Goal: Task Accomplishment & Management: Complete application form

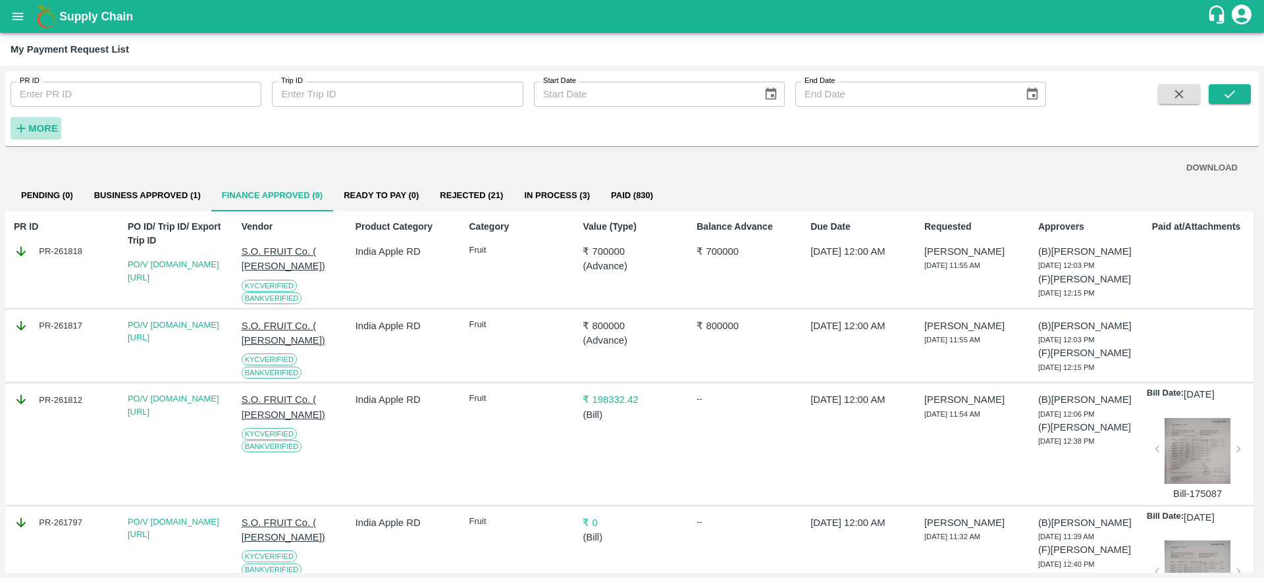
click at [34, 135] on h6 "More" at bounding box center [43, 128] width 30 height 17
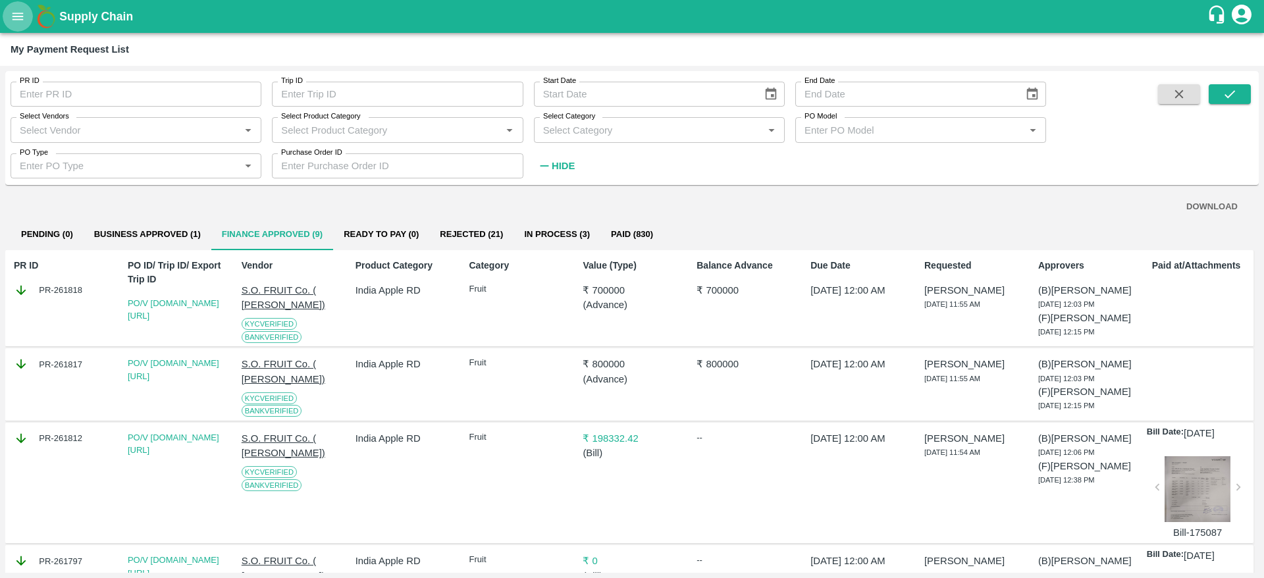
click at [25, 12] on icon "open drawer" at bounding box center [18, 16] width 14 height 14
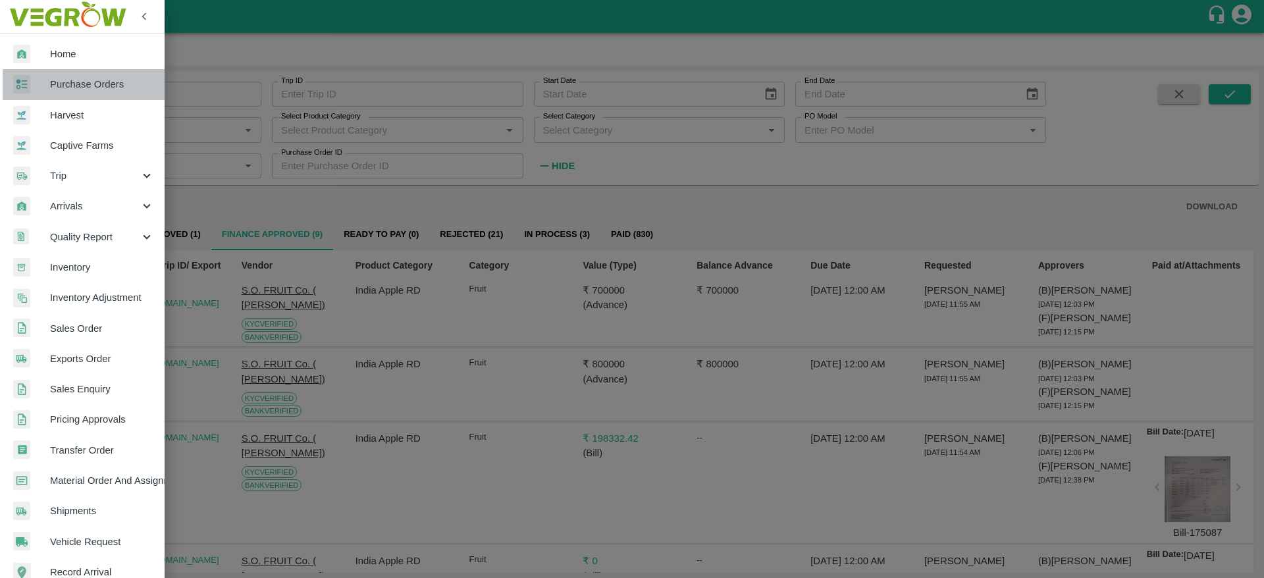
click at [104, 88] on span "Purchase Orders" at bounding box center [102, 84] width 104 height 14
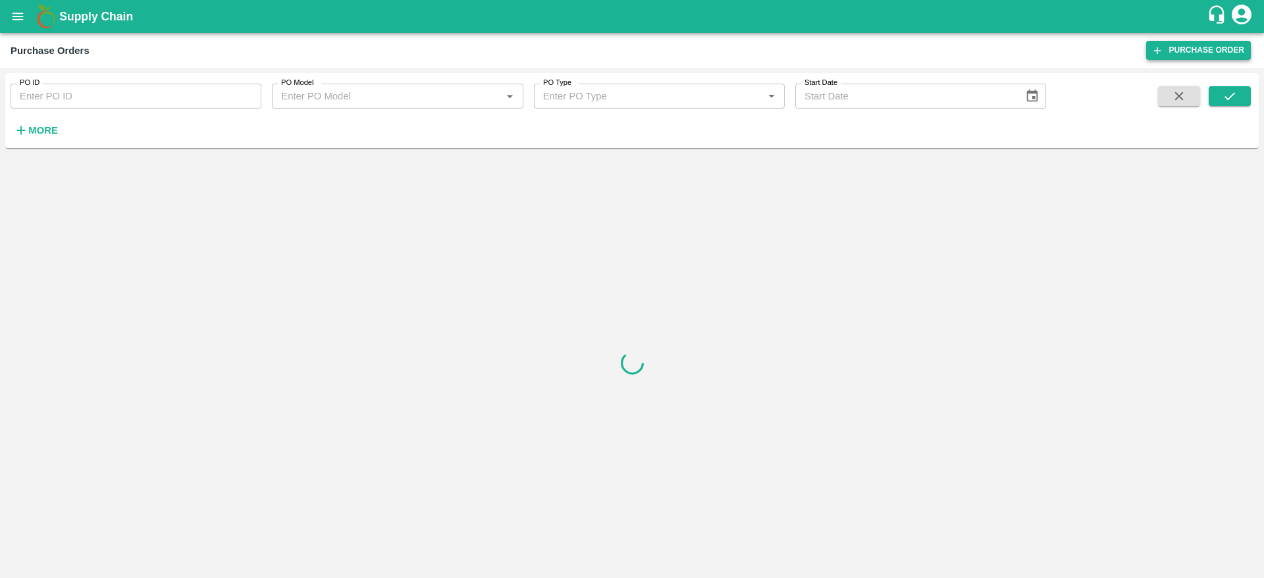
click at [1185, 57] on link "Purchase Order" at bounding box center [1198, 50] width 105 height 19
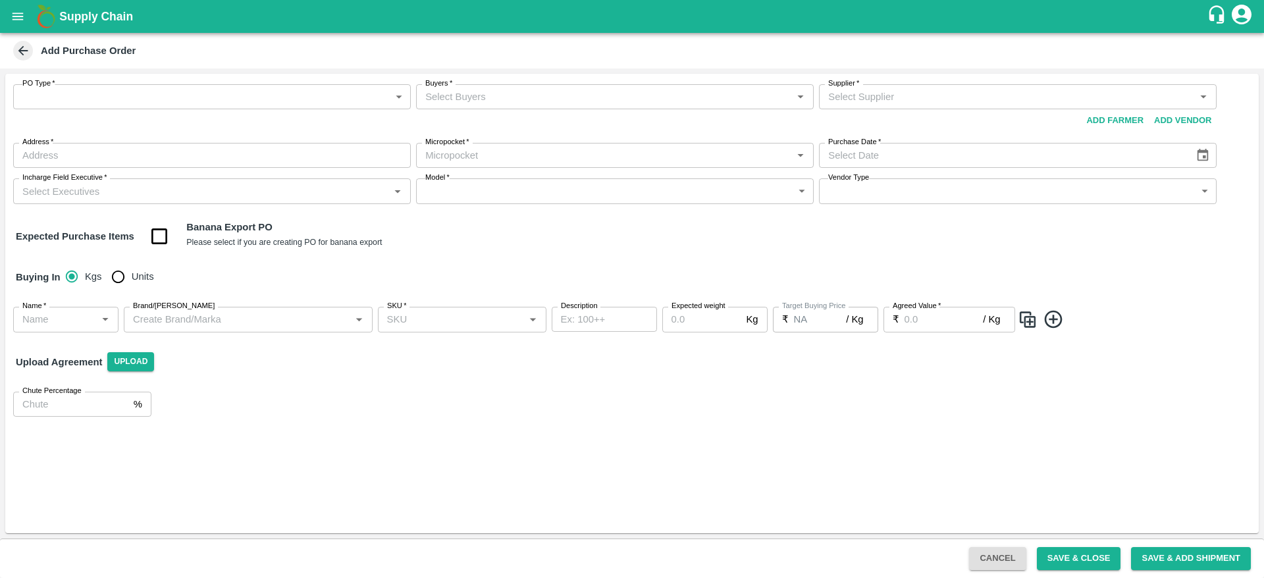
click at [90, 94] on body "Supply Chain Add Purchase Order PO Type   * ​ PO Type Buyers   * Buyers   * Sup…" at bounding box center [632, 289] width 1264 height 578
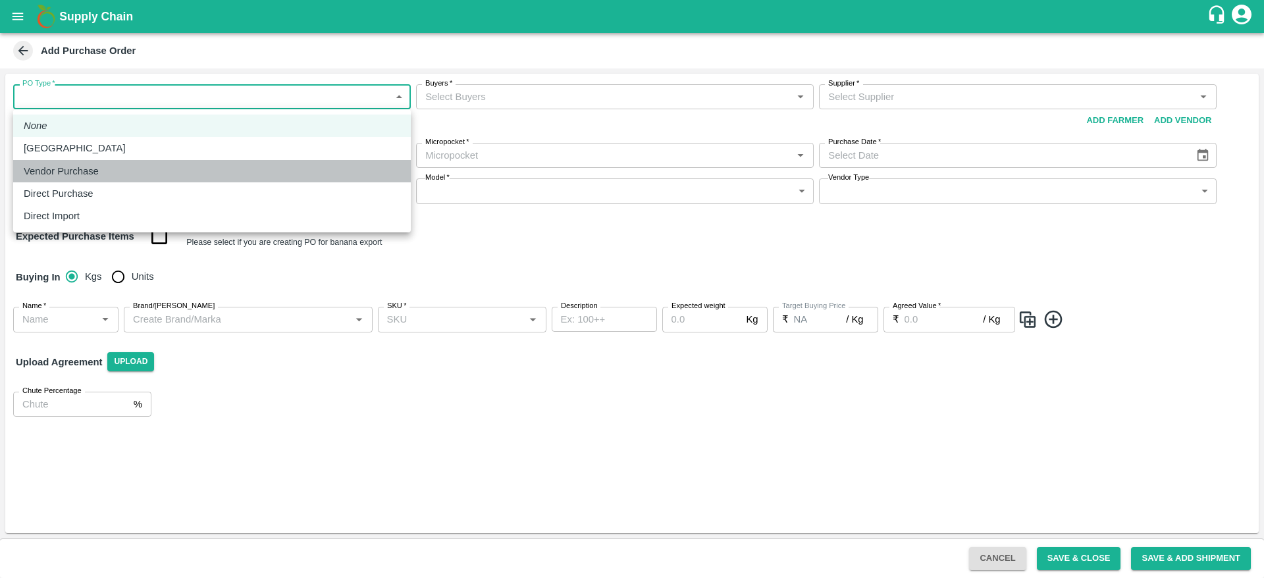
click at [103, 162] on li "Vendor Purchase" at bounding box center [212, 171] width 398 height 22
type input "2"
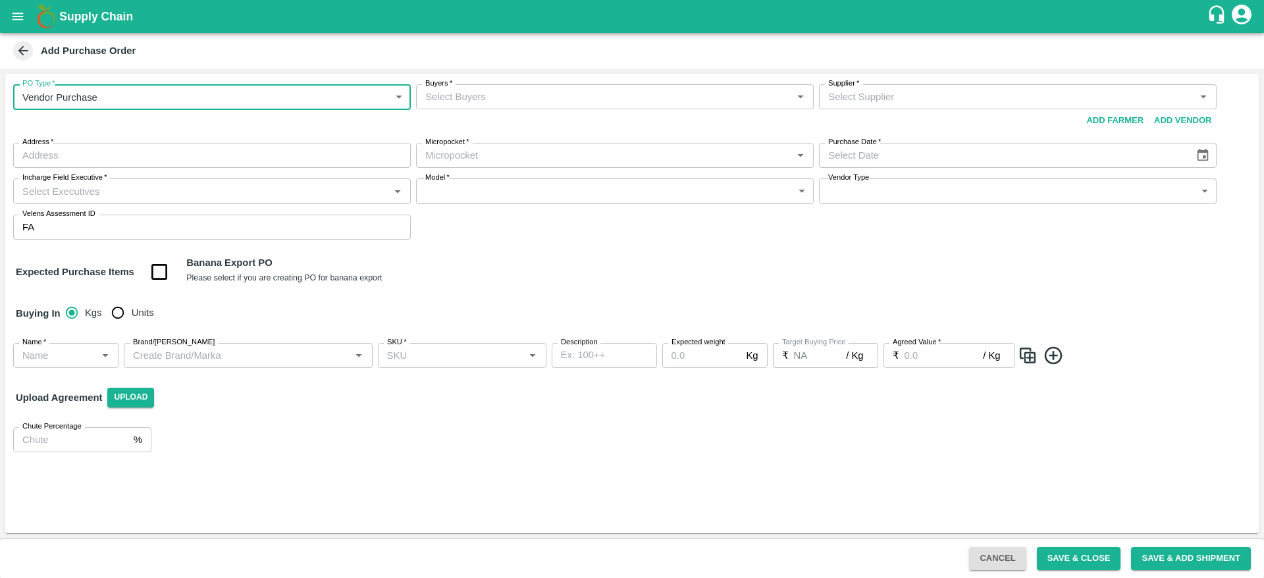
click at [431, 94] on input "Buyers   *" at bounding box center [604, 96] width 368 height 17
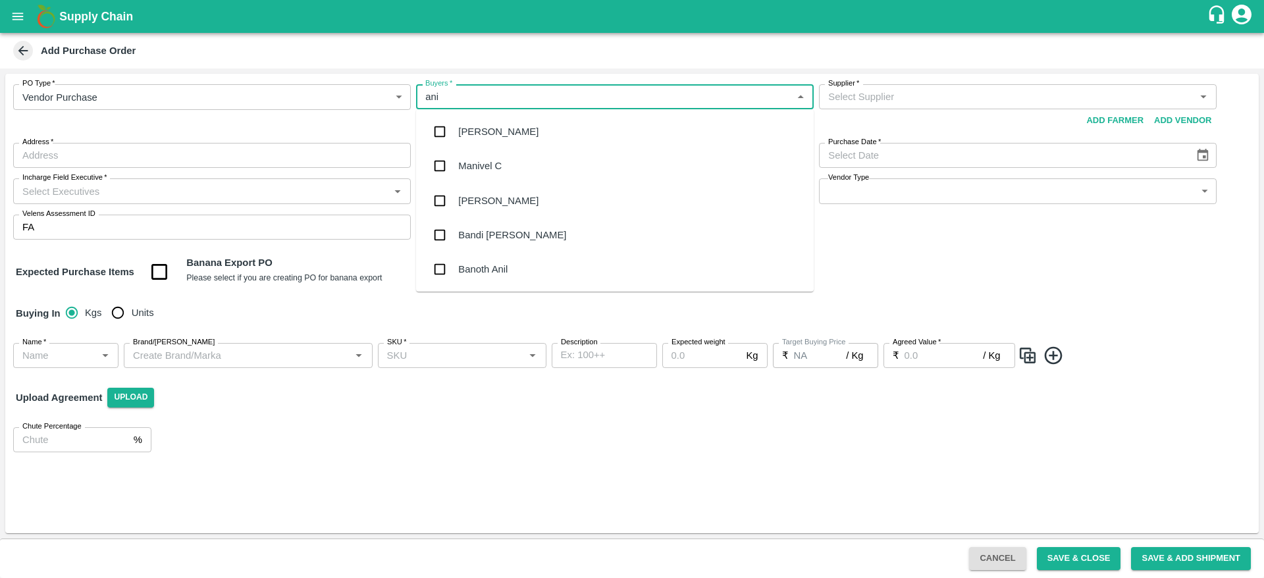
type input "anil"
click at [515, 126] on div "[PERSON_NAME]" at bounding box center [615, 132] width 398 height 34
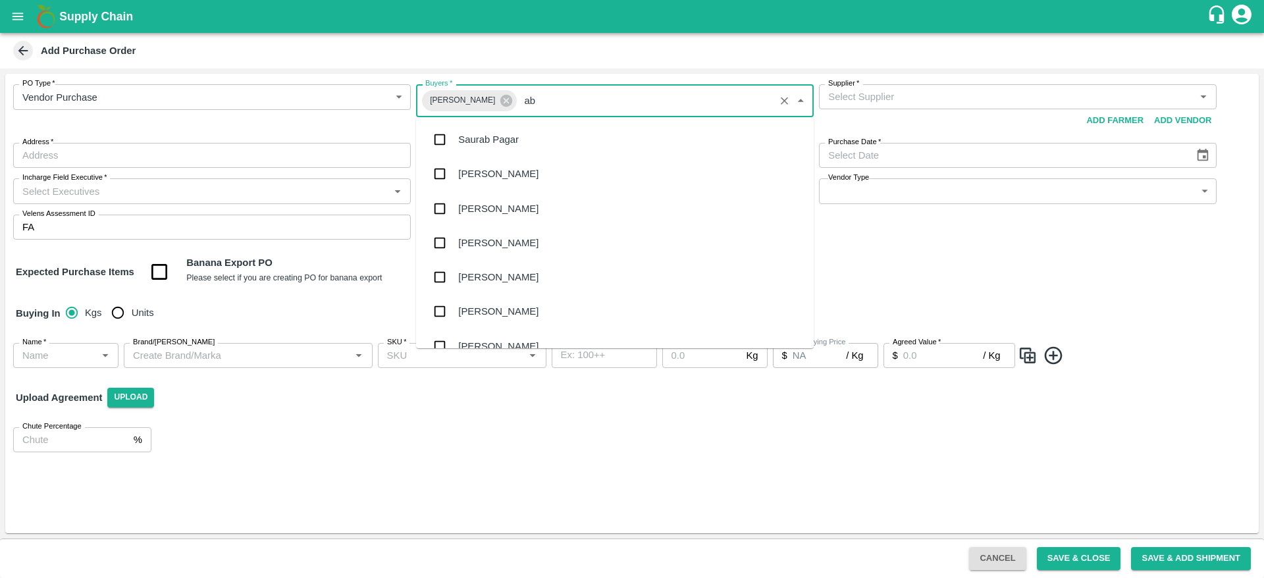
type input "abu"
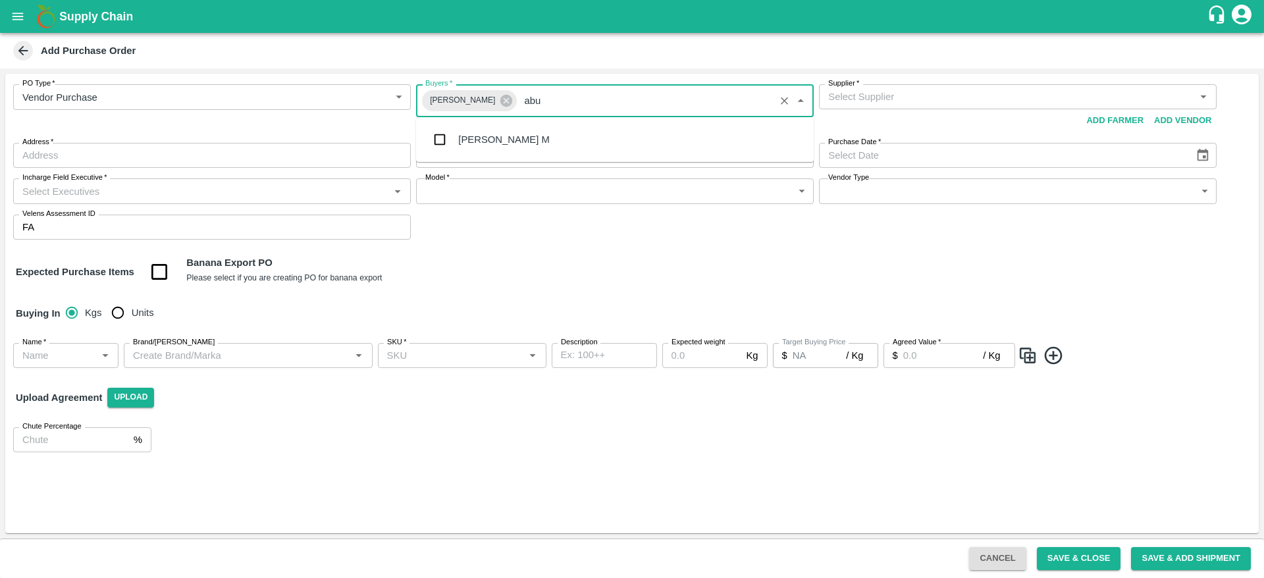
click at [539, 146] on div "[PERSON_NAME] M" at bounding box center [615, 139] width 398 height 34
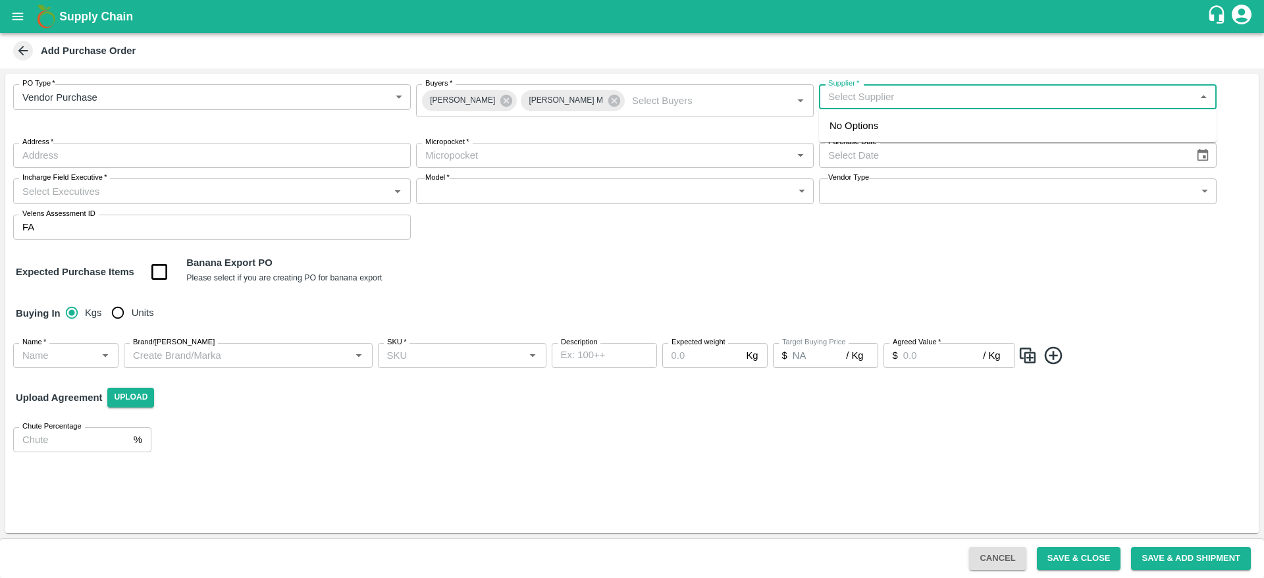
click at [871, 104] on input "Supplier   *" at bounding box center [1007, 96] width 368 height 17
click at [869, 146] on div "Amir Ayoub Dar-Nowpora Kalan, Baramula-8825051433(Farmer, Supplier, Service Pro…" at bounding box center [1018, 156] width 377 height 30
type input "Amir Ayoub Dar-Nowpora Kalan, Baramula-8825051433(Farmer, Supplier, Service Pro…"
type input "Nowpora Kalan, [GEOGRAPHIC_DATA], [GEOGRAPHIC_DATA], [GEOGRAPHIC_DATA]"
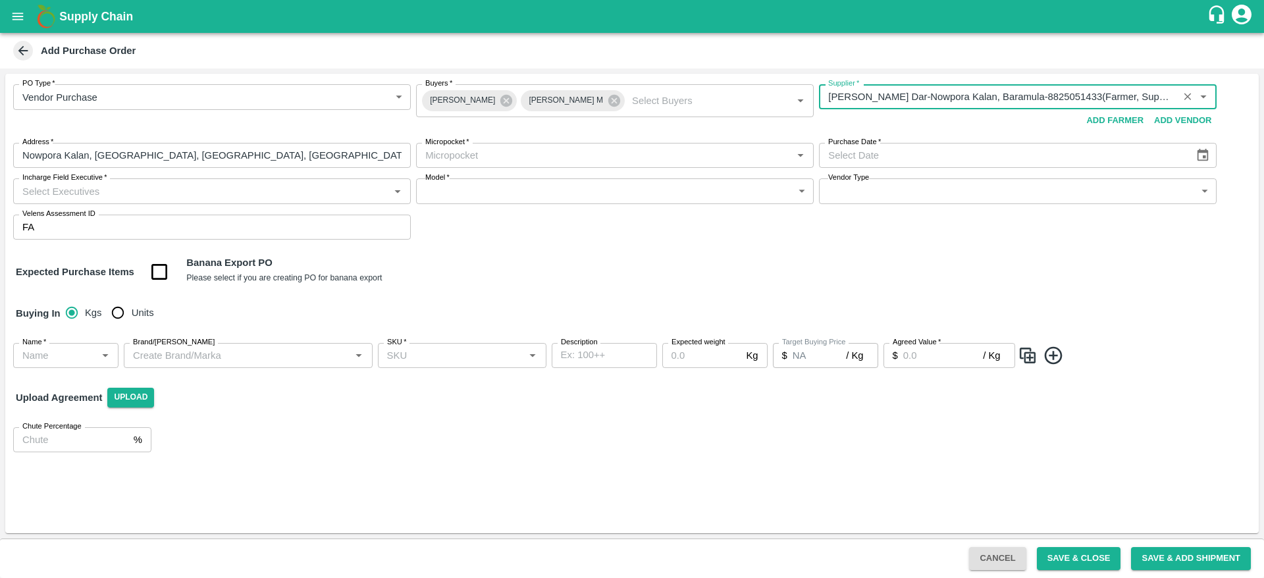
type input "Amir Ayoub Dar-Nowpora Kalan, Baramula-8825051433(Farmer, Supplier, Service Pro…"
click at [505, 157] on input "Micropocket   *" at bounding box center [604, 155] width 368 height 17
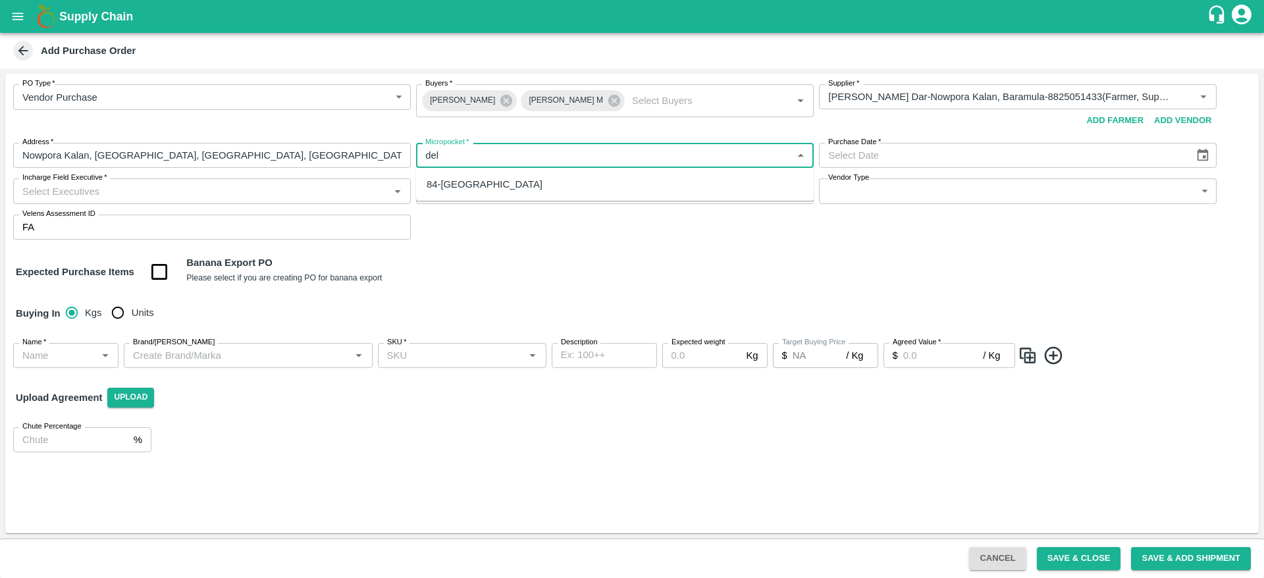
click at [511, 194] on div "84-[GEOGRAPHIC_DATA]" at bounding box center [615, 184] width 398 height 22
type input "84-[GEOGRAPHIC_DATA]"
type input "DD/MM/YYYY"
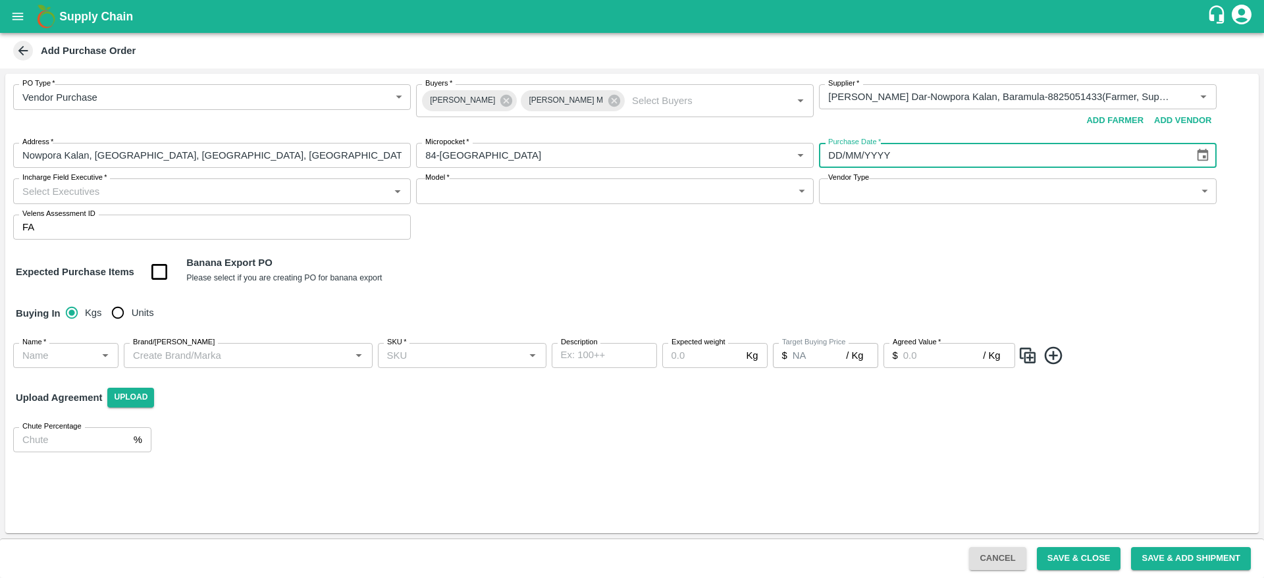
click at [990, 147] on input "DD/MM/YYYY" at bounding box center [1002, 155] width 366 height 25
click at [1200, 158] on icon "Choose date" at bounding box center [1203, 155] width 14 height 14
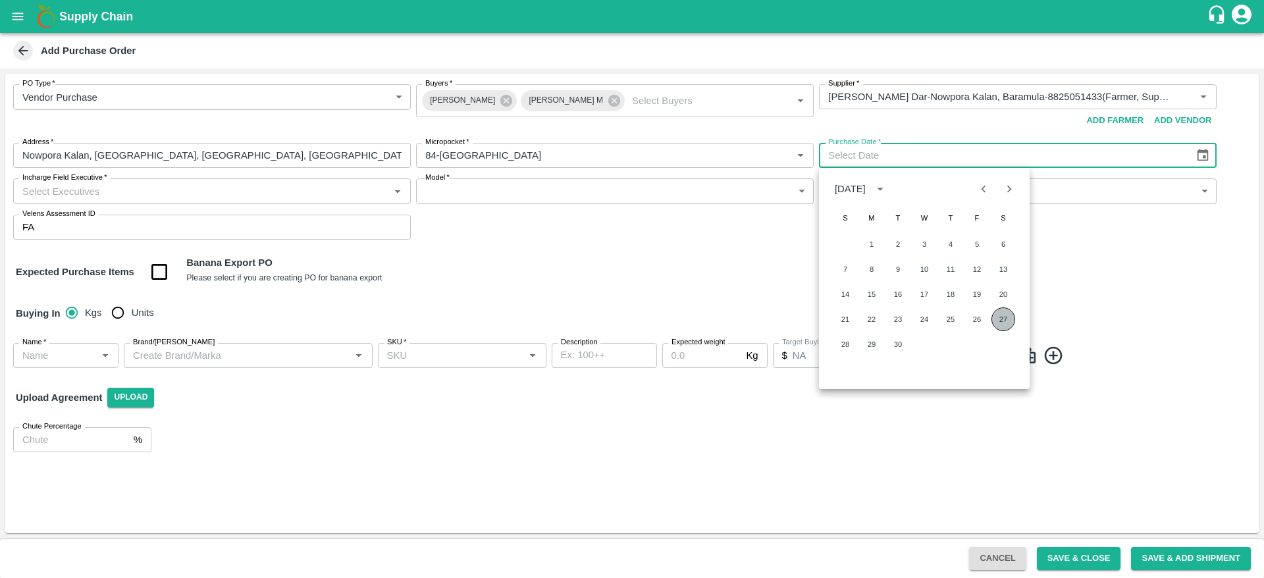
click at [1003, 317] on button "27" at bounding box center [1004, 320] width 24 height 24
type input "27/09/2025"
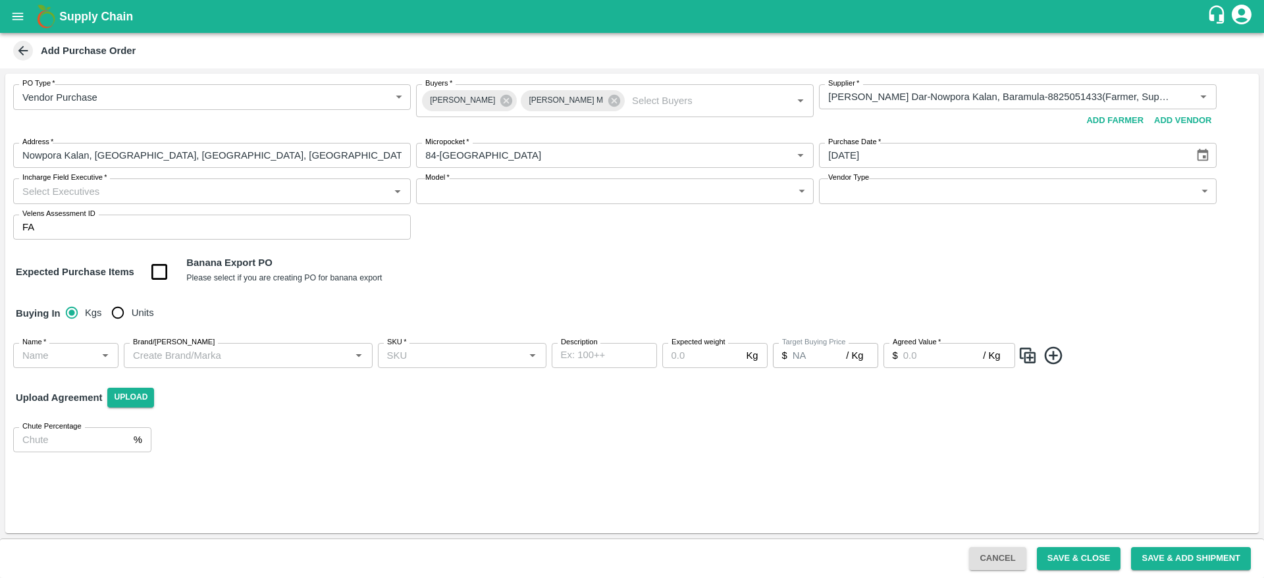
click at [68, 190] on input "Incharge Field Executive   *" at bounding box center [201, 190] width 368 height 17
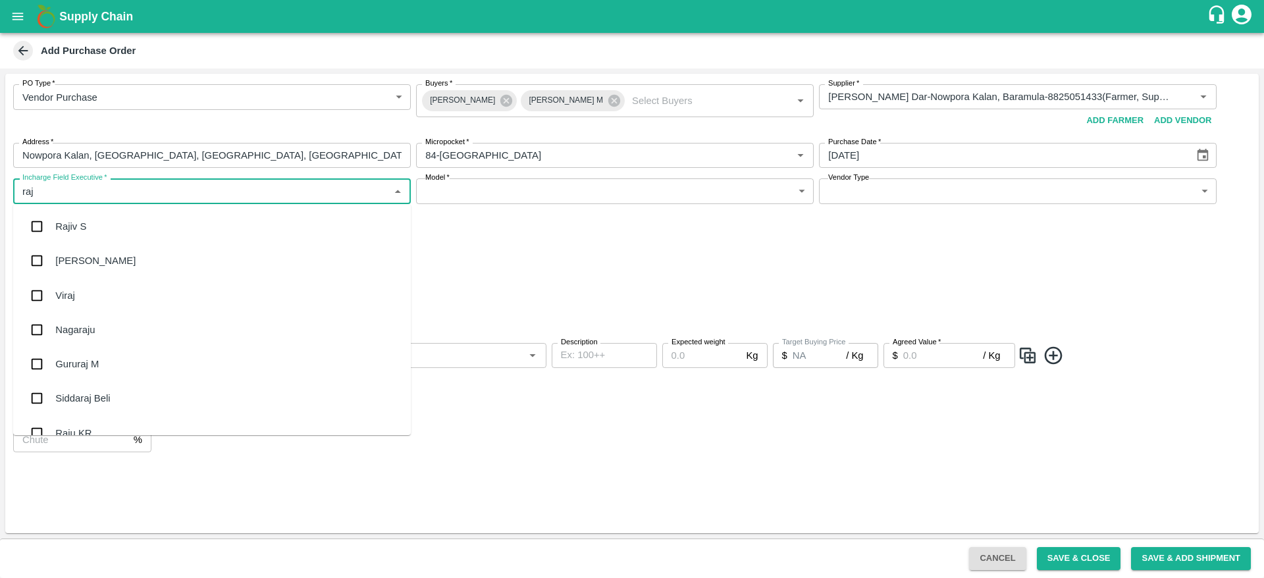
type input "raju"
click at [97, 259] on div "Raju KR" at bounding box center [212, 261] width 398 height 34
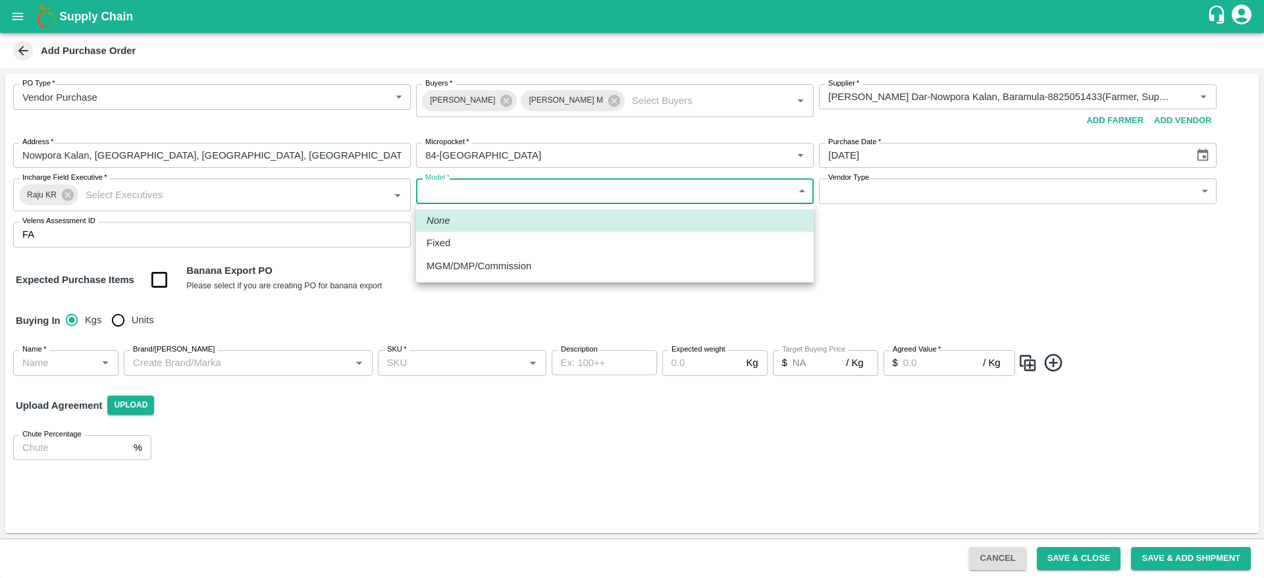
click at [539, 189] on body "Supply Chain Add Purchase Order PO Type   * Vendor Purchase 2 PO Type Buyers   …" at bounding box center [632, 289] width 1264 height 578
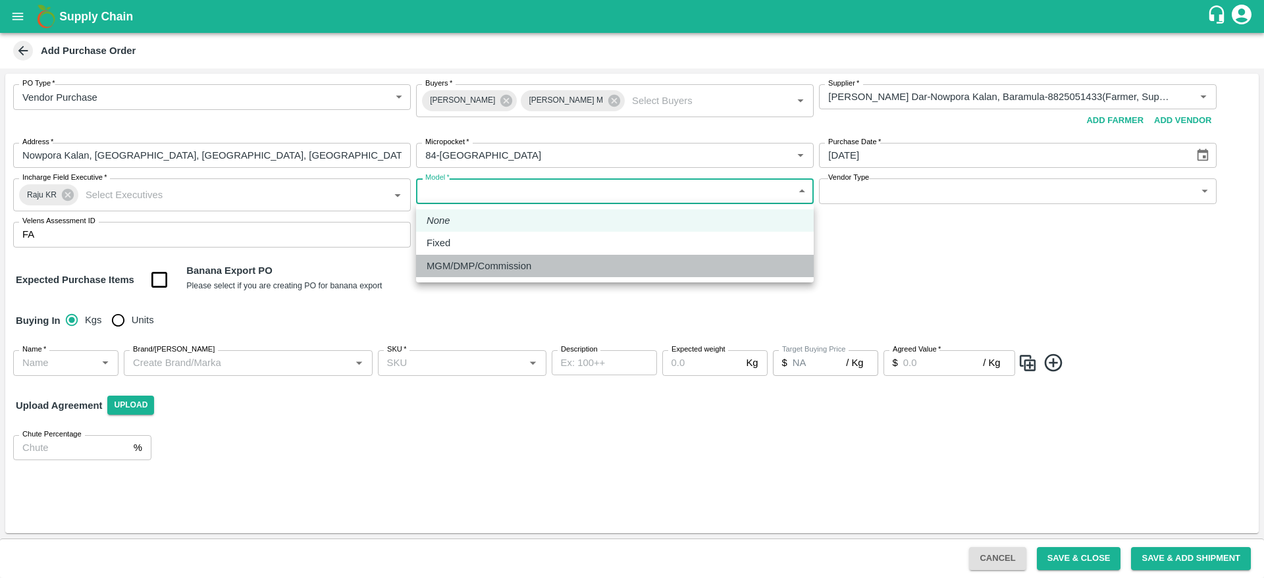
click at [441, 257] on li "MGM/DMP/Commission" at bounding box center [615, 266] width 398 height 22
type input "Commision"
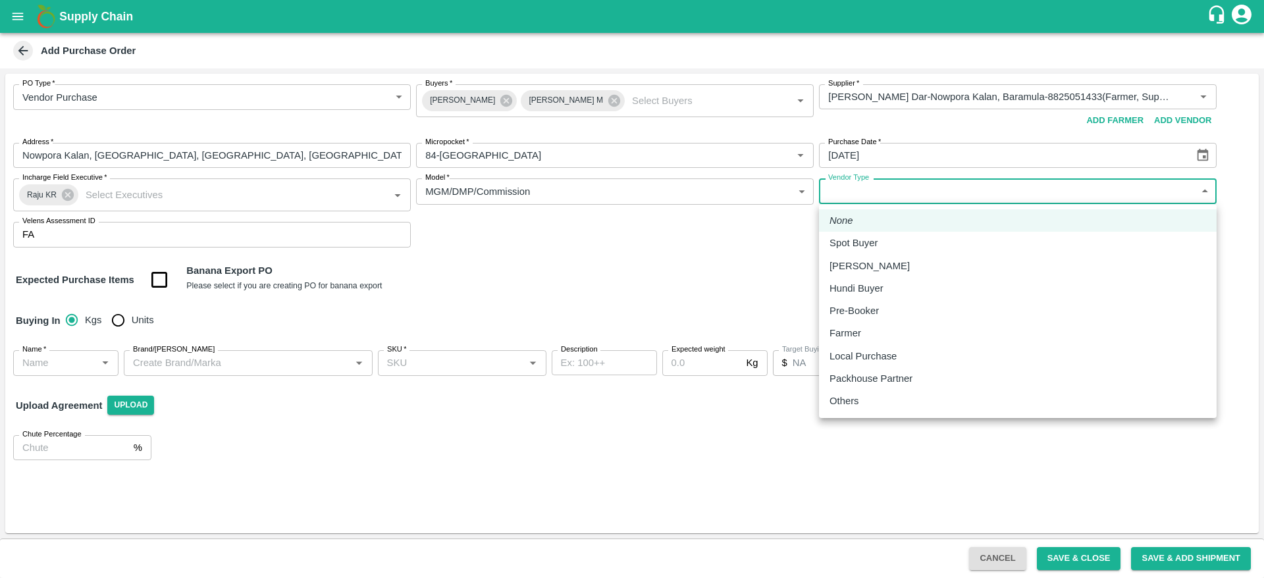
click at [859, 192] on body "Supply Chain Add Purchase Order PO Type   * Vendor Purchase 2 PO Type Buyers   …" at bounding box center [632, 289] width 1264 height 578
click at [851, 353] on p "Local Purchase" at bounding box center [863, 356] width 67 height 14
type input "LOCAL_PURCHASE"
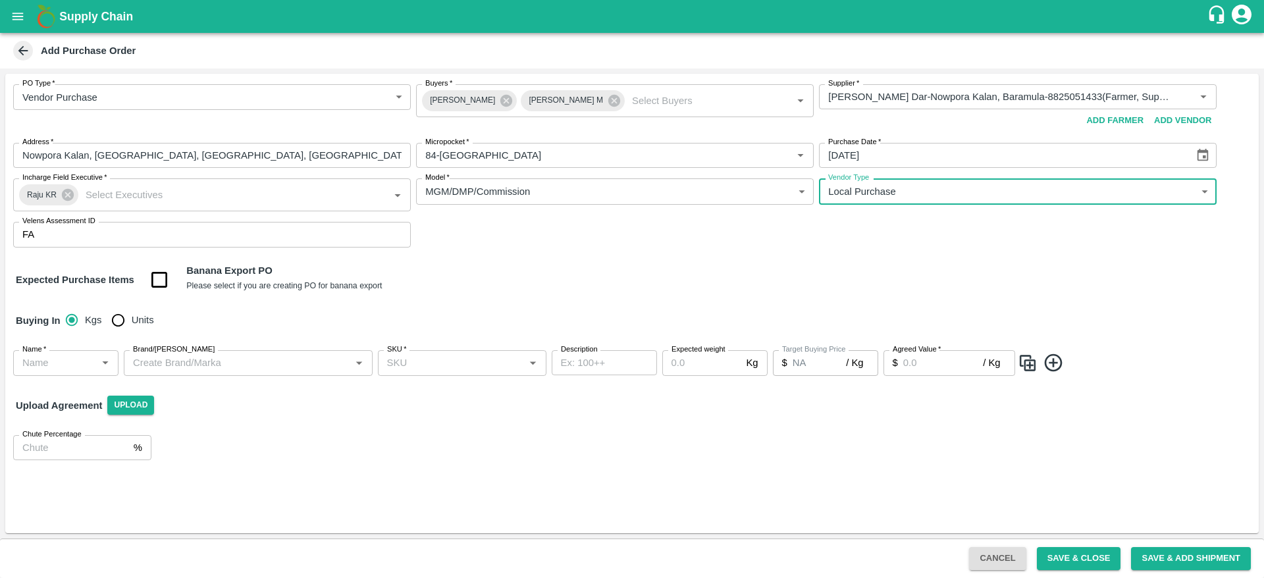
click at [120, 319] on input "Units" at bounding box center [118, 320] width 26 height 26
radio input "true"
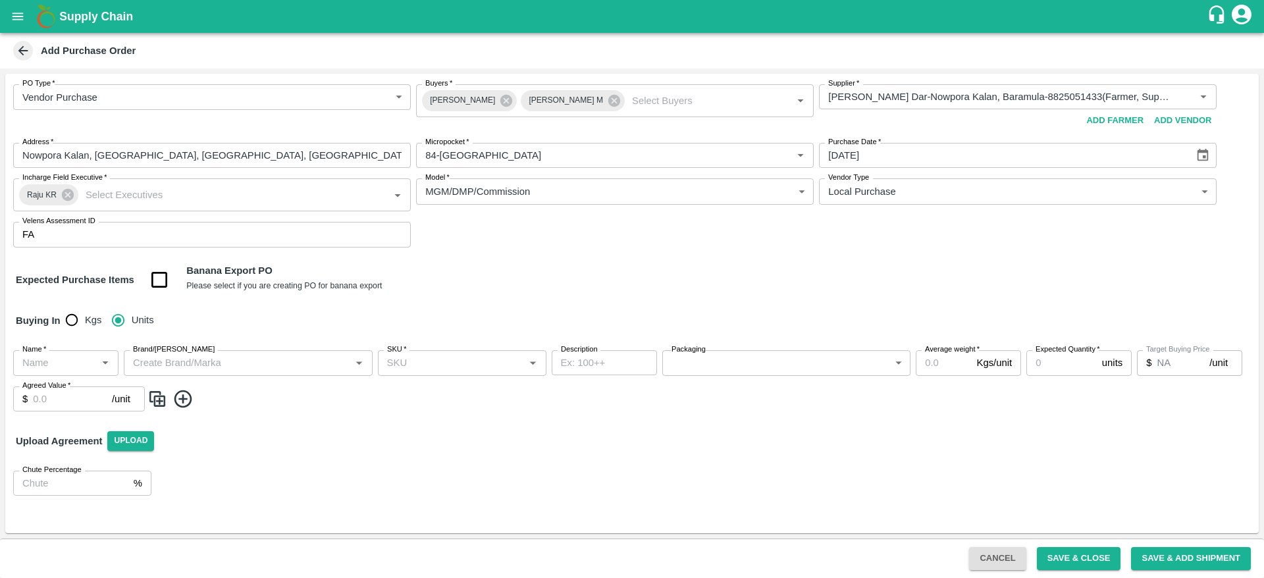
click at [27, 369] on input "Name   *" at bounding box center [55, 362] width 76 height 17
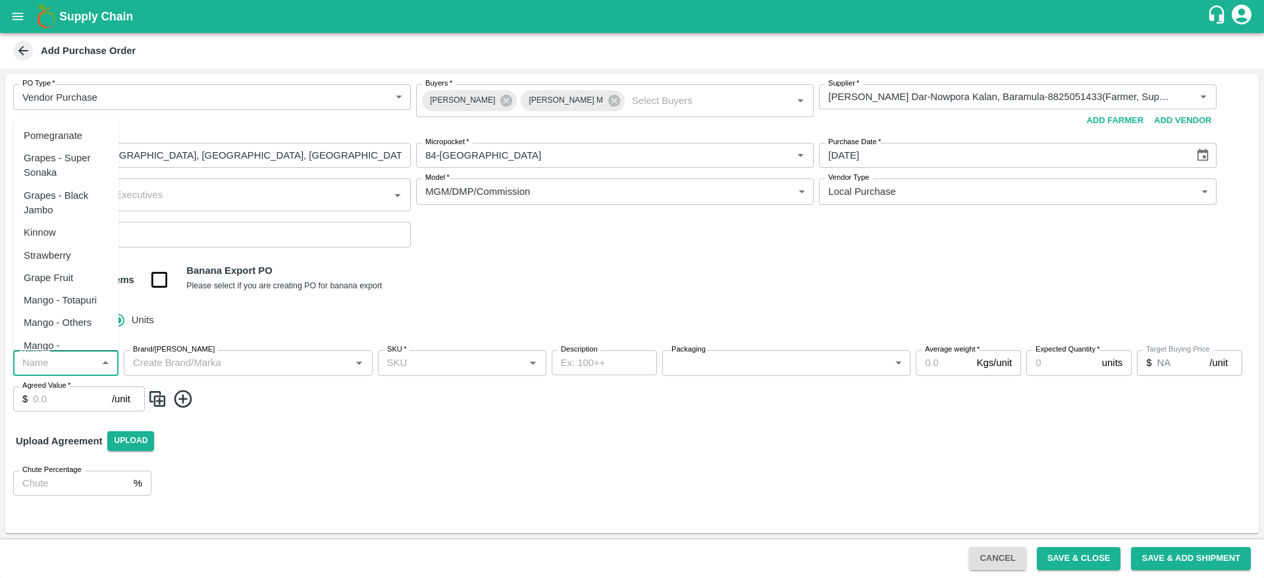
click at [458, 309] on div "Buying In Kgs Units" at bounding box center [632, 321] width 1254 height 38
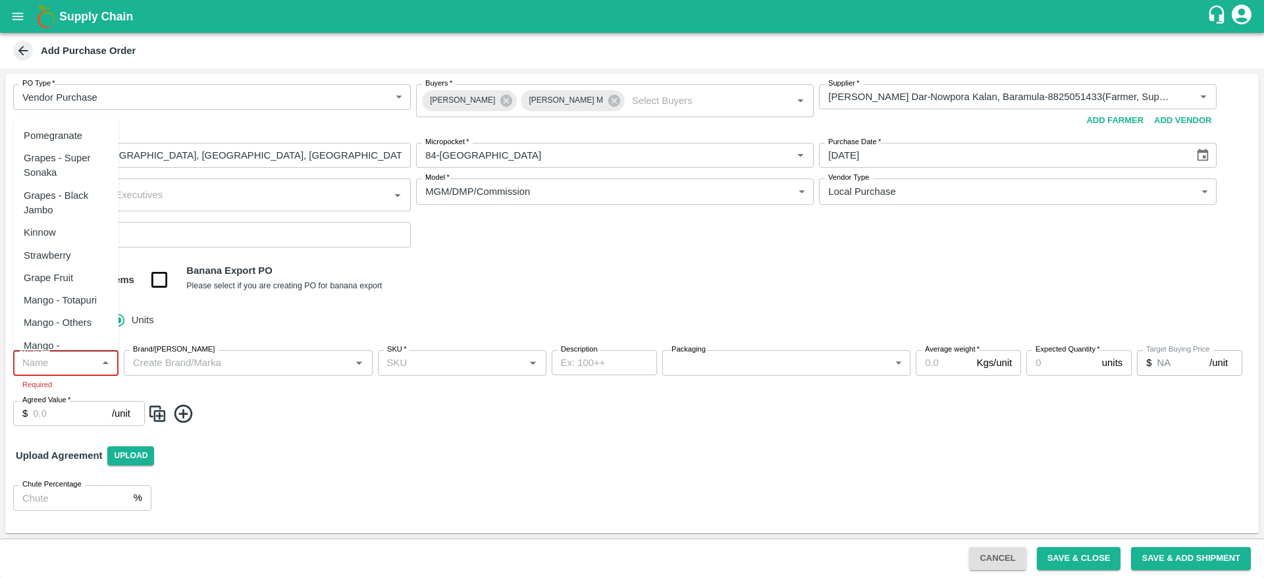
click at [42, 365] on input "Name   *" at bounding box center [55, 362] width 76 height 17
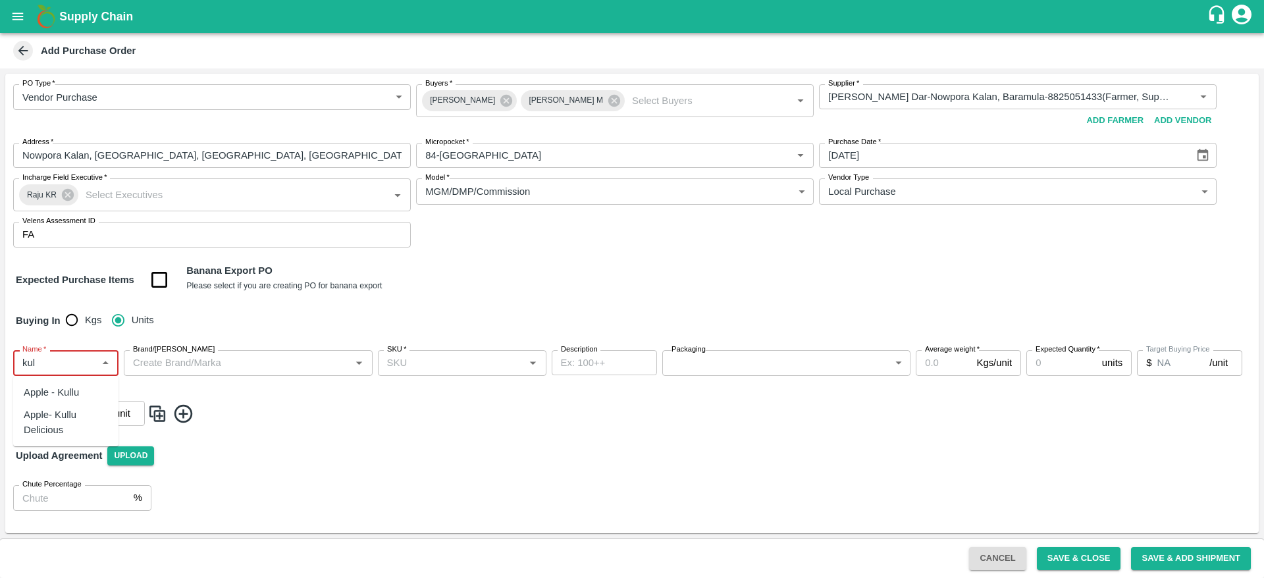
click at [69, 412] on div "Apple- Kullu Delicious" at bounding box center [66, 423] width 84 height 30
type input "Apple- Kullu Delicious"
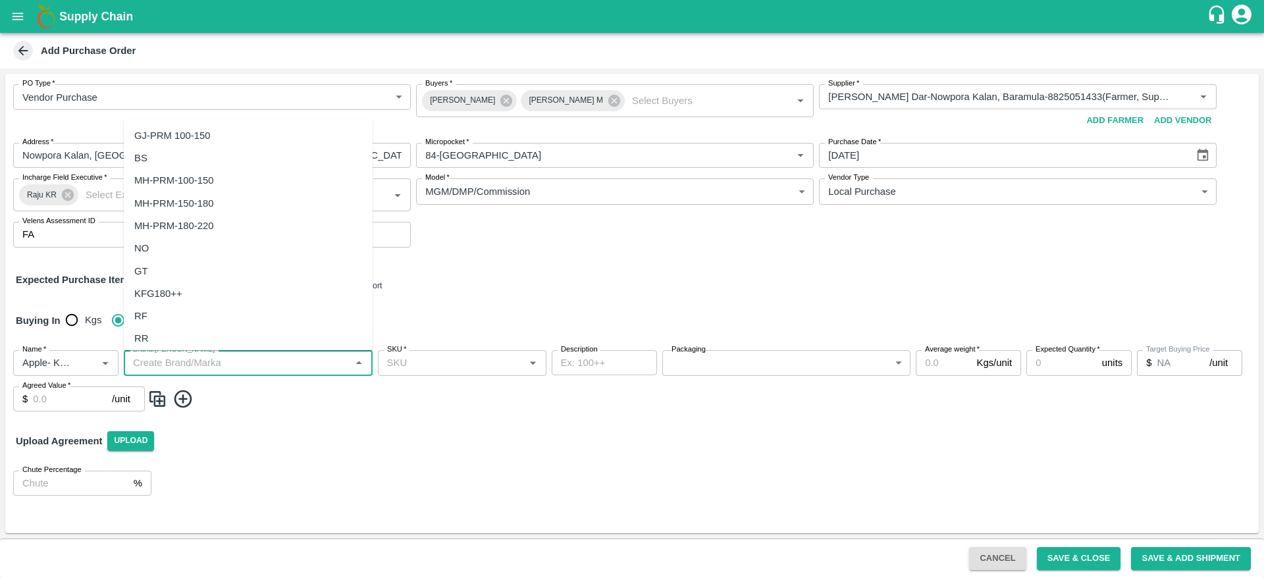
click at [254, 364] on input "Brand/Marka" at bounding box center [237, 362] width 219 height 17
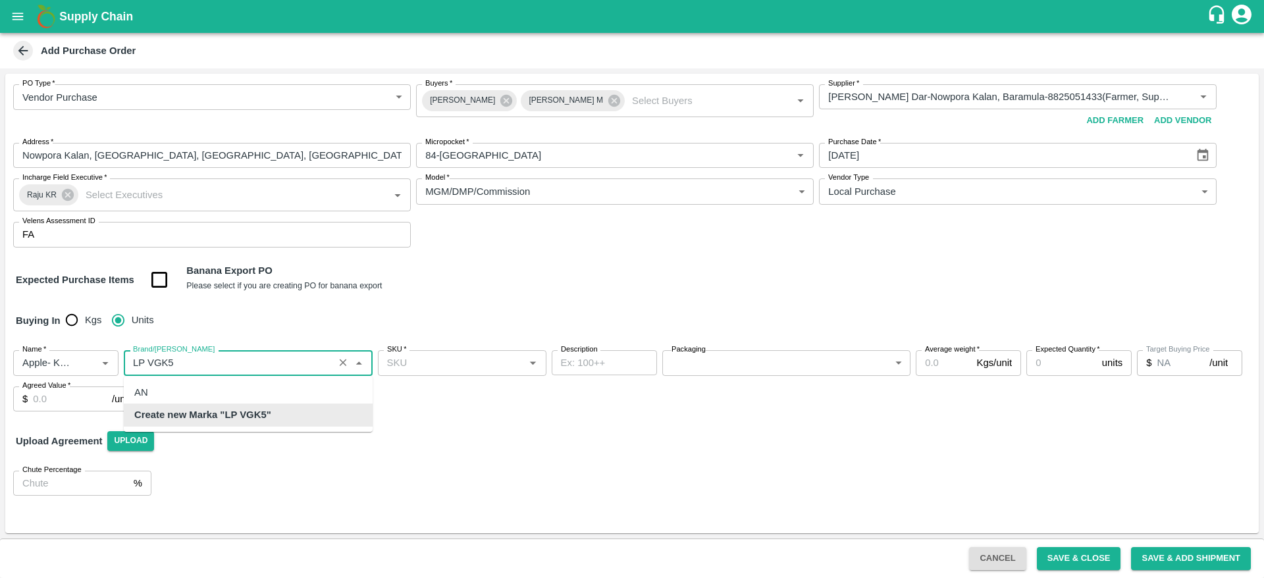
click at [279, 410] on div "Create new Marka "LP VGK5"" at bounding box center [248, 415] width 249 height 22
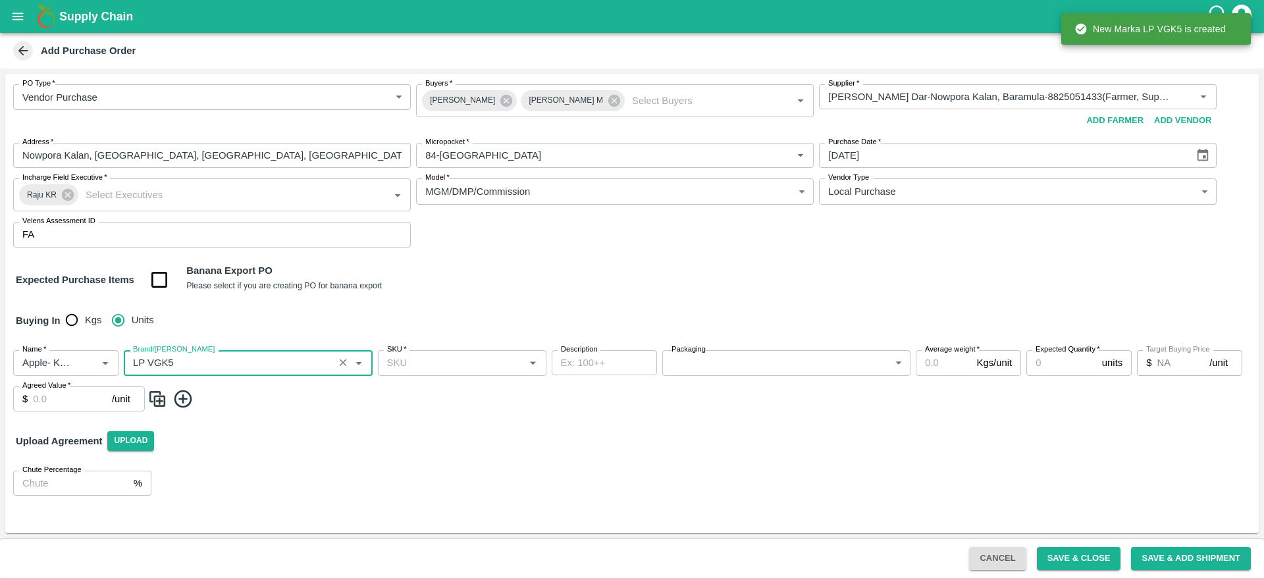
type input "LP VGK5"
click at [458, 371] on input "SKU   *" at bounding box center [451, 362] width 139 height 17
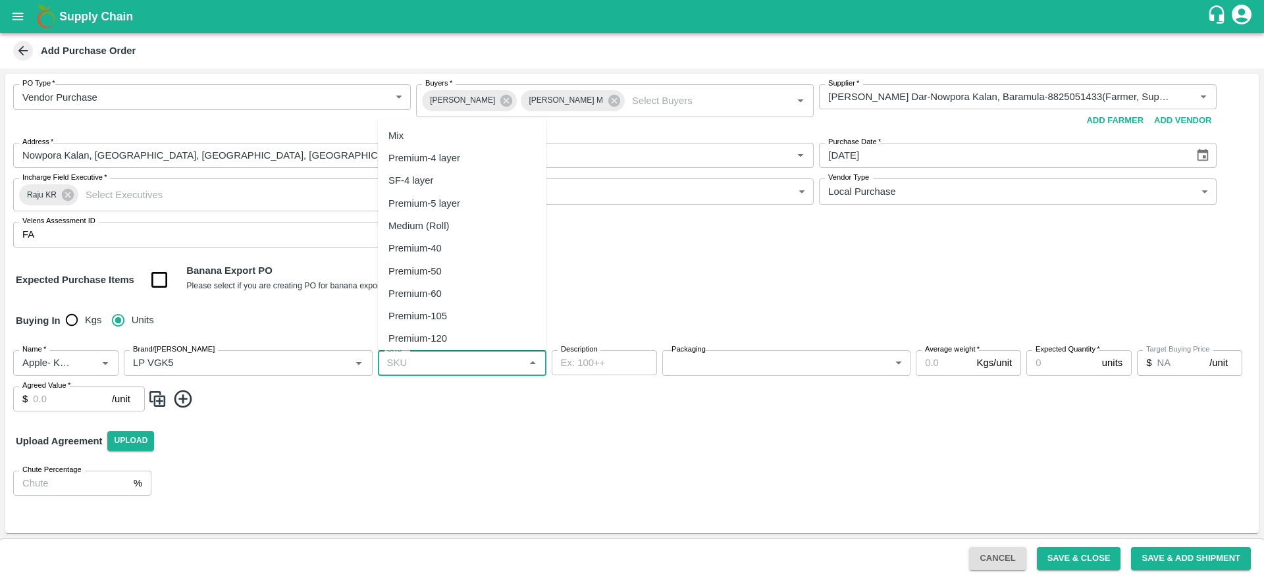
click at [422, 148] on div "Premium-4 layer" at bounding box center [462, 158] width 169 height 22
type input "Premium-4 layer"
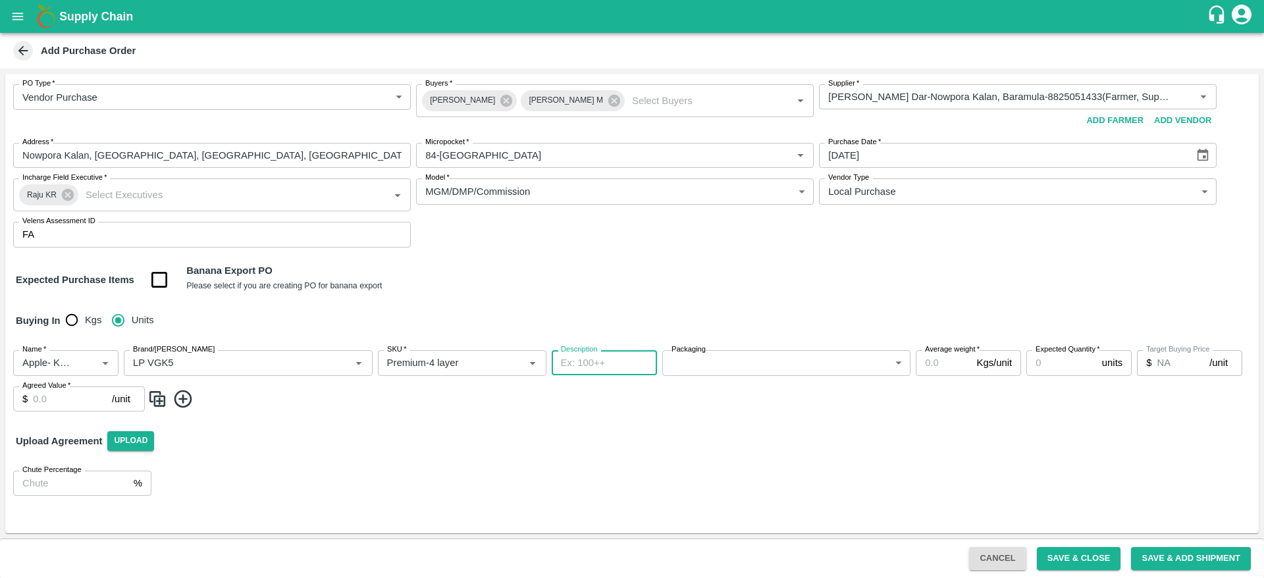
click at [601, 365] on textarea "Description" at bounding box center [604, 363] width 87 height 14
click at [710, 361] on body "Supply Chain Add Purchase Order PO Type   * Vendor Purchase 2 PO Type Buyers   …" at bounding box center [632, 289] width 1264 height 578
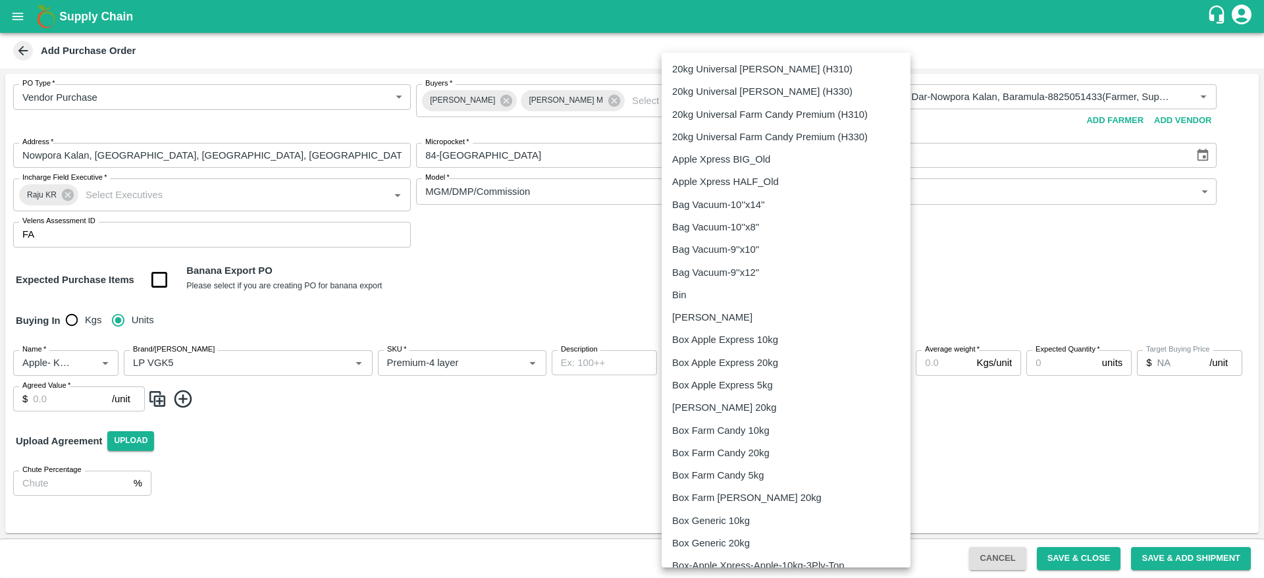
scroll to position [670, 0]
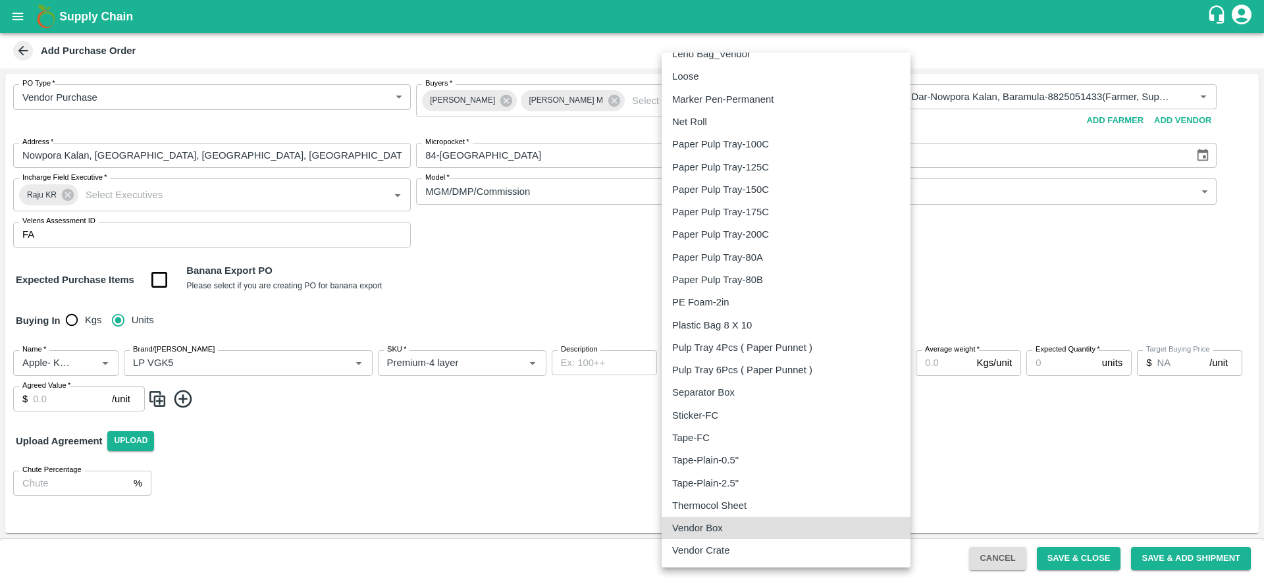
type input "276"
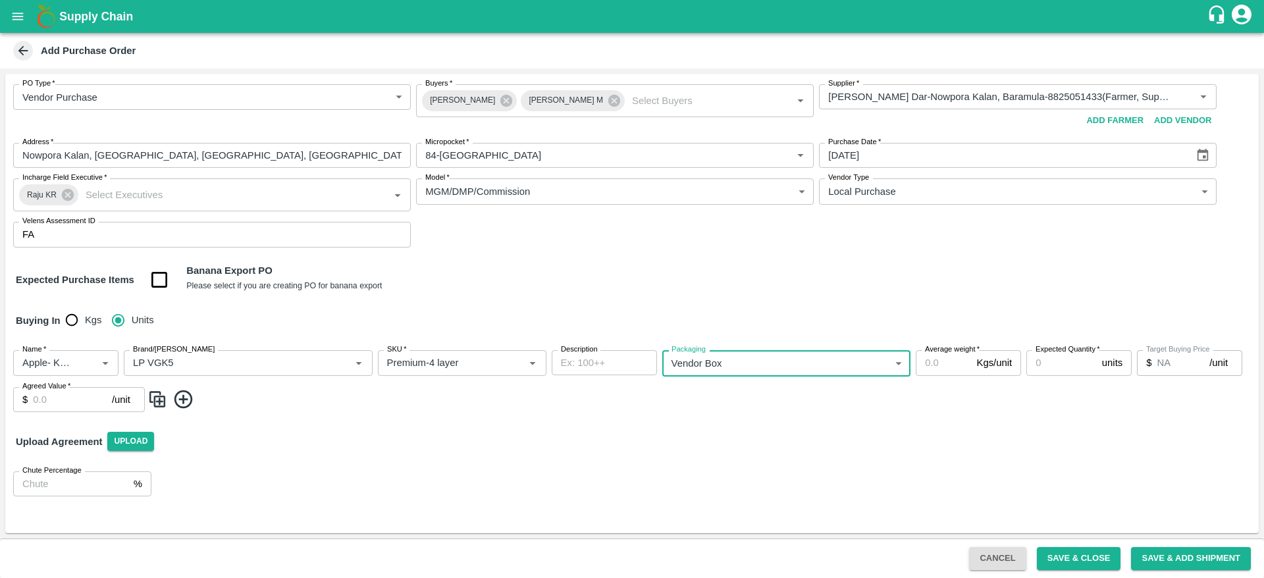
click at [945, 371] on input "Average weight   *" at bounding box center [943, 362] width 55 height 25
type input "16"
click at [1063, 367] on input "Expected Quantity   *" at bounding box center [1062, 362] width 70 height 25
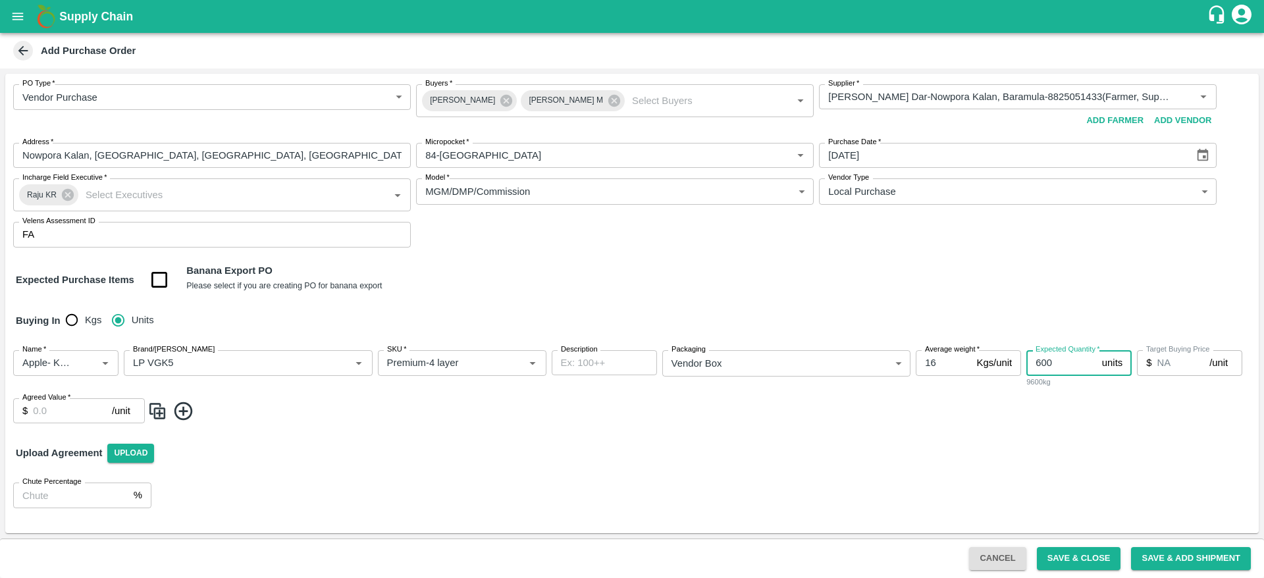
type input "600"
click at [66, 421] on input "Agreed Value   *" at bounding box center [72, 410] width 79 height 25
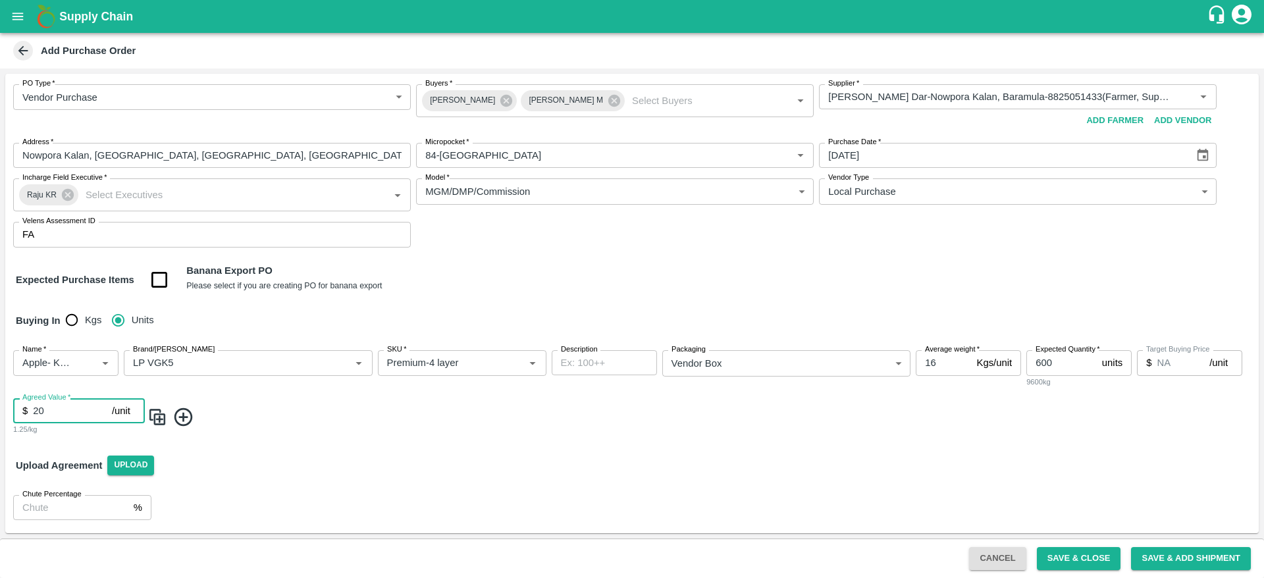
type input "20"
click at [317, 437] on div "Name   * Name   * Brand/Marka Brand/Marka SKU   * SKU   * Description x Descrip…" at bounding box center [632, 393] width 1254 height 107
click at [152, 419] on img at bounding box center [157, 417] width 20 height 22
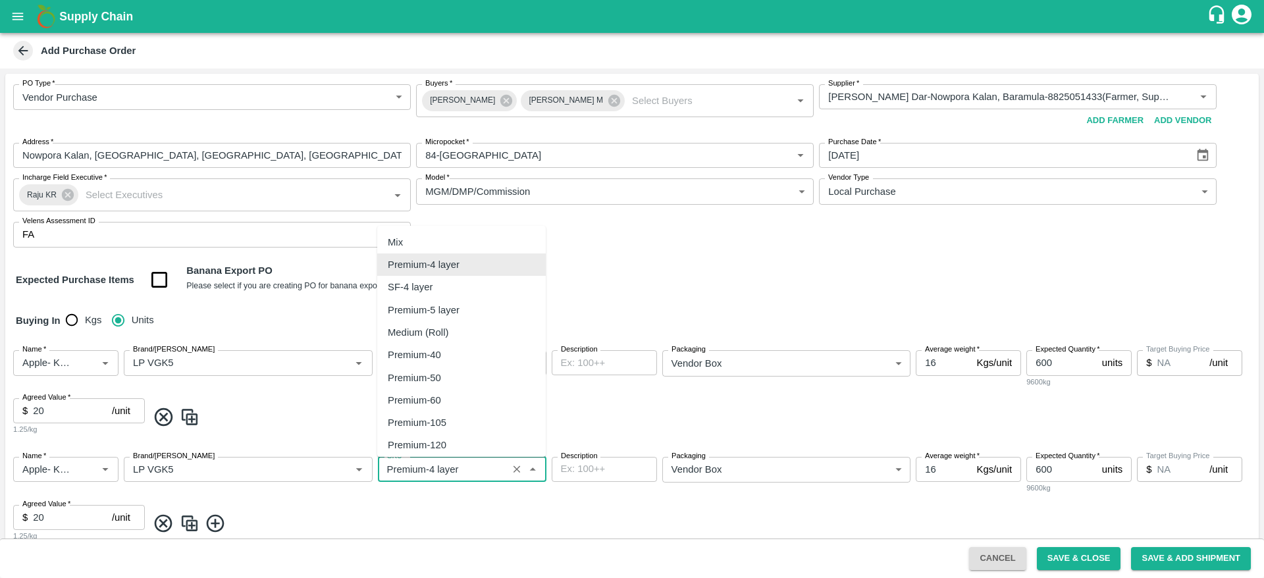
click at [431, 462] on input "SKU   *" at bounding box center [443, 469] width 122 height 17
click at [432, 476] on input "SKU   *" at bounding box center [443, 469] width 122 height 17
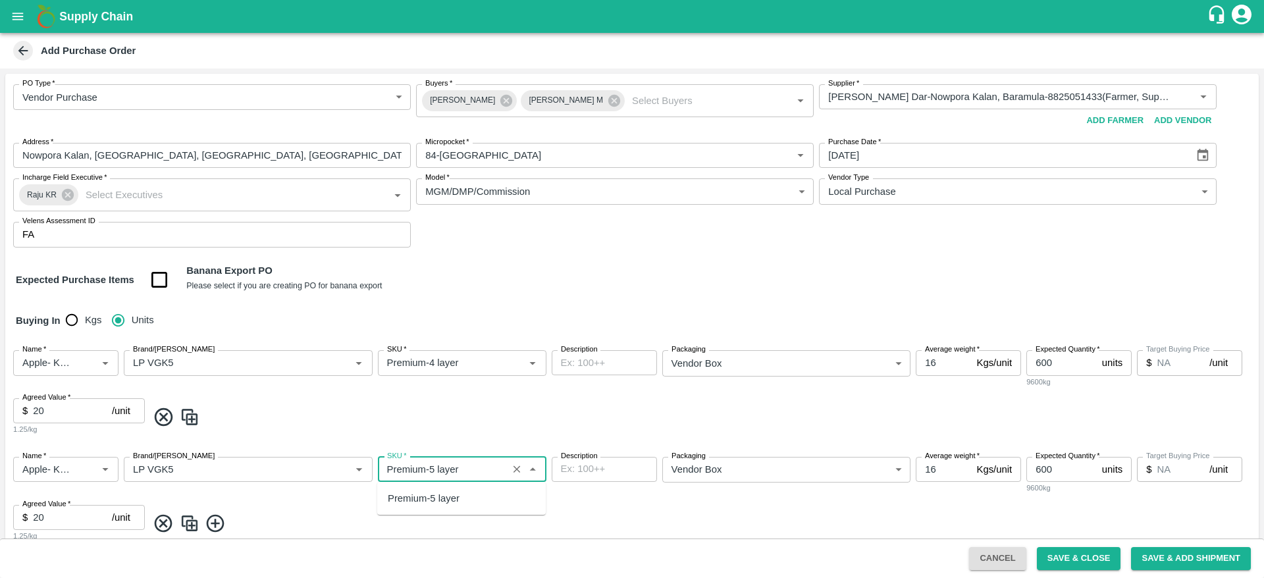
click at [409, 501] on div "Premium-5 layer" at bounding box center [424, 498] width 72 height 14
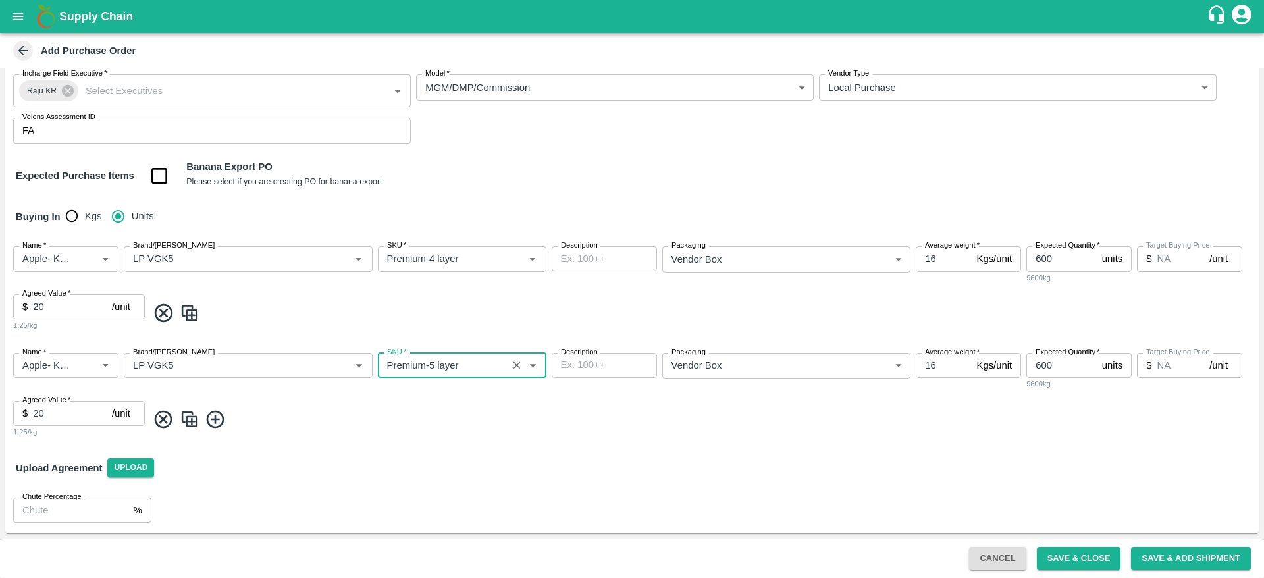
type input "Premium-5 layer"
click at [186, 423] on img at bounding box center [190, 420] width 20 height 22
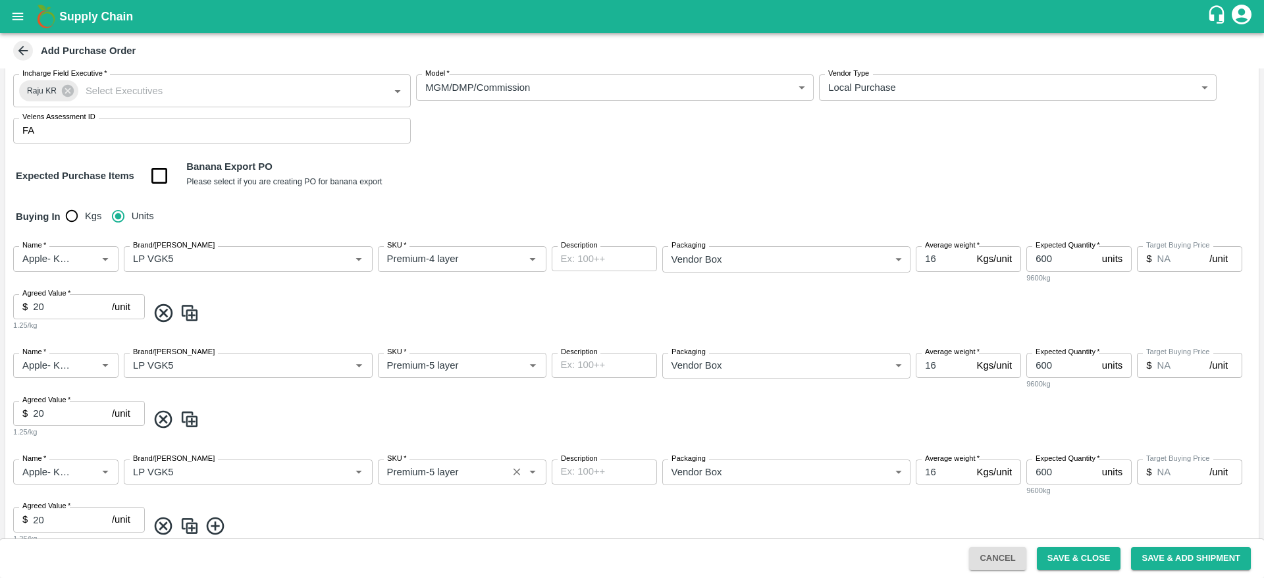
click at [423, 483] on div "SKU   *" at bounding box center [462, 472] width 169 height 25
click at [425, 503] on div "Medium (Roll)" at bounding box center [418, 501] width 61 height 14
type input "Medium (Roll)"
click at [325, 502] on div "Name   * Name   * Brand/Marka Brand/Marka SKU   * SKU   * Description x Descrip…" at bounding box center [632, 502] width 1254 height 107
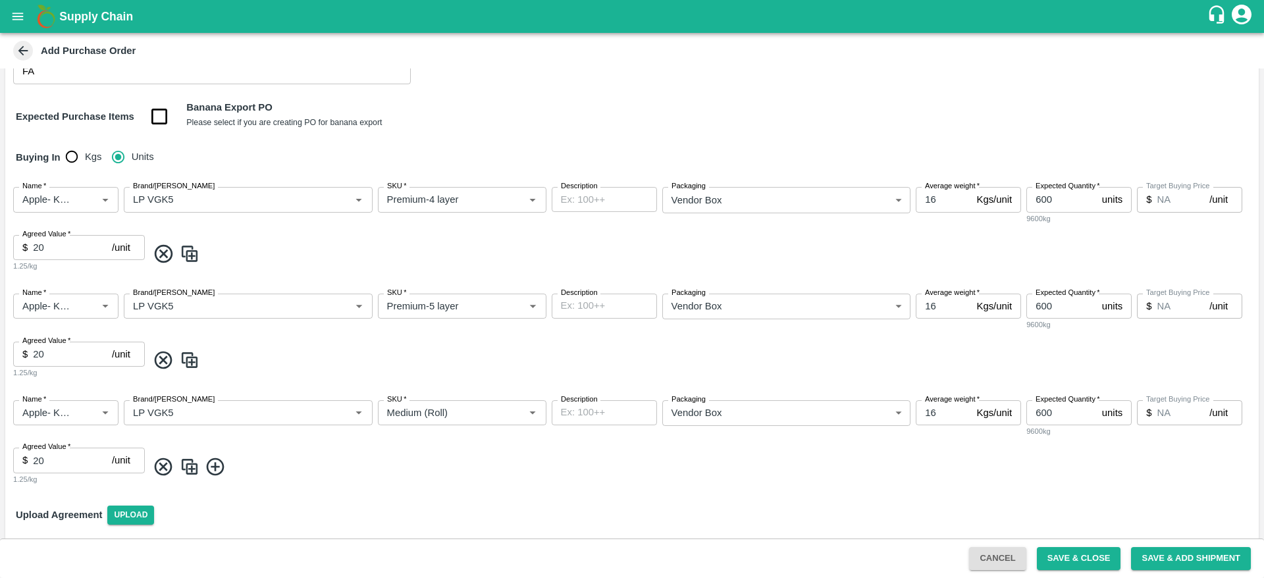
click at [751, 431] on div "Packaging Vendor Box 276 Packaging" at bounding box center [786, 419] width 249 height 38
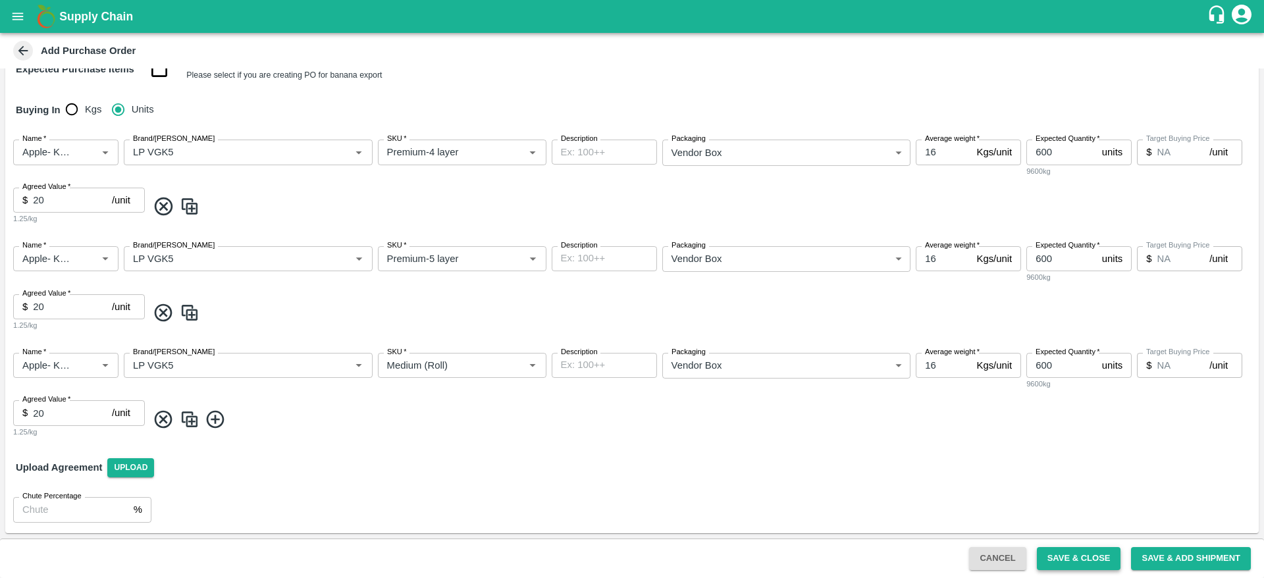
click at [1077, 555] on button "Save & Close" at bounding box center [1079, 558] width 84 height 23
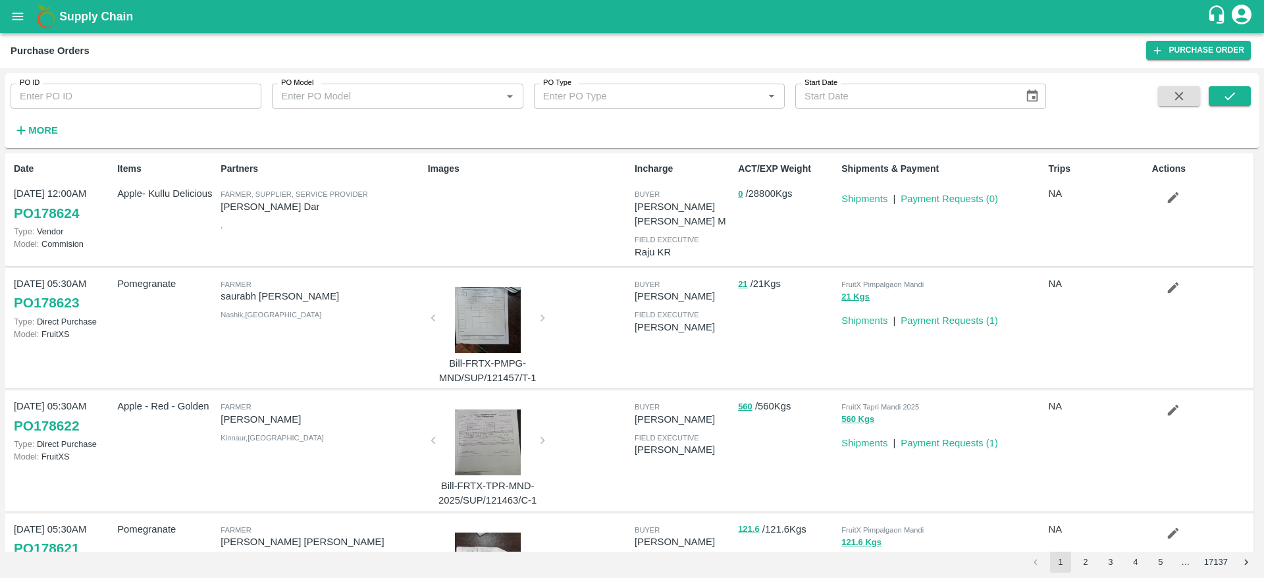
click at [1169, 195] on icon "button" at bounding box center [1173, 197] width 14 height 14
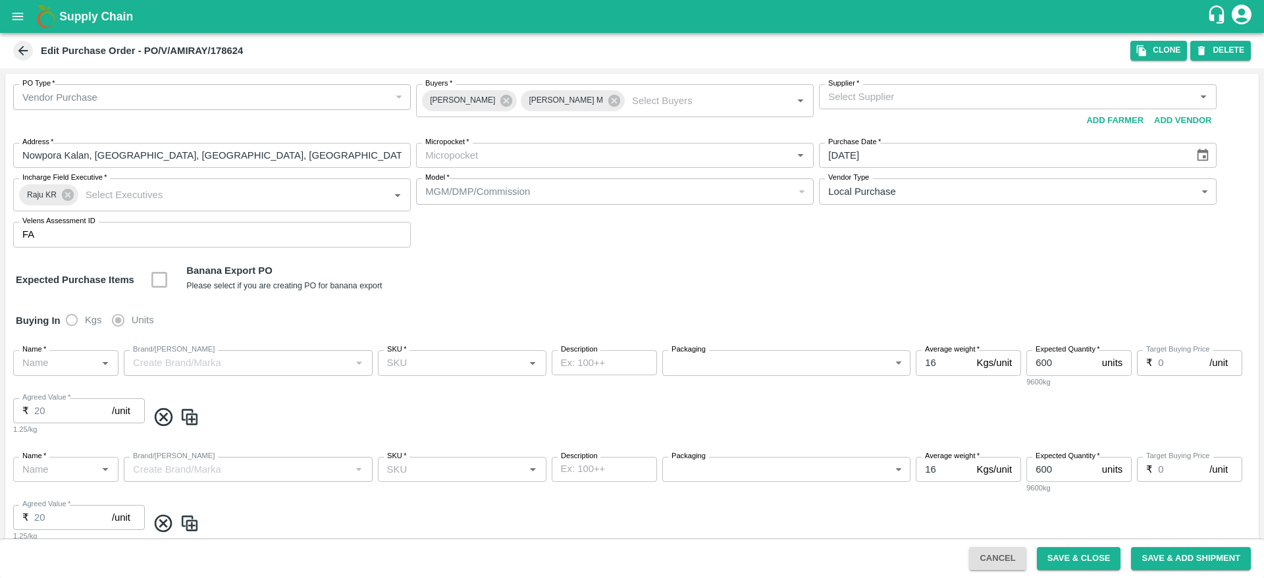
type input "Amir Ayoub Dar-undefined"
type input "84-Delhi"
type input "Apple- Kullu Delicious"
type input "LP VGK5"
type input "Premium-4 layer"
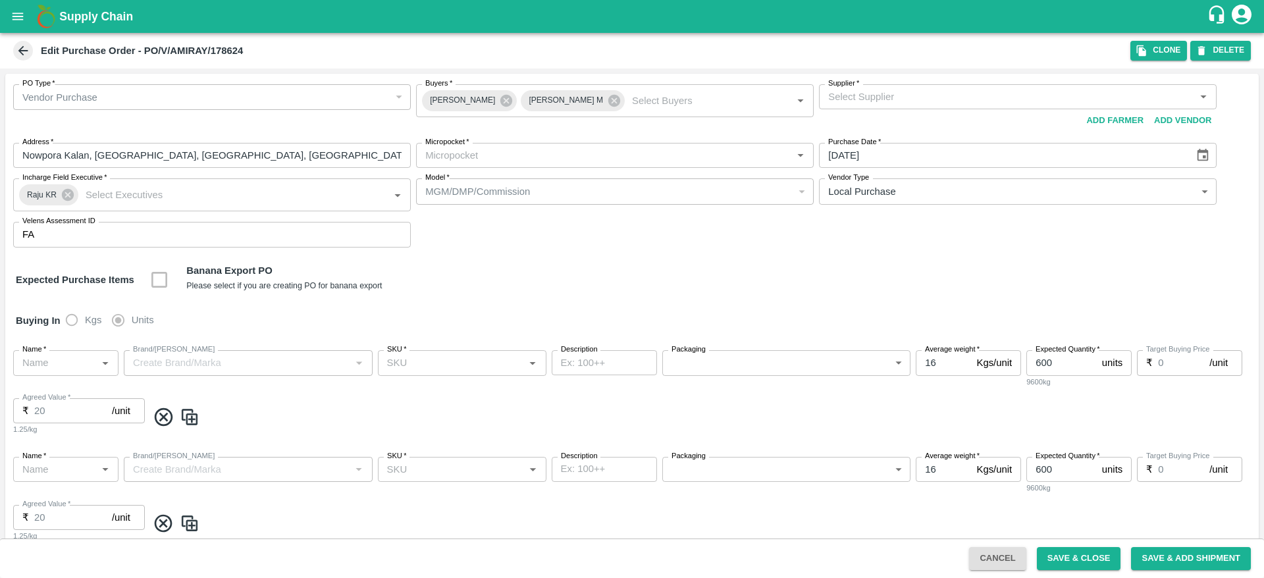
type input "NA"
type input "Apple- Kullu Delicious"
type input "LP VGK5"
type input "Premium-5 layer"
type input "NA"
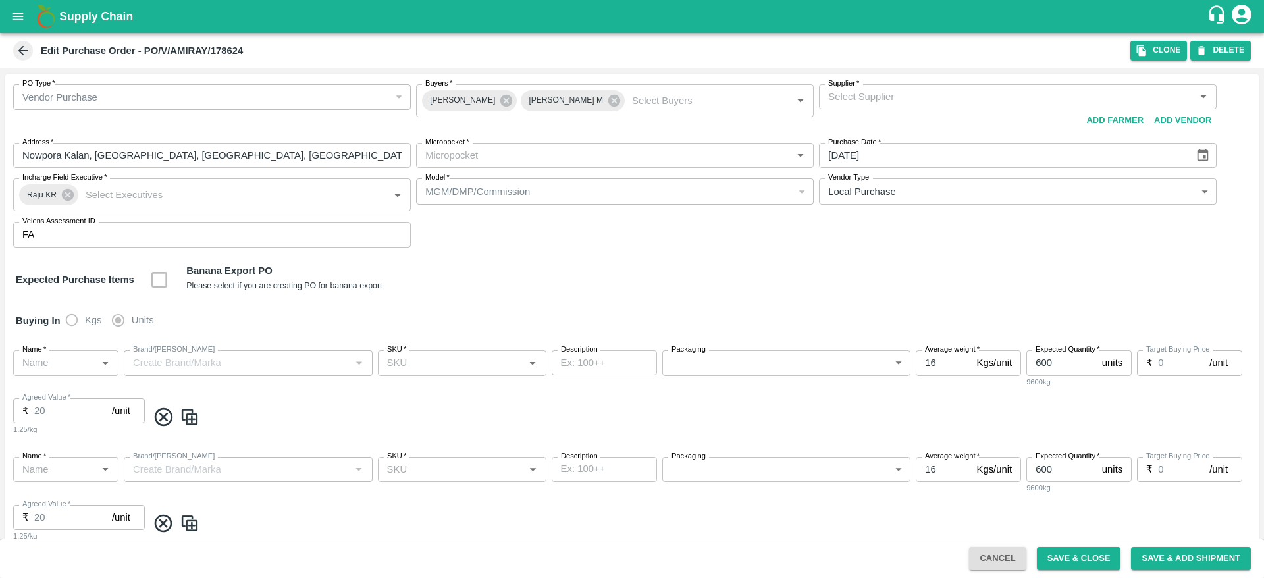
type input "Apple- Kullu Delicious"
type input "LP VGK5"
type input "Medium (Roll)"
type input "NA"
drag, startPoint x: 267, startPoint y: 43, endPoint x: 209, endPoint y: 49, distance: 57.5
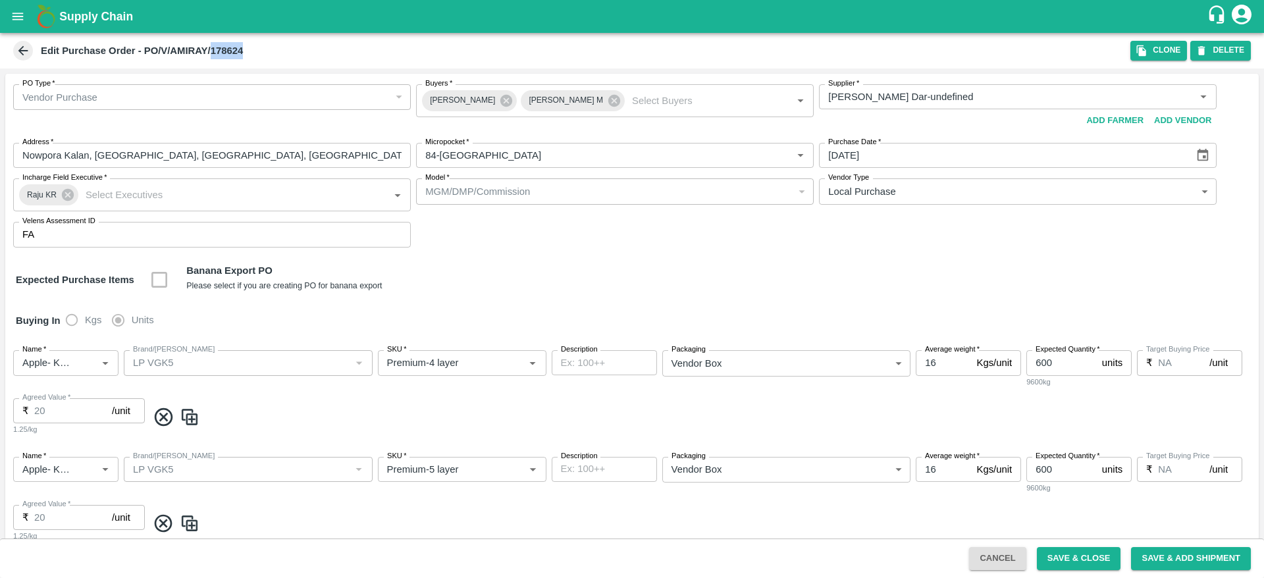
click at [209, 49] on div "Edit Purchase Order - PO/V/AMIRAY/178624" at bounding box center [571, 51] width 1120 height 20
copy b "178624"
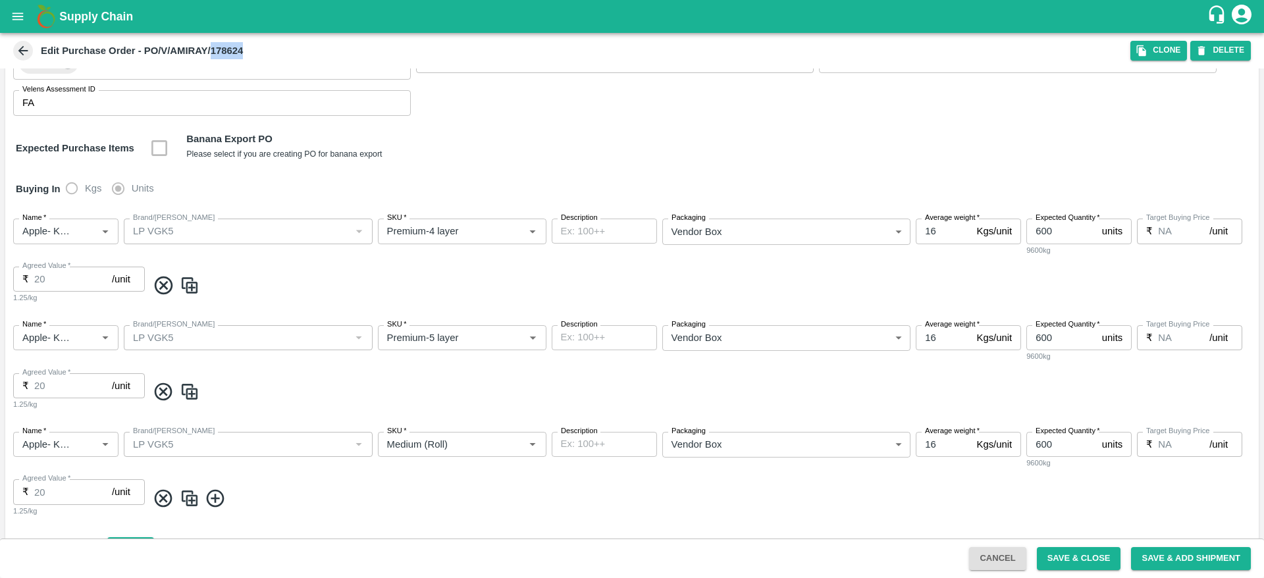
scroll to position [164, 0]
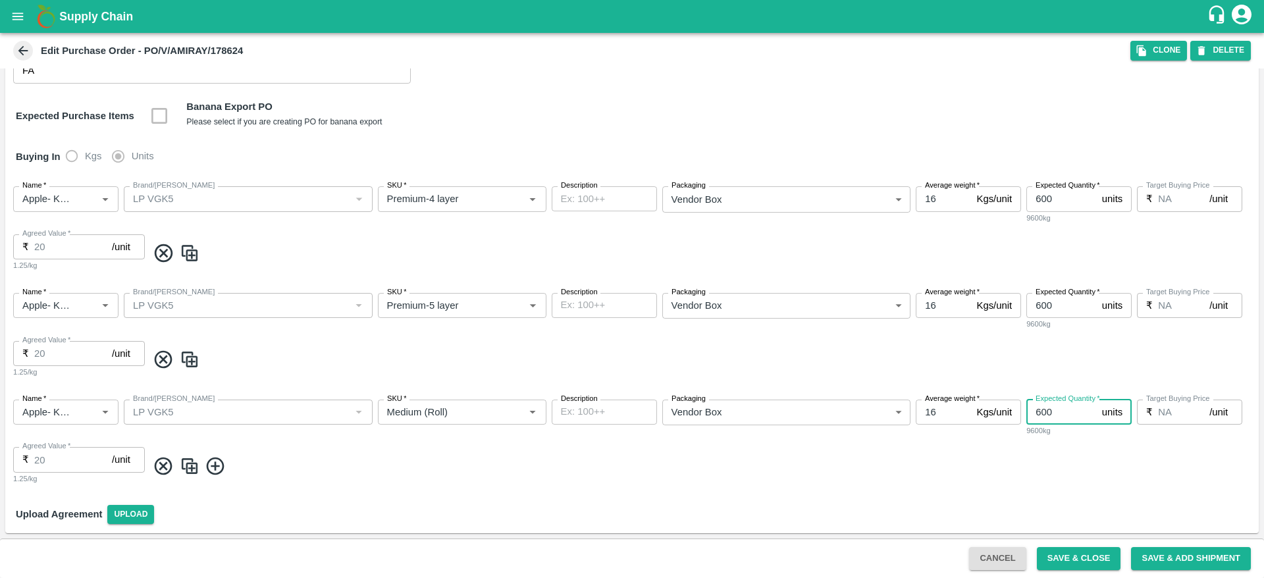
click at [1042, 415] on input "600" at bounding box center [1062, 412] width 70 height 25
type input "100"
click at [1042, 302] on input "600" at bounding box center [1062, 305] width 70 height 25
type input "400"
click at [1039, 199] on input "600" at bounding box center [1062, 198] width 70 height 25
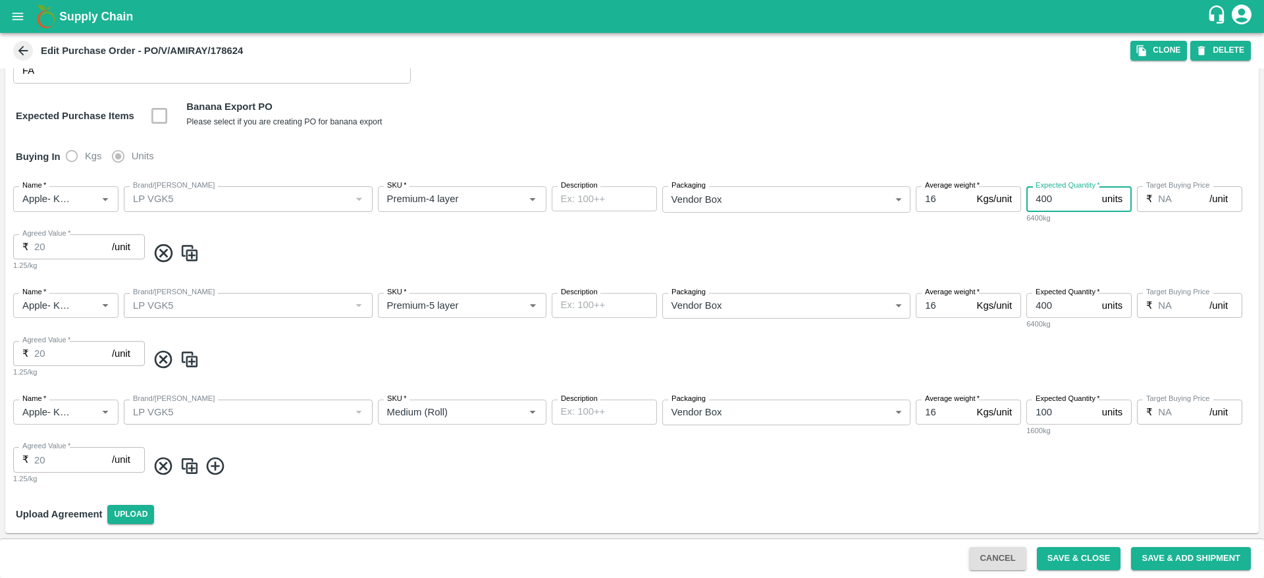
type input "400"
click at [1040, 305] on input "400" at bounding box center [1062, 305] width 70 height 25
type input "500"
click at [1073, 567] on button "Save & Close" at bounding box center [1079, 558] width 84 height 23
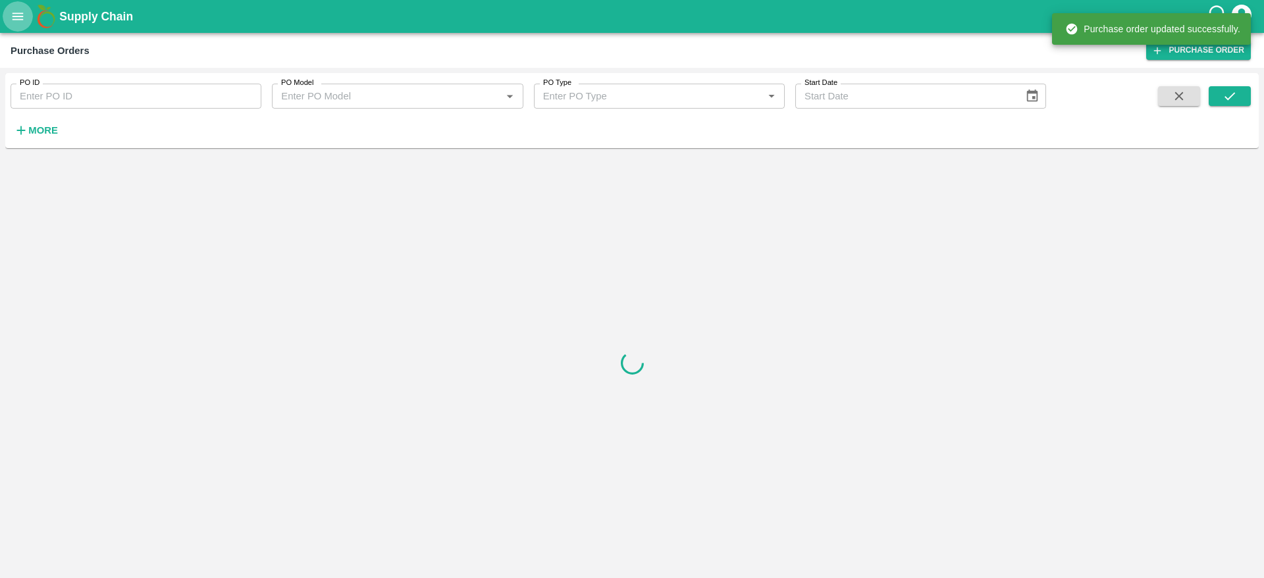
click at [13, 14] on icon "open drawer" at bounding box center [18, 16] width 14 height 14
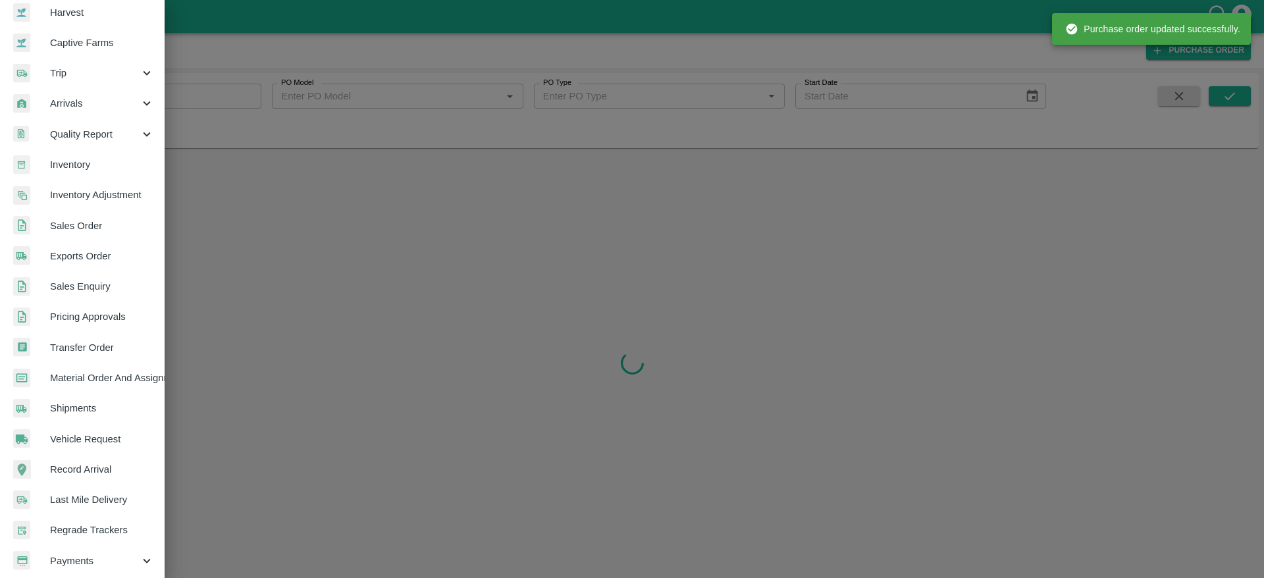
scroll to position [98, 0]
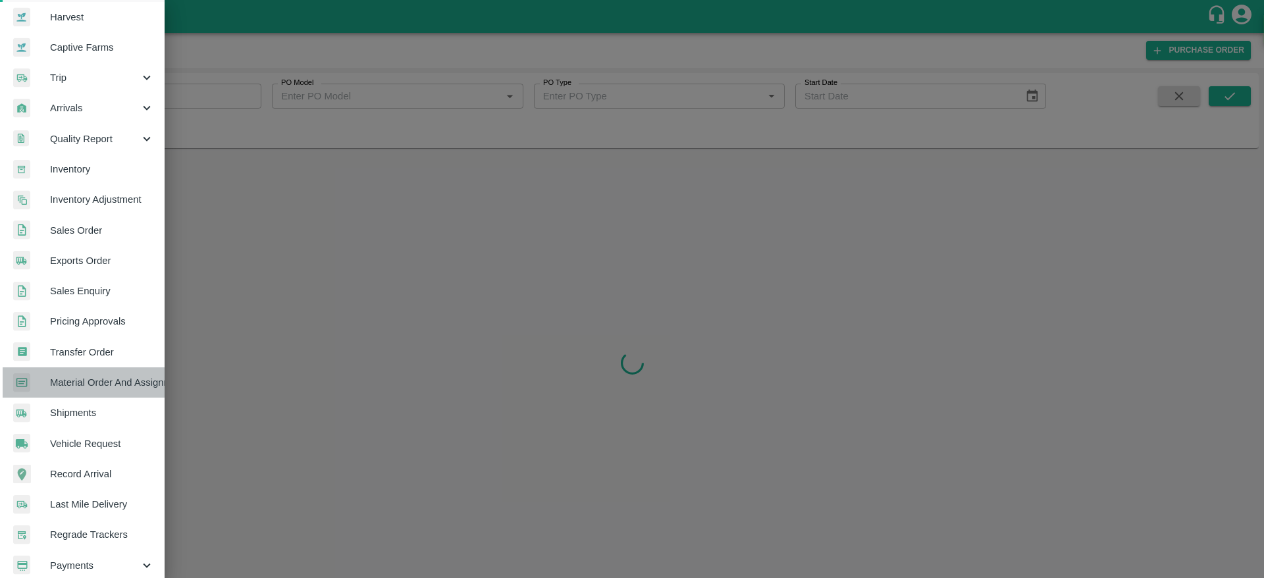
click at [98, 387] on span "Material Order And Assignment" at bounding box center [102, 382] width 104 height 14
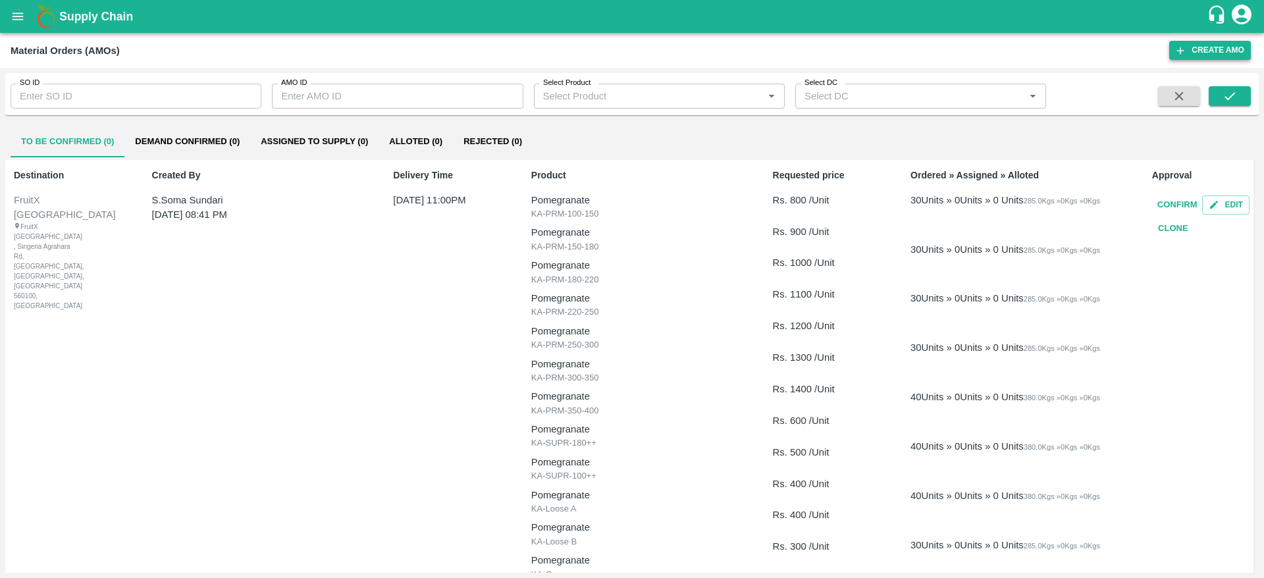
click at [1221, 51] on button "Create AMO" at bounding box center [1210, 50] width 82 height 19
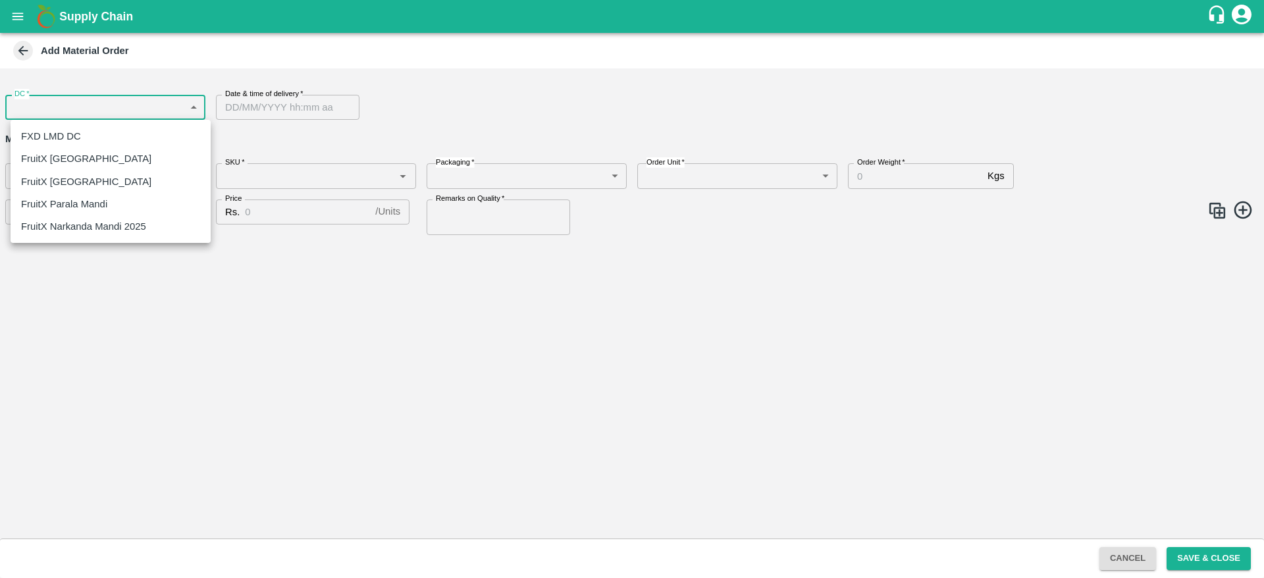
click at [111, 106] on body "Supply Chain Add Material Order DC   * ​ DC Date & time of delivery   * Date & …" at bounding box center [632, 289] width 1264 height 578
click at [68, 163] on p "FruitX [GEOGRAPHIC_DATA]" at bounding box center [86, 158] width 130 height 14
type input "147"
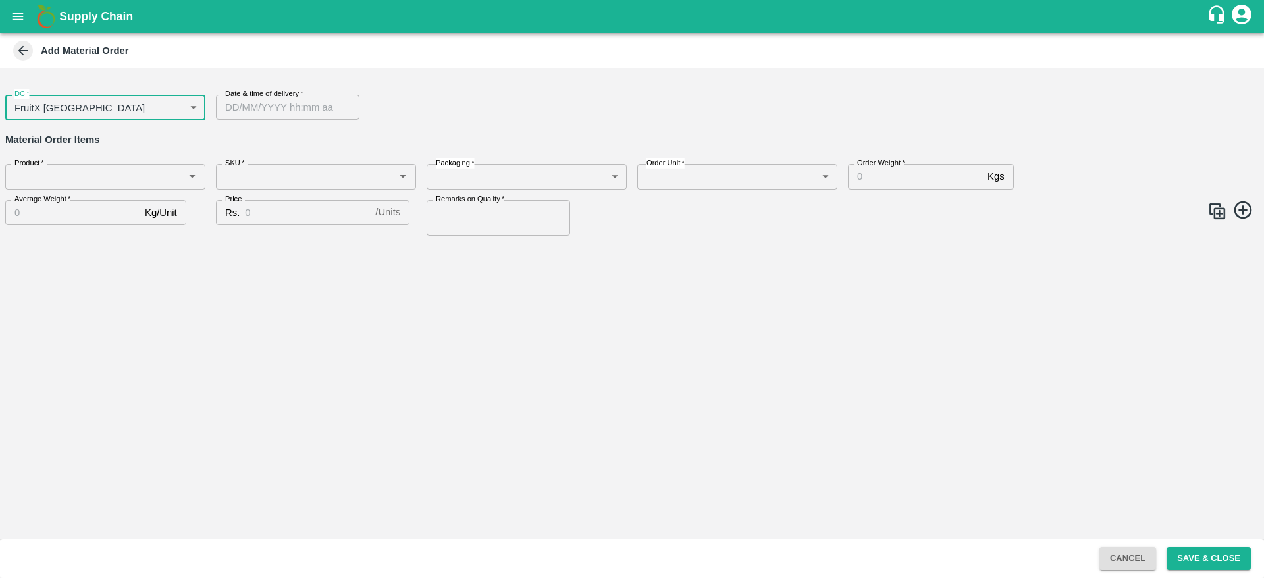
type input "DD/MM/YYYY hh:mm aa"
click at [307, 105] on input "DD/MM/YYYY hh:mm aa" at bounding box center [283, 107] width 134 height 25
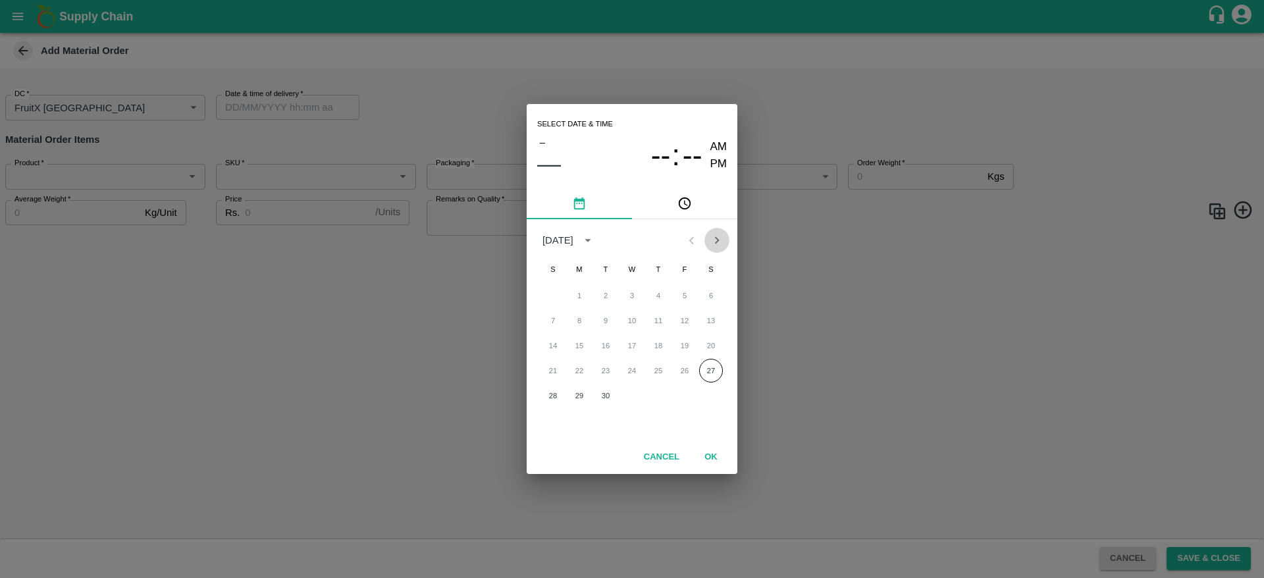
click at [713, 233] on icon "Next month" at bounding box center [717, 240] width 14 height 14
click at [687, 294] on button "3" at bounding box center [685, 296] width 24 height 24
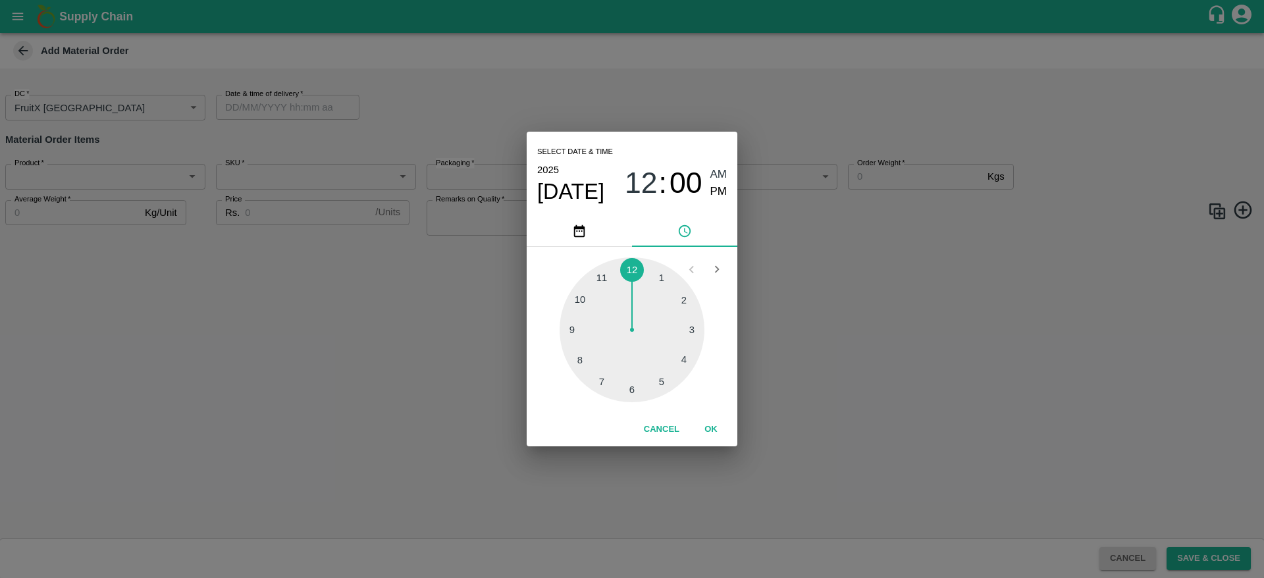
type input "03/10/2025 12:00 AM"
click at [720, 433] on button "OK" at bounding box center [711, 429] width 42 height 23
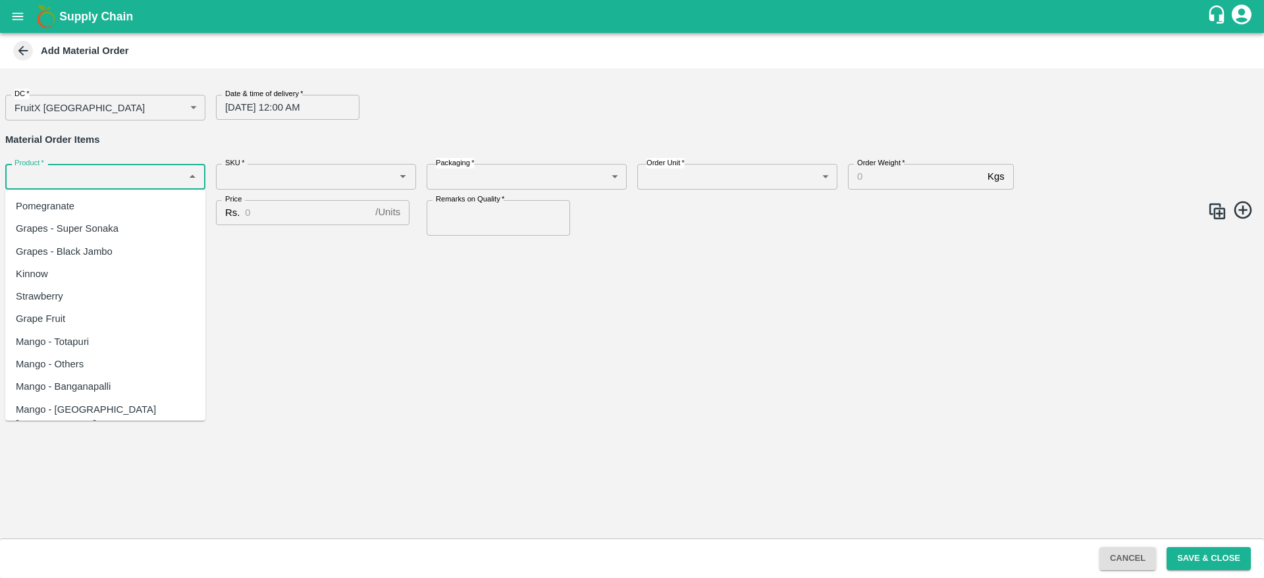
click at [71, 172] on input "Product   *" at bounding box center [94, 176] width 171 height 17
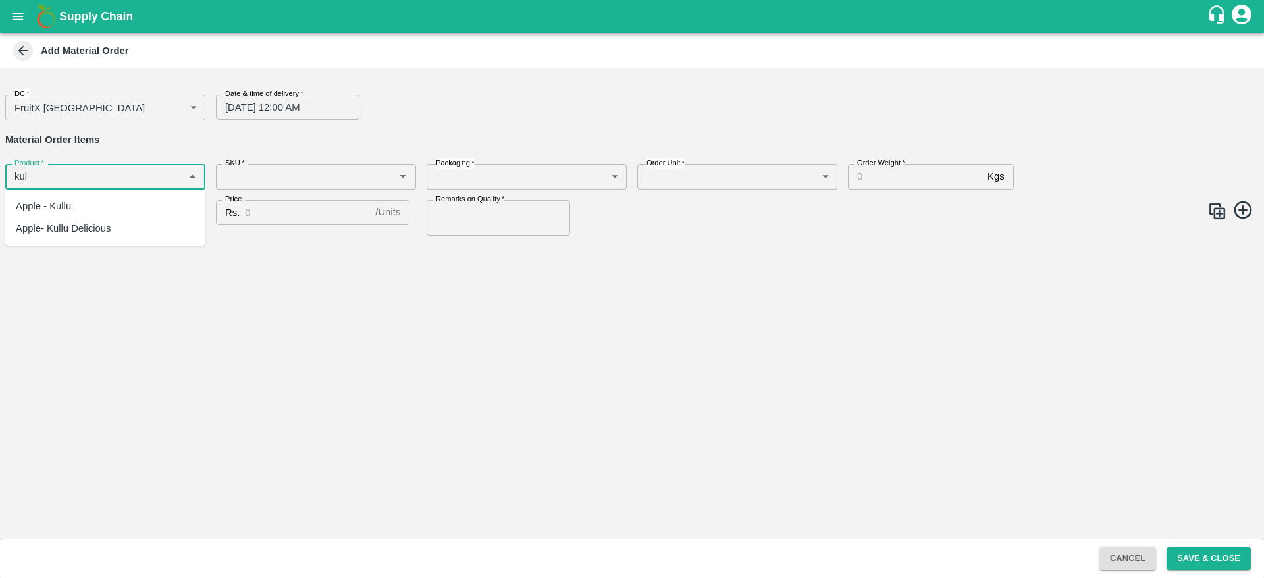
click at [79, 230] on div "Apple- Kullu Delicious" at bounding box center [63, 228] width 95 height 14
type input "Apple- Kullu Delicious"
click at [281, 179] on input "SKU   *" at bounding box center [305, 176] width 171 height 17
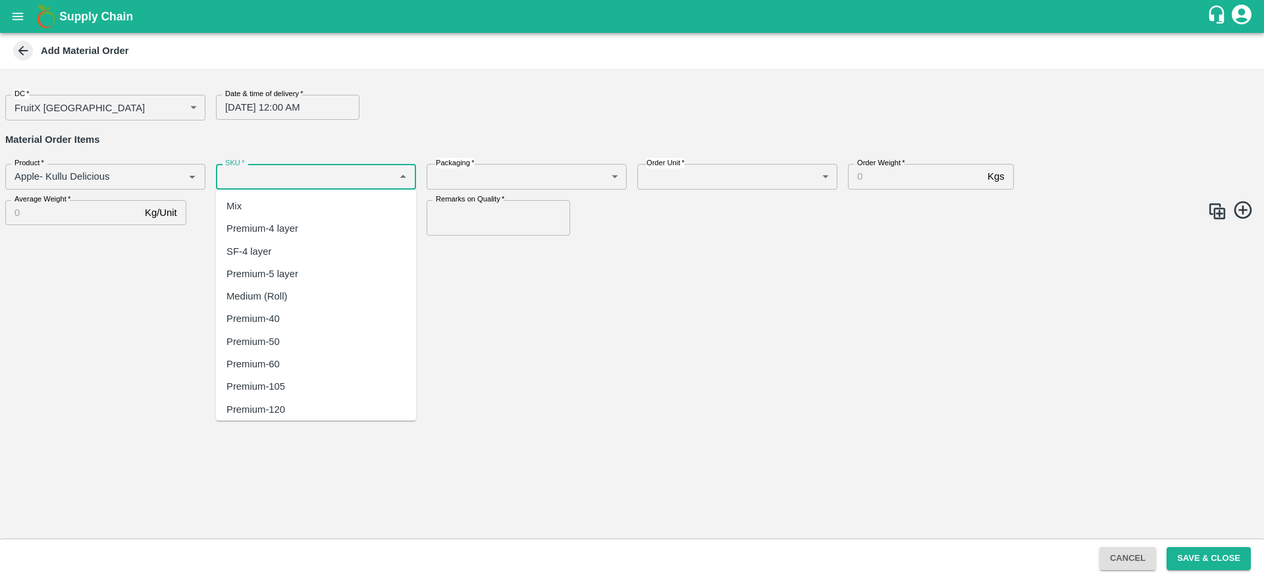
click at [283, 230] on div "Premium-4 layer" at bounding box center [263, 228] width 72 height 14
type input "Premium-4 layer"
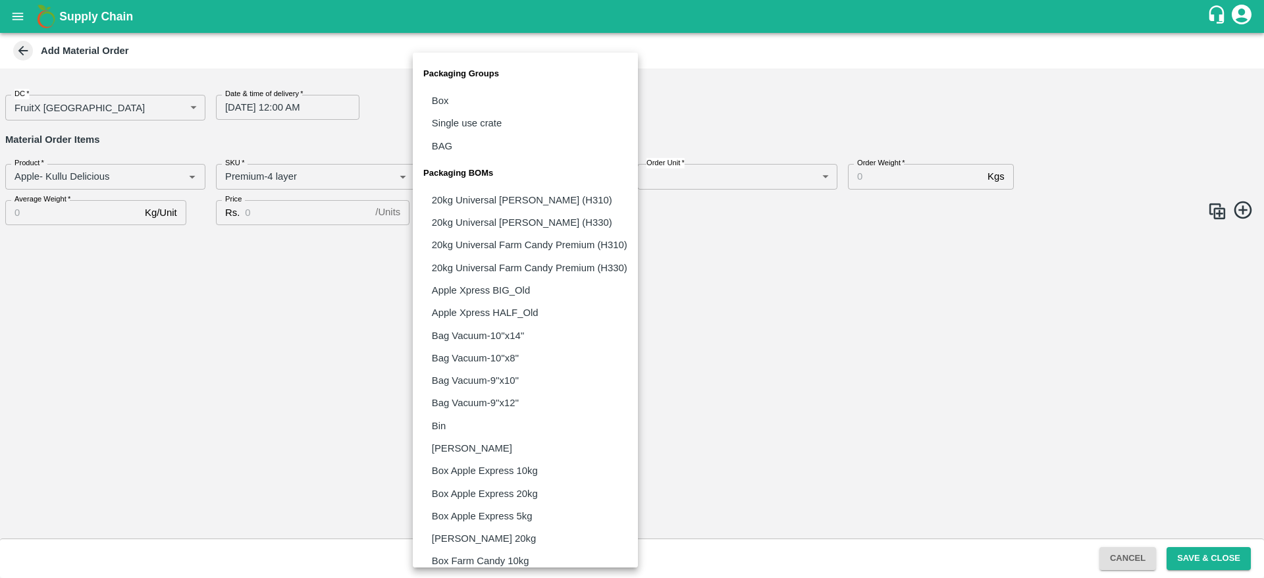
click at [523, 182] on body "Supply Chain Add Material Order DC   * FruitX Bangalore 147 DC Date & time of d…" at bounding box center [632, 289] width 1264 height 578
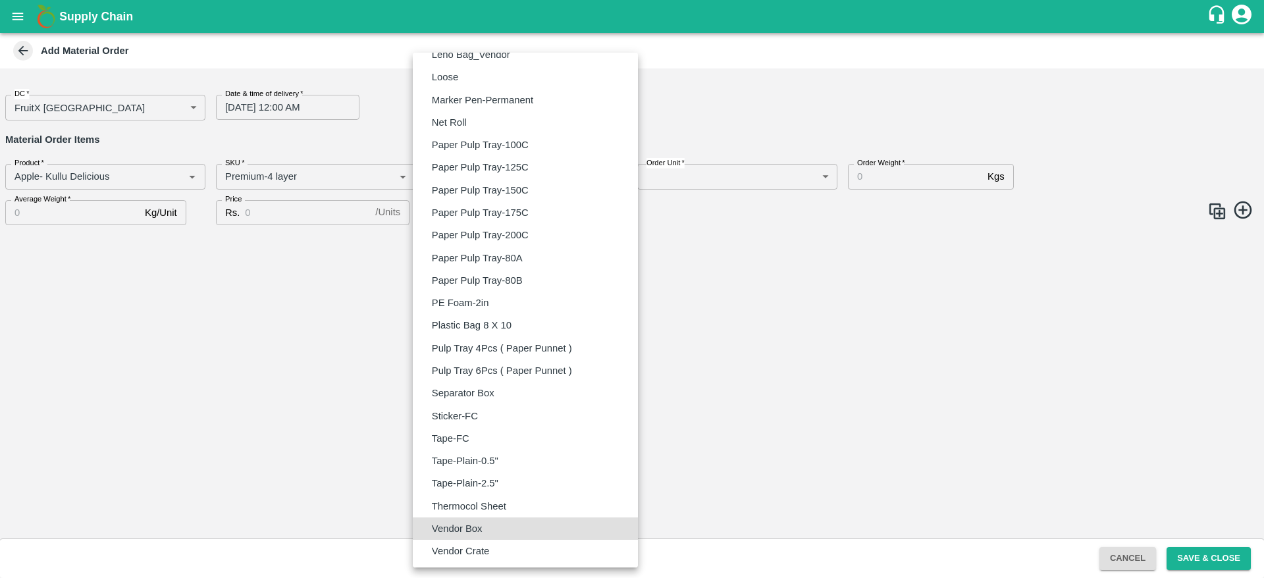
type input "BOM/276"
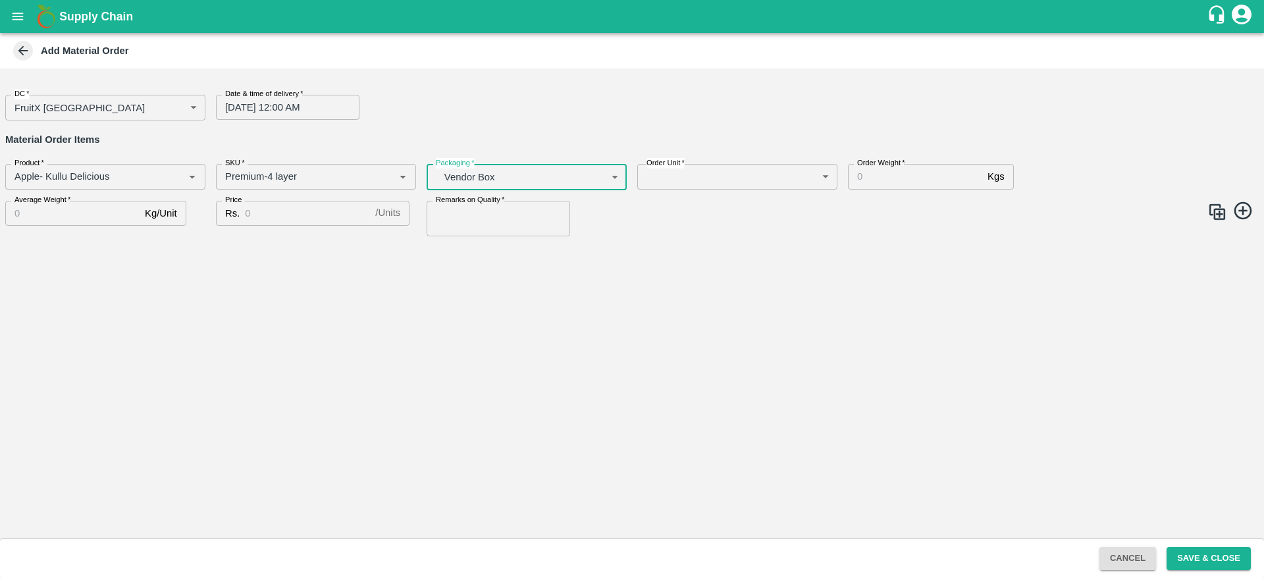
click at [715, 176] on body "Supply Chain Add Material Order DC   * FruitX Bangalore 147 DC Date & time of d…" at bounding box center [632, 289] width 1264 height 578
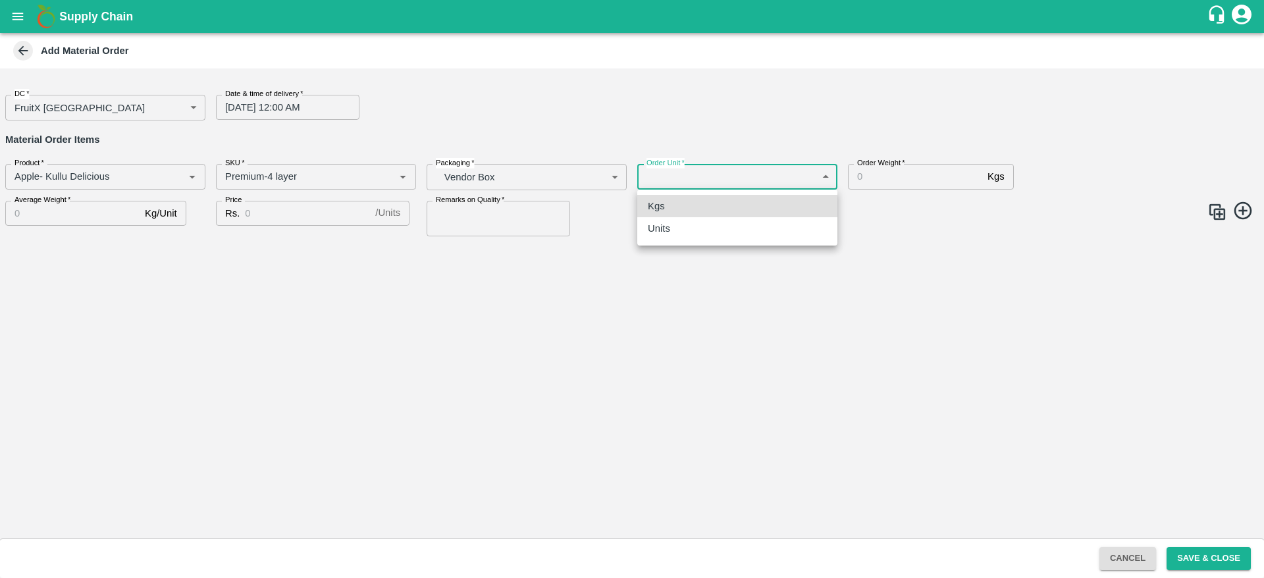
click at [704, 228] on div "Units" at bounding box center [737, 228] width 179 height 14
type input "2"
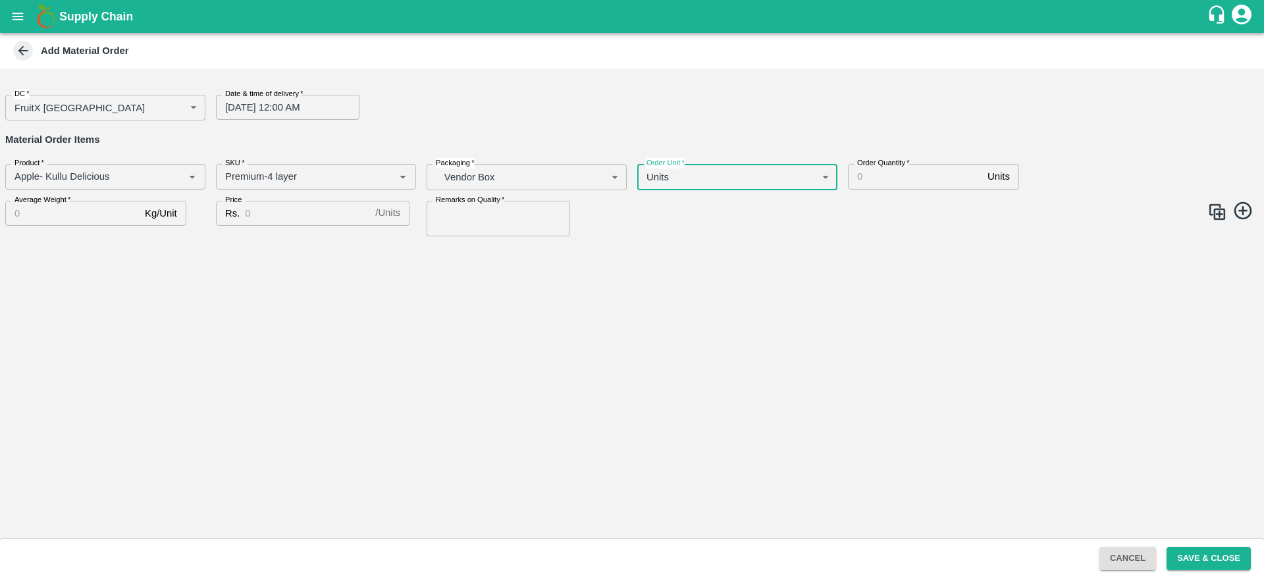
click at [884, 182] on input "Order Quantity   *" at bounding box center [915, 176] width 134 height 25
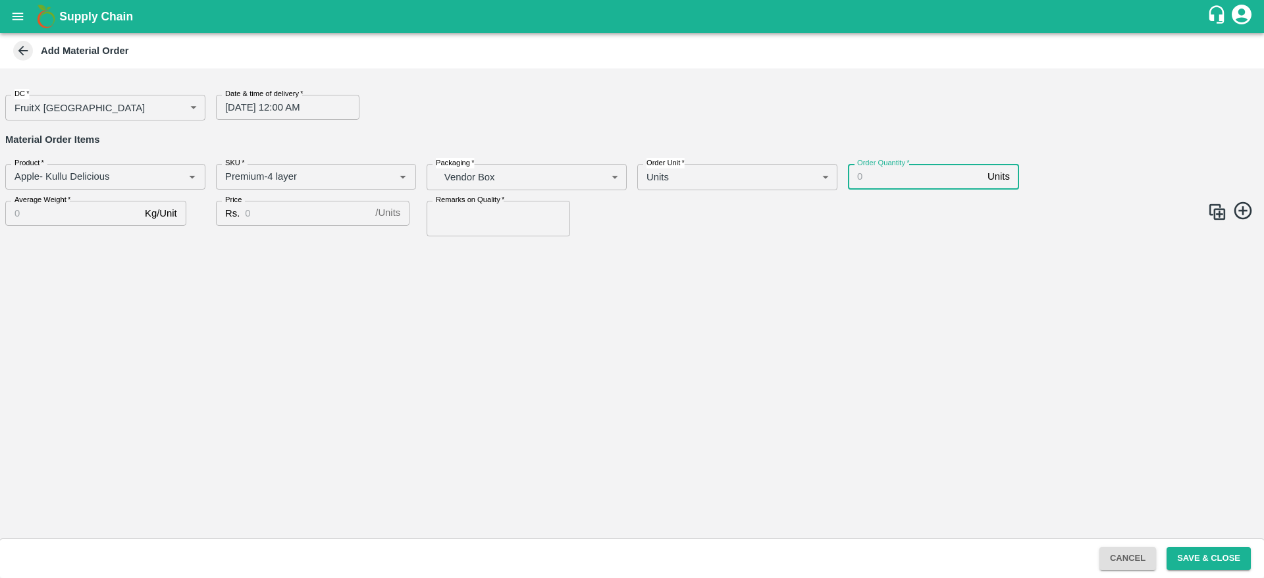
type input "5"
type input "400"
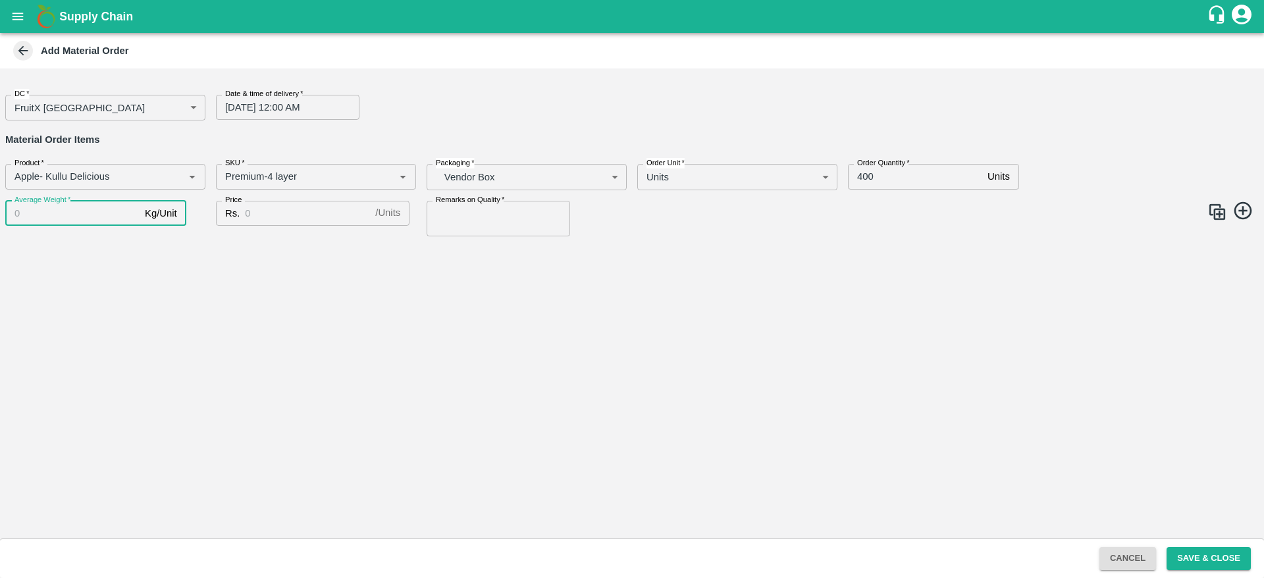
click at [79, 223] on input "Average Weight   *" at bounding box center [72, 213] width 134 height 25
type input "16"
click at [287, 206] on input "Price" at bounding box center [307, 213] width 125 height 25
type input "2"
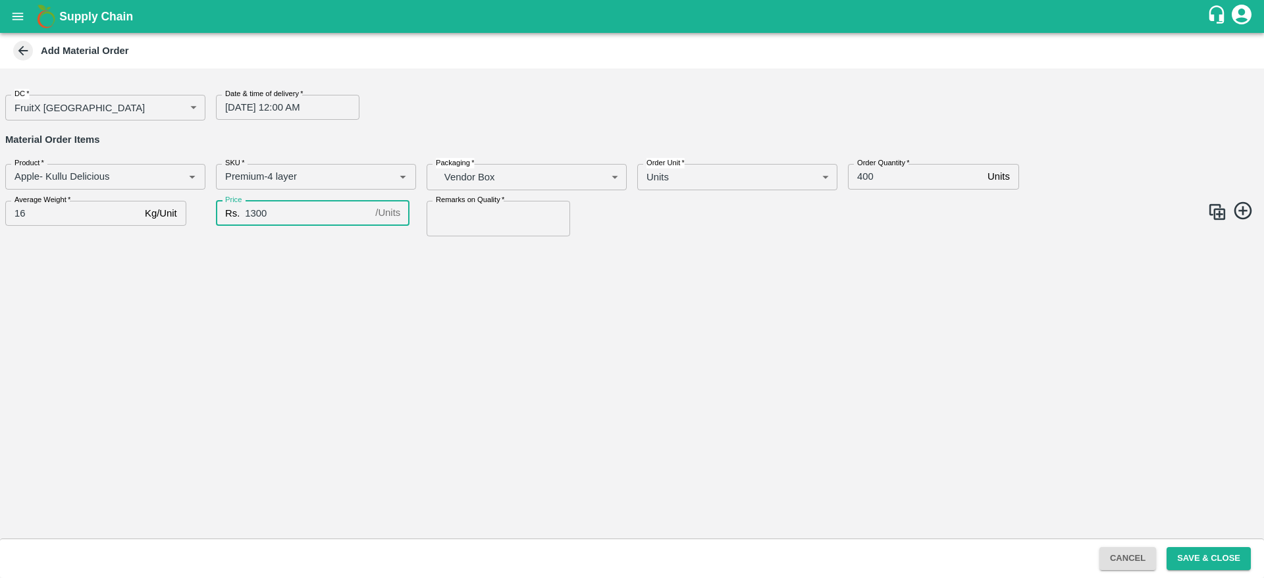
type input "1300"
click at [497, 214] on input "Remarks on Quality   *" at bounding box center [499, 219] width 144 height 36
type input "GOOD QUALITY"
click at [1218, 213] on img at bounding box center [1218, 212] width 20 height 20
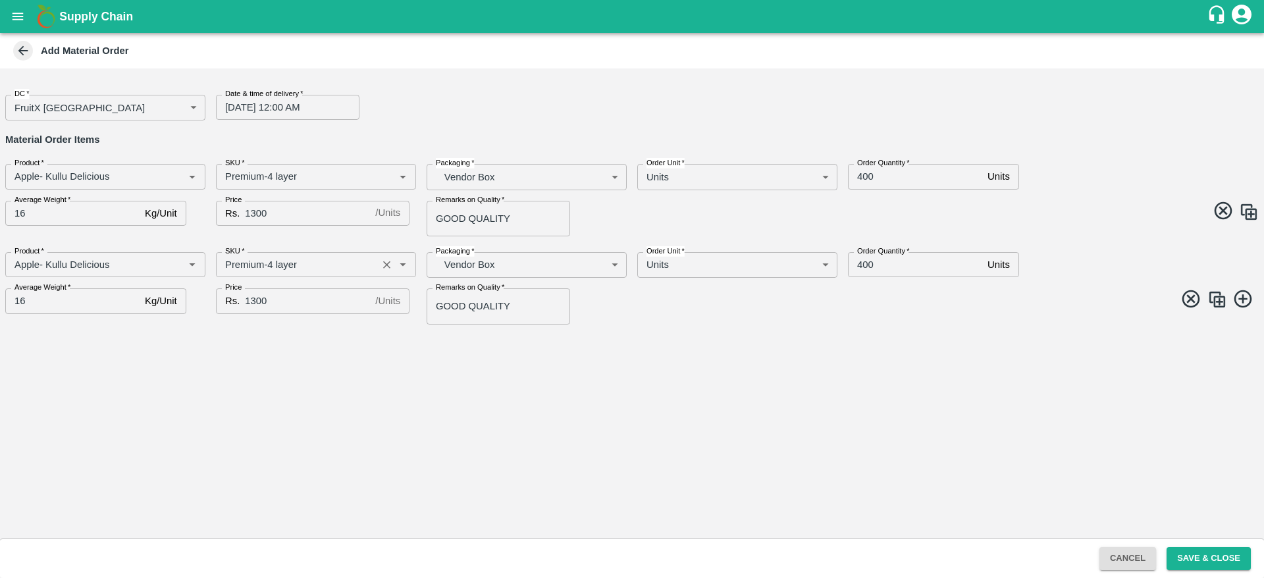
click at [270, 261] on input "SKU   *" at bounding box center [296, 264] width 153 height 17
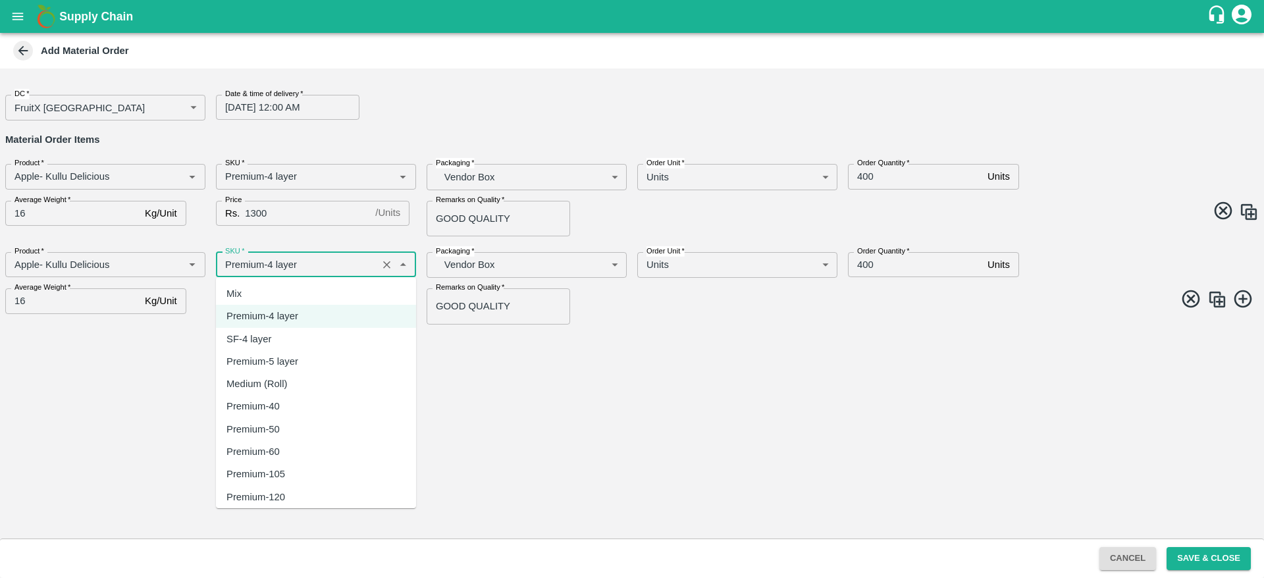
click at [273, 262] on input "SKU   *" at bounding box center [296, 264] width 153 height 17
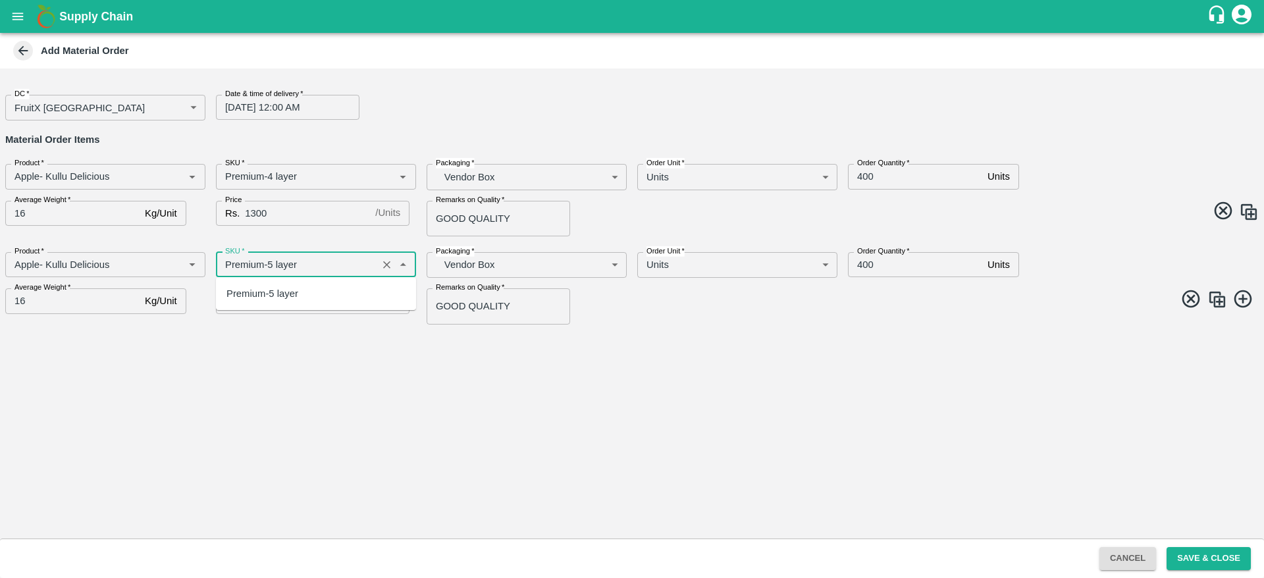
click at [317, 297] on div "Premium-5 layer" at bounding box center [316, 293] width 200 height 22
type input "Premium-5 layer"
click at [861, 262] on input "400" at bounding box center [915, 264] width 134 height 25
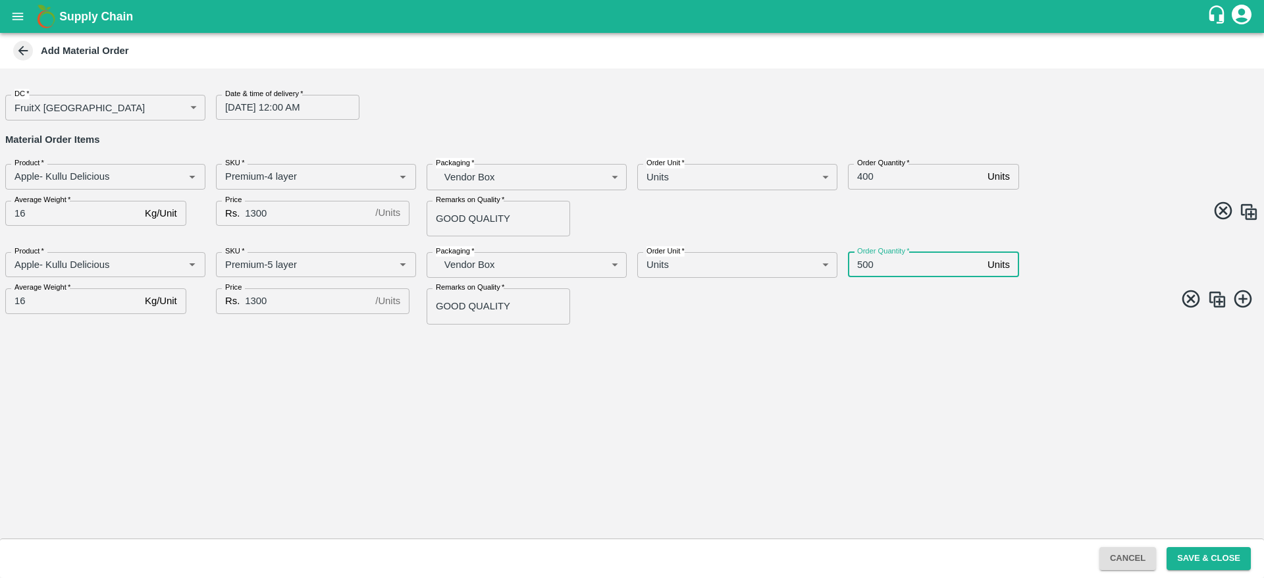
type input "500"
click at [1221, 304] on img at bounding box center [1218, 300] width 20 height 20
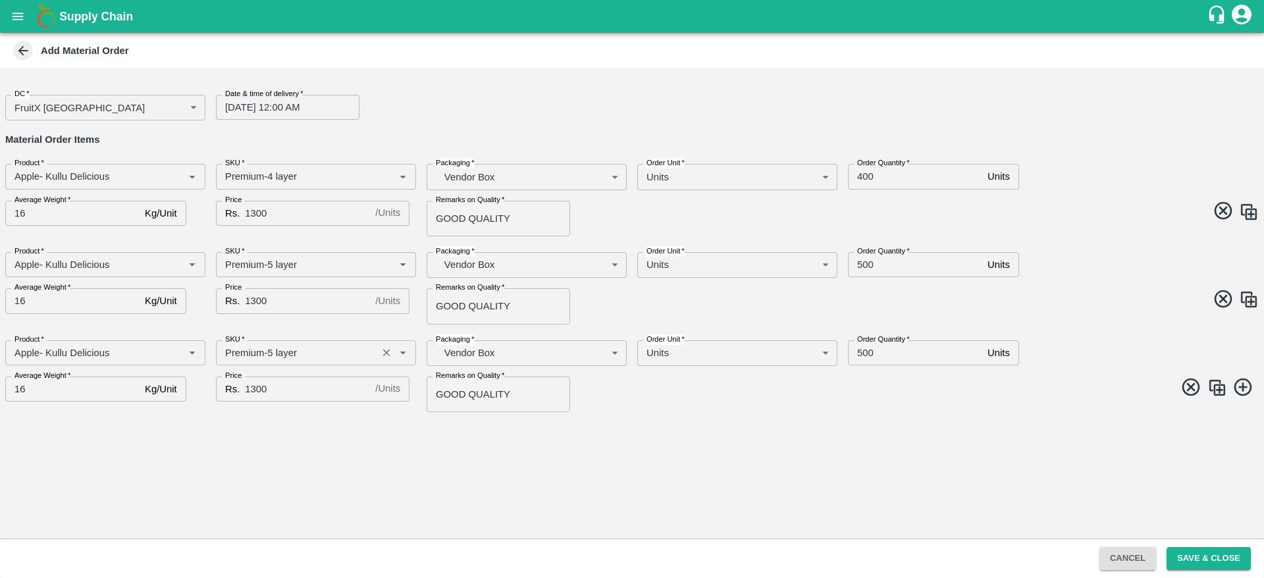
click at [273, 342] on div "SKU   *" at bounding box center [316, 352] width 200 height 25
click at [273, 387] on div "Medium (Roll)" at bounding box center [257, 382] width 61 height 14
type input "Medium (Roll)"
click at [861, 351] on input "500" at bounding box center [915, 352] width 134 height 25
type input "100"
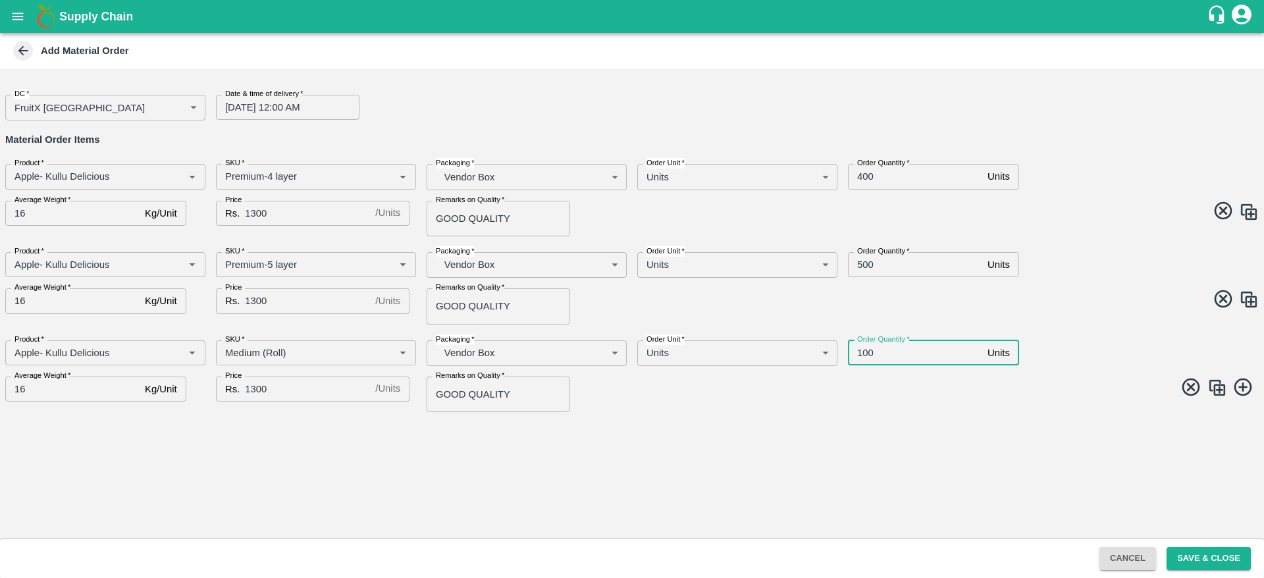
click at [707, 464] on div "DC   * FruitX Bangalore 147 DC Date & time of delivery   * 03/10/2025 12:00 AM …" at bounding box center [632, 303] width 1264 height 470
click at [1194, 558] on button "Save & Close" at bounding box center [1209, 558] width 84 height 23
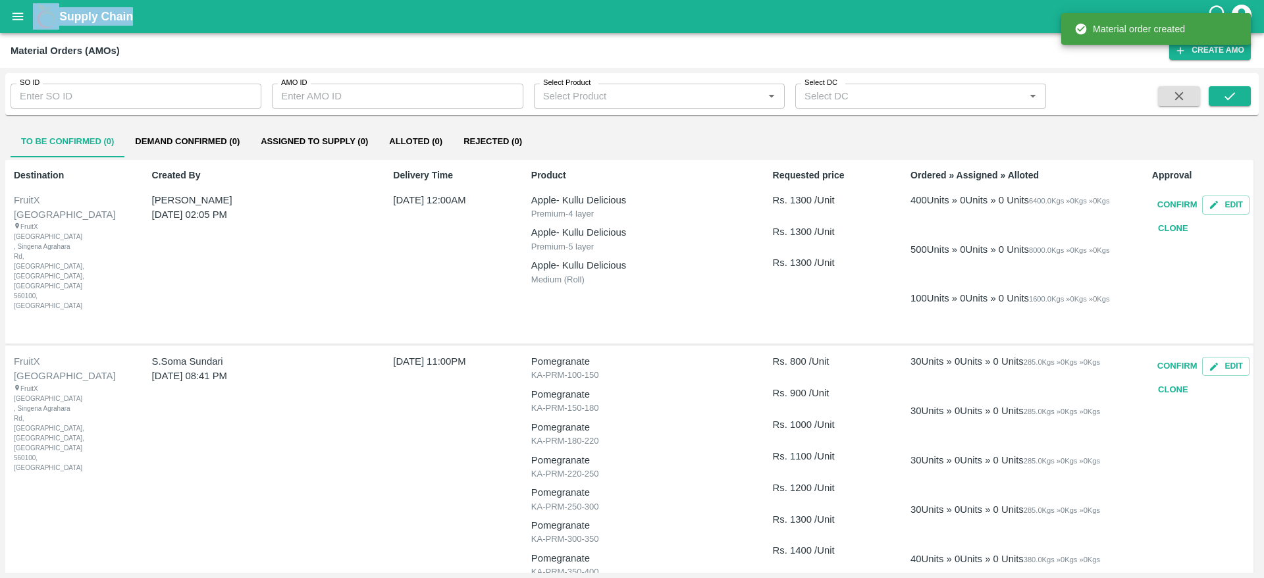
click at [342, 273] on div "Created By Anil Kumar 27 Sep 2025, 02:05 PM" at bounding box center [250, 252] width 207 height 178
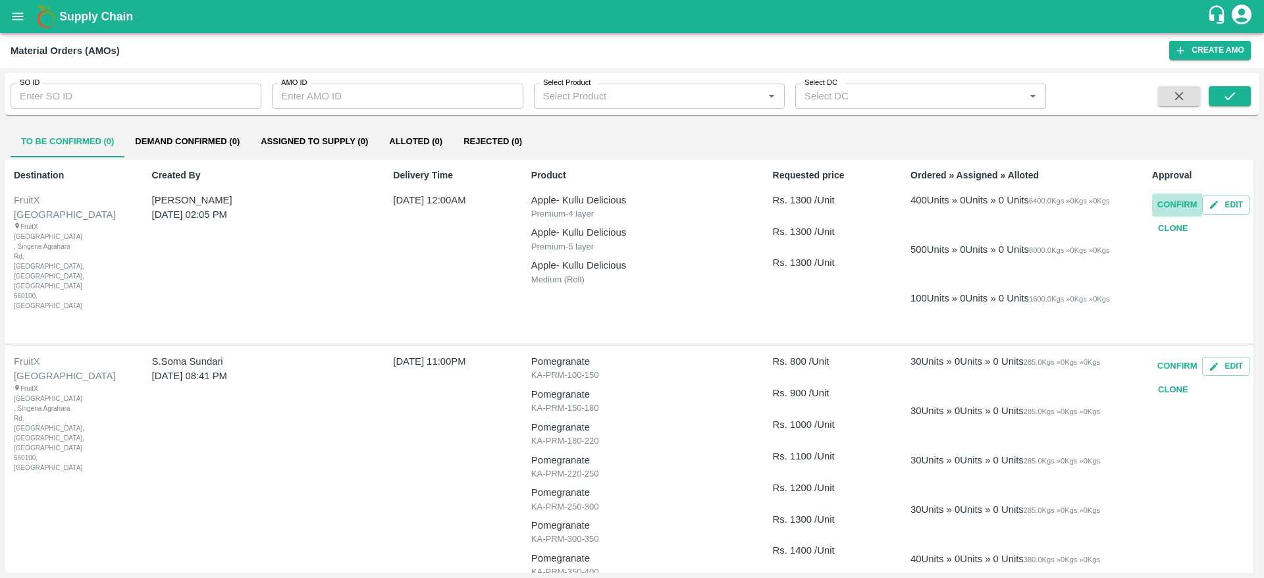
click at [1171, 213] on button "Confirm" at bounding box center [1177, 205] width 51 height 23
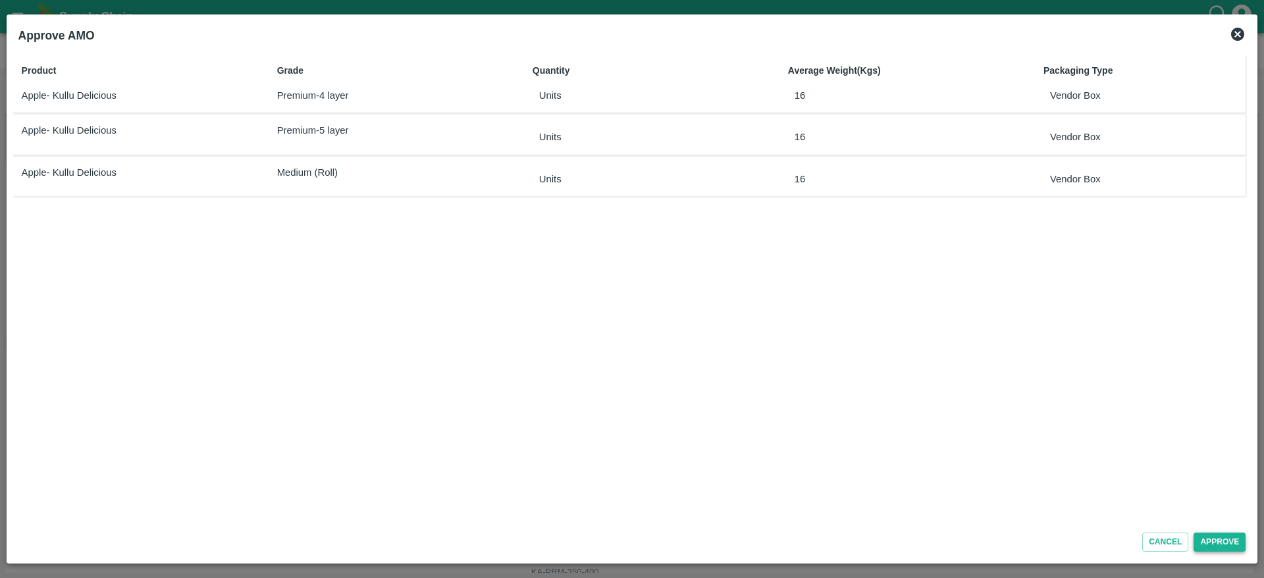
click at [1222, 548] on button "Approve" at bounding box center [1220, 542] width 52 height 19
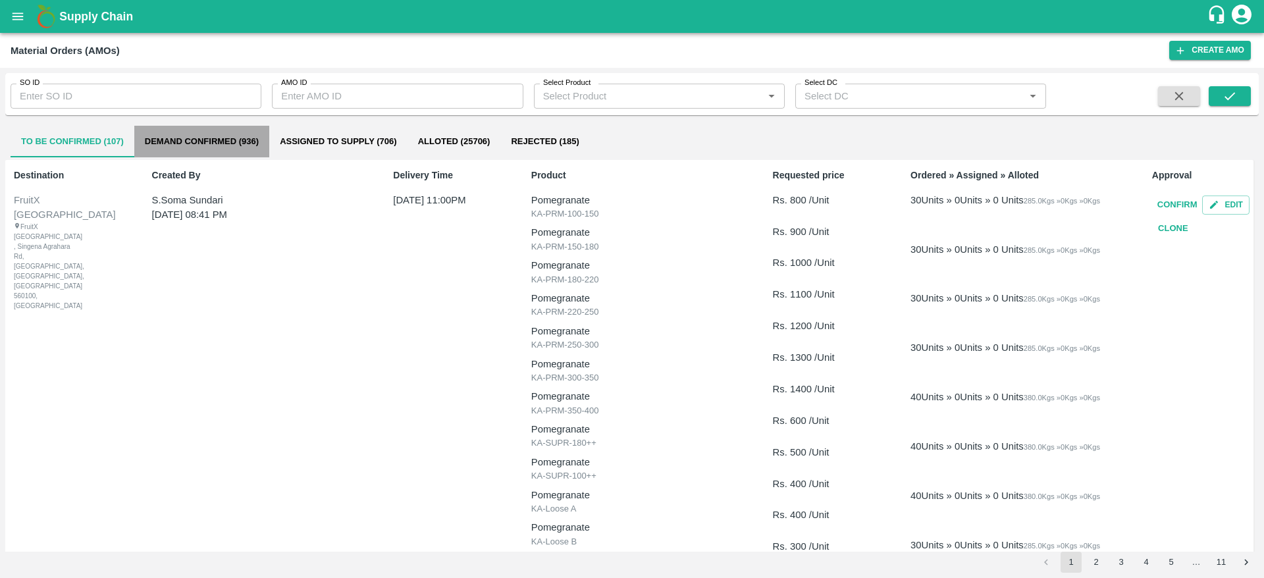
click at [203, 136] on button "Demand Confirmed (936)" at bounding box center [201, 142] width 135 height 32
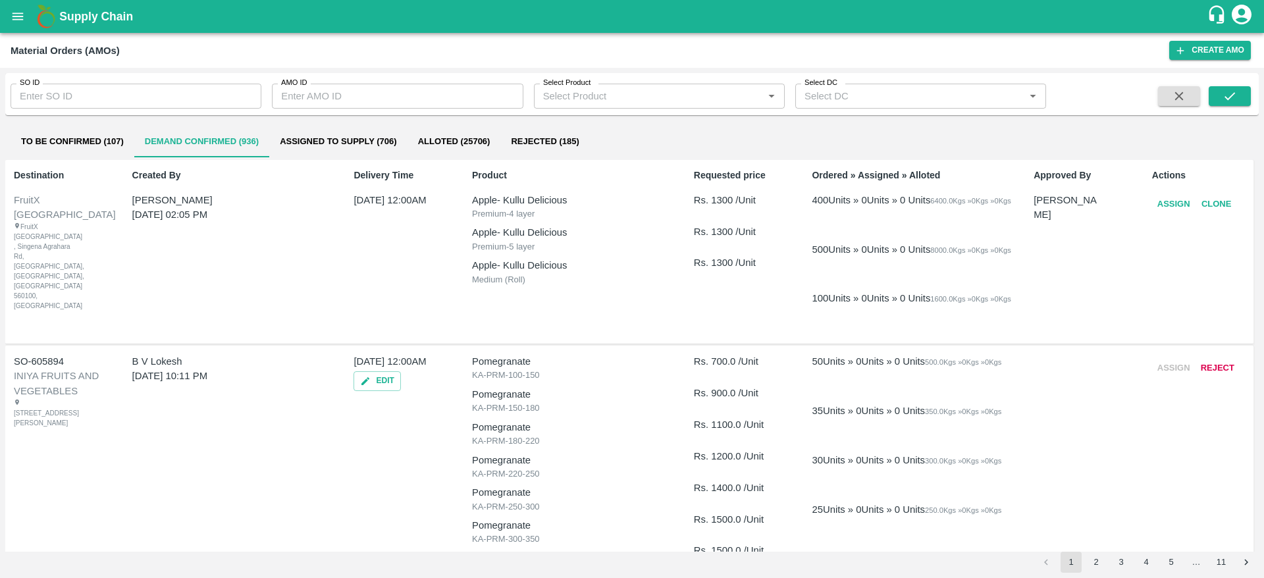
click at [1180, 205] on button "Assign" at bounding box center [1173, 204] width 43 height 23
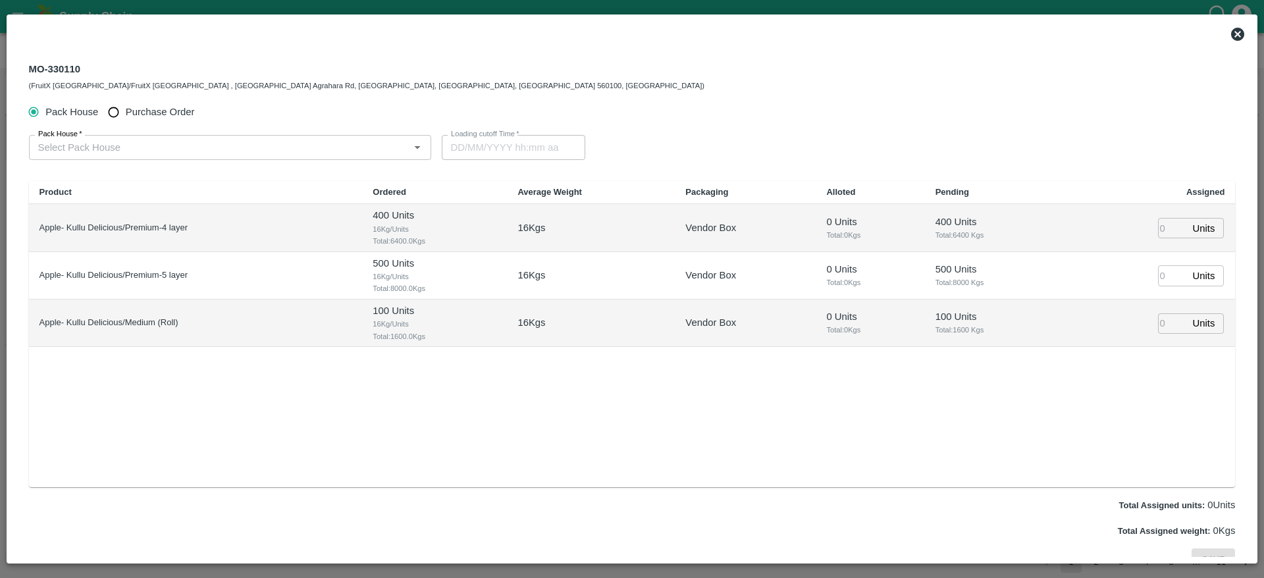
click at [124, 107] on input "Purchase Order" at bounding box center [113, 112] width 24 height 24
radio input "true"
click at [84, 143] on input "PO   *" at bounding box center [214, 147] width 362 height 17
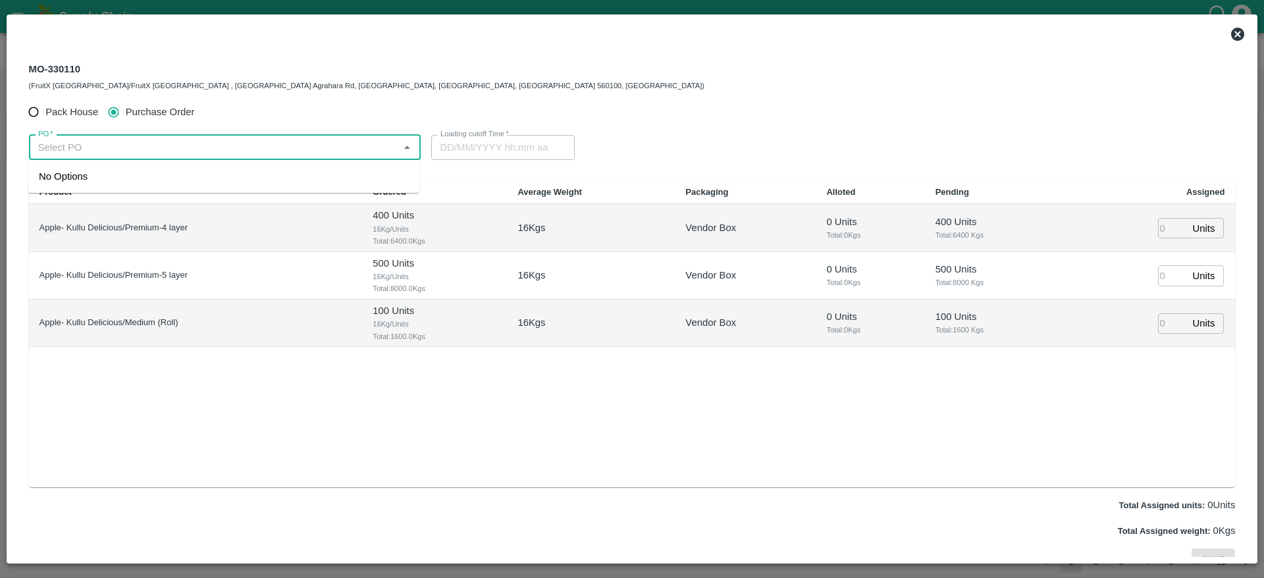
paste input "178624"
click at [233, 176] on div "PO-178624(Amir Ayoub Dar-8825051433)" at bounding box center [223, 176] width 391 height 22
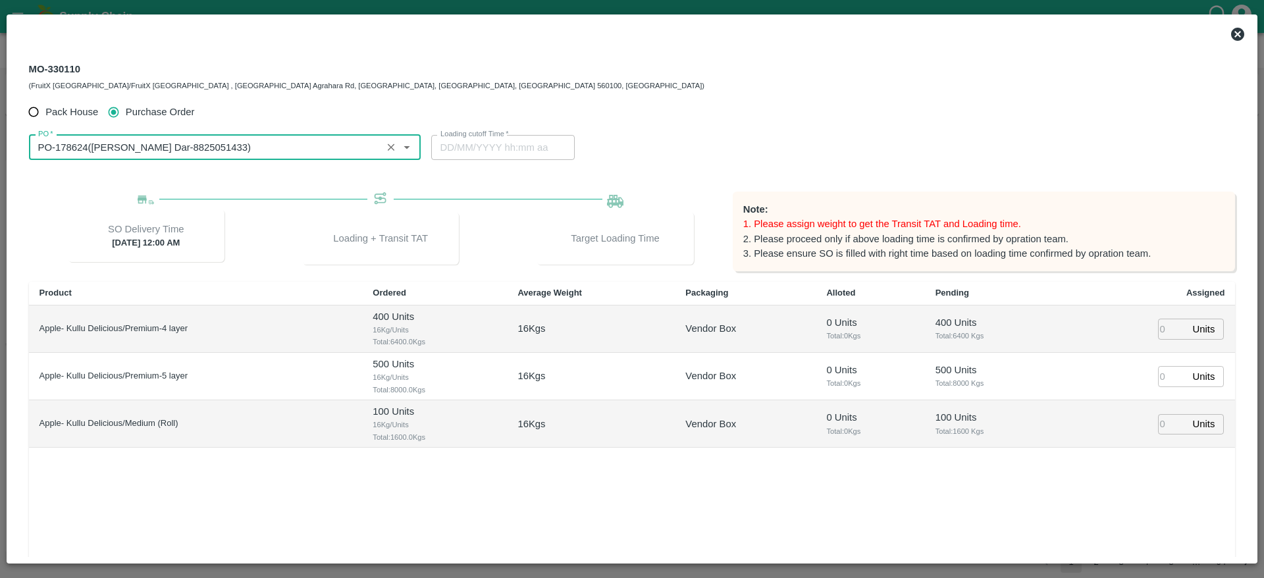
type input "PO-178624(Amir Ayoub Dar-8825051433)"
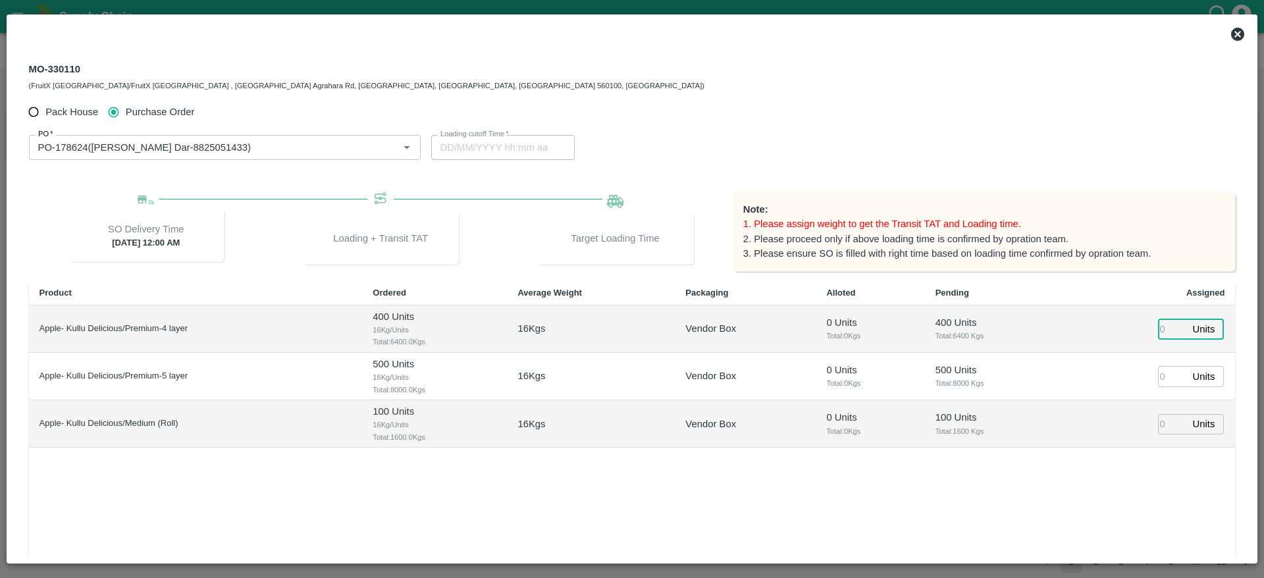
click at [1177, 336] on input "number" at bounding box center [1172, 329] width 29 height 20
type input "400"
type input "28/09/2025 04:06 PM"
type input "400"
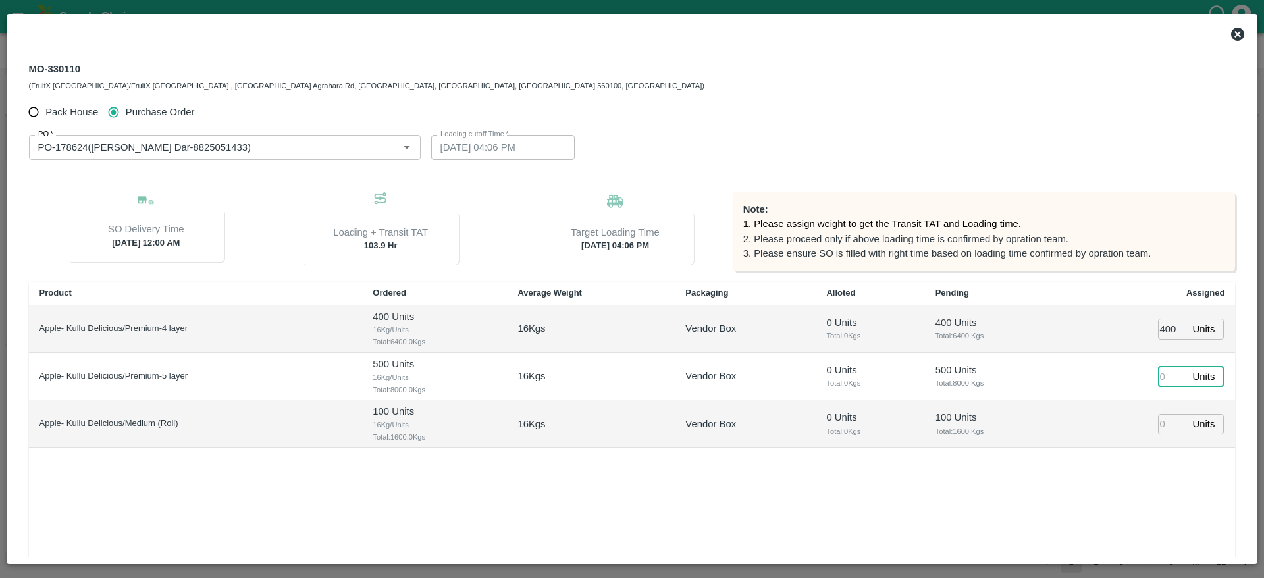
click at [1169, 373] on input "number" at bounding box center [1172, 376] width 29 height 20
type input "500"
click at [1171, 421] on input "number" at bounding box center [1172, 424] width 29 height 20
type input "100"
click at [1075, 514] on div "Product Ordered Average Weight Packaging Alloted Pending Assigned Apple- Kullu …" at bounding box center [632, 435] width 1207 height 306
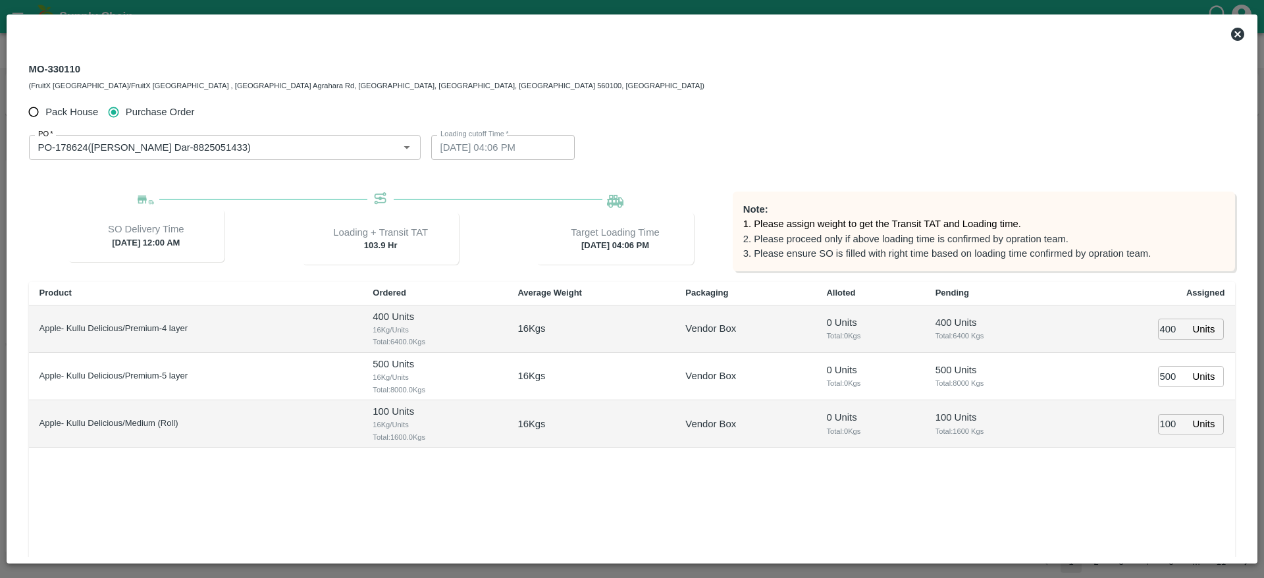
scroll to position [115, 0]
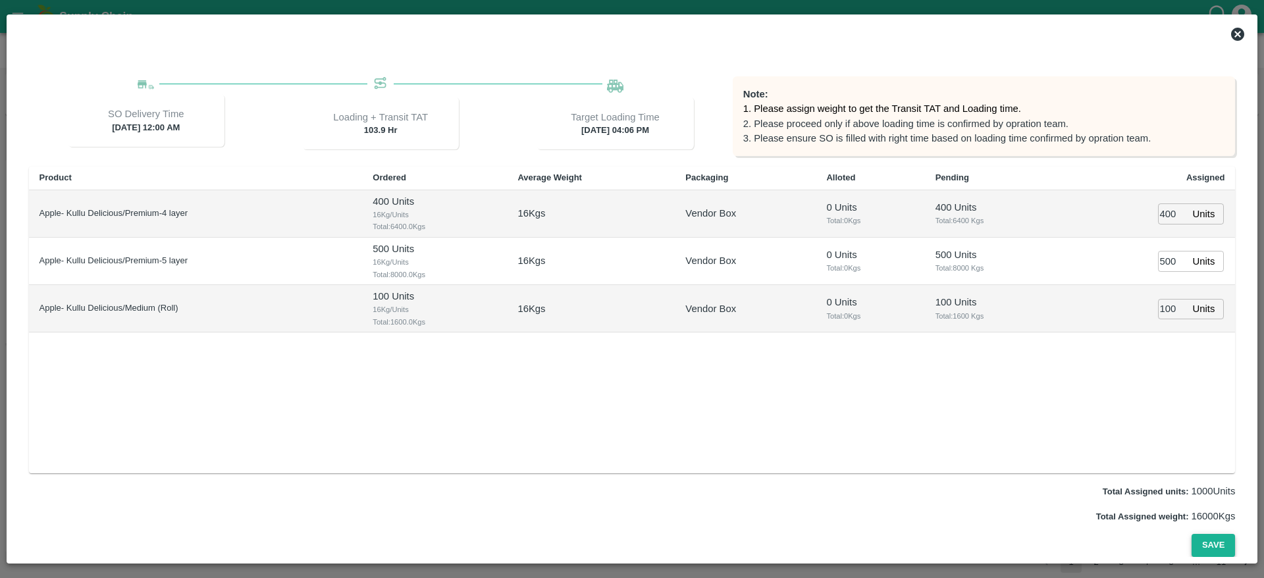
click at [1212, 541] on button "Save" at bounding box center [1213, 545] width 43 height 23
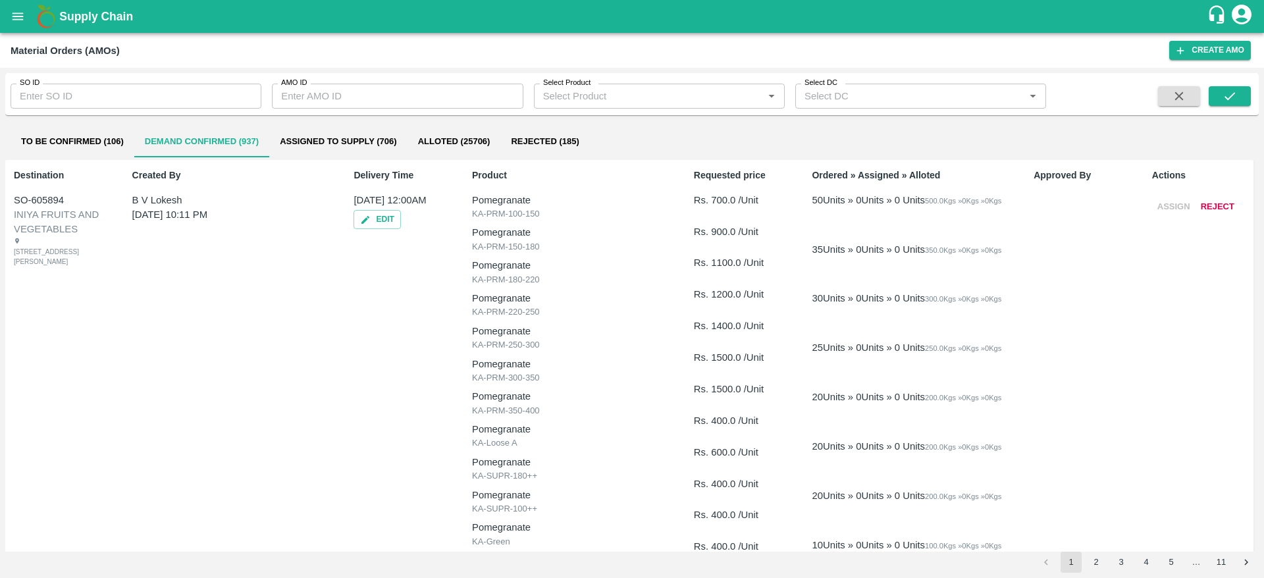
click at [5, 12] on button "open drawer" at bounding box center [18, 16] width 30 height 30
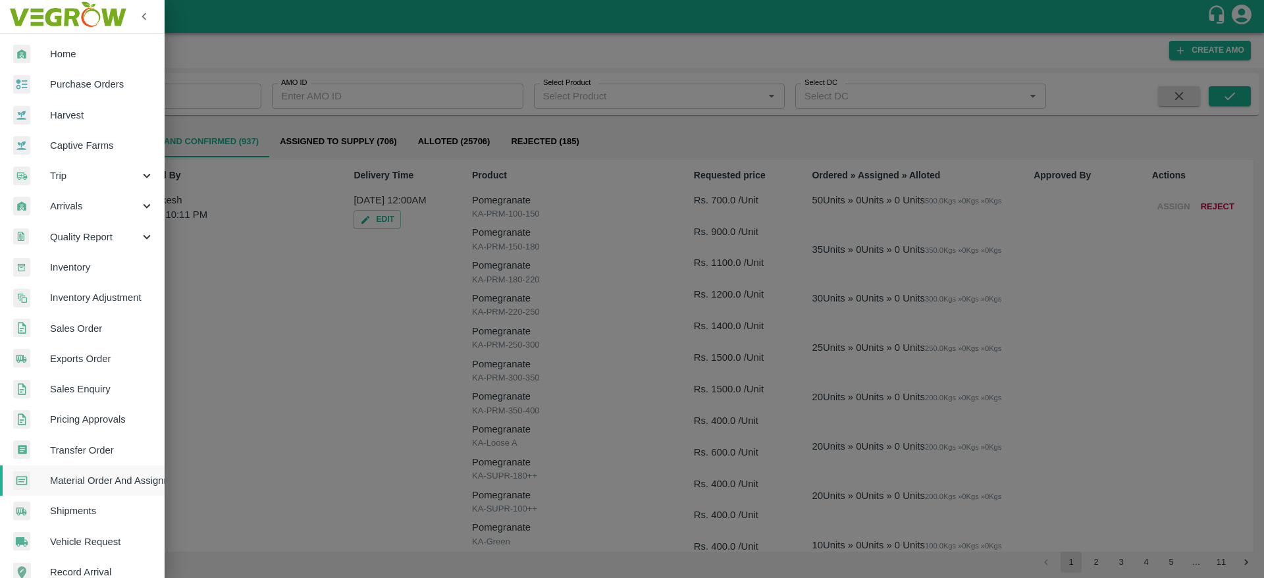
click at [88, 84] on span "Purchase Orders" at bounding box center [102, 84] width 104 height 14
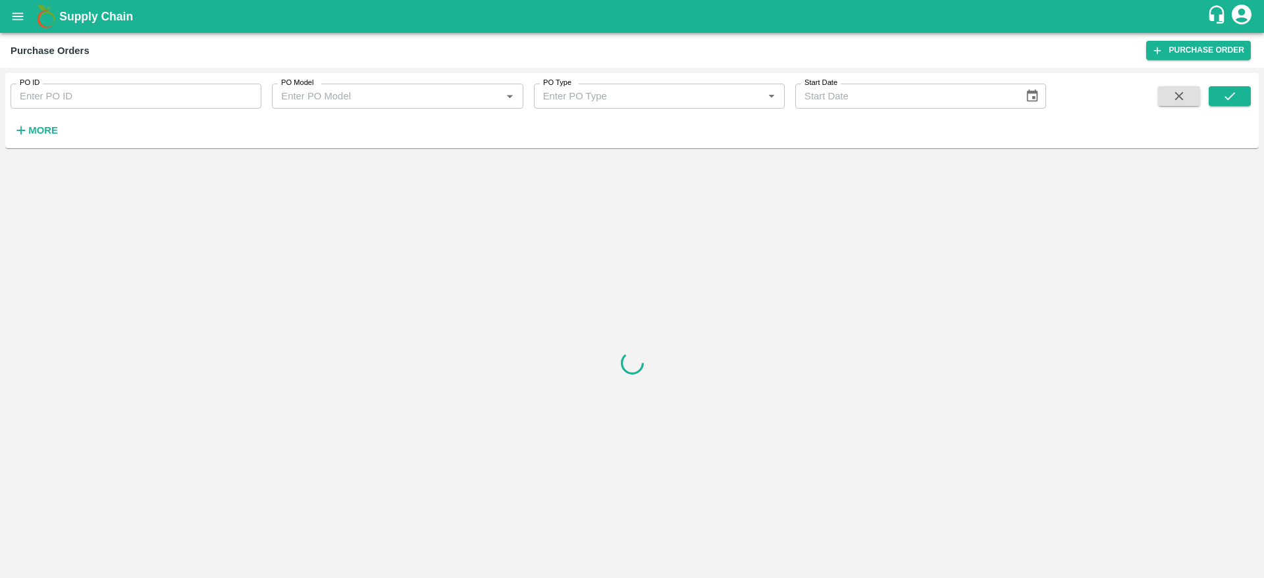
click at [102, 99] on input "PO ID" at bounding box center [136, 96] width 251 height 25
paste input "178624"
type input "178624"
click at [1219, 100] on button "submit" at bounding box center [1230, 96] width 42 height 20
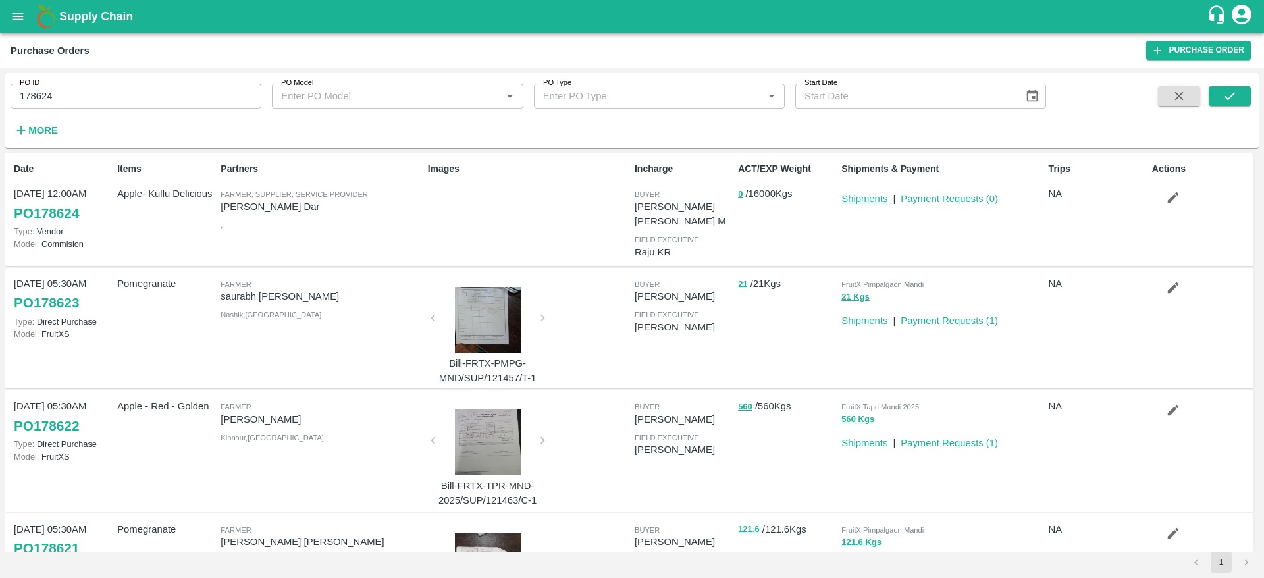
click at [851, 197] on link "Shipments" at bounding box center [865, 199] width 46 height 11
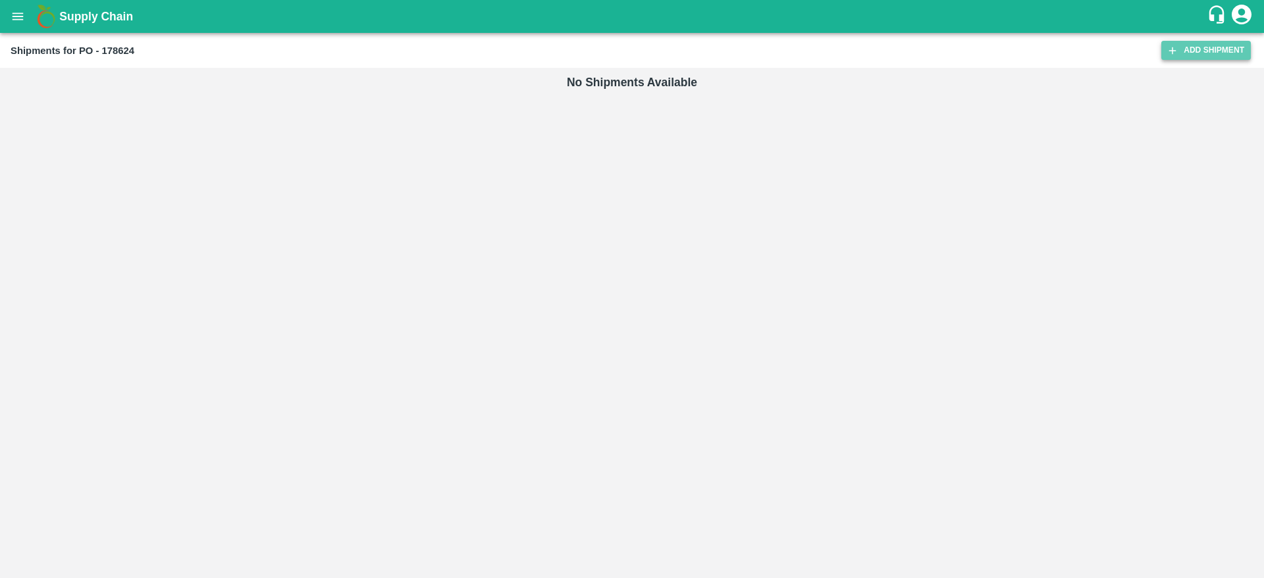
click at [1220, 47] on link "Add Shipment" at bounding box center [1207, 50] width 90 height 19
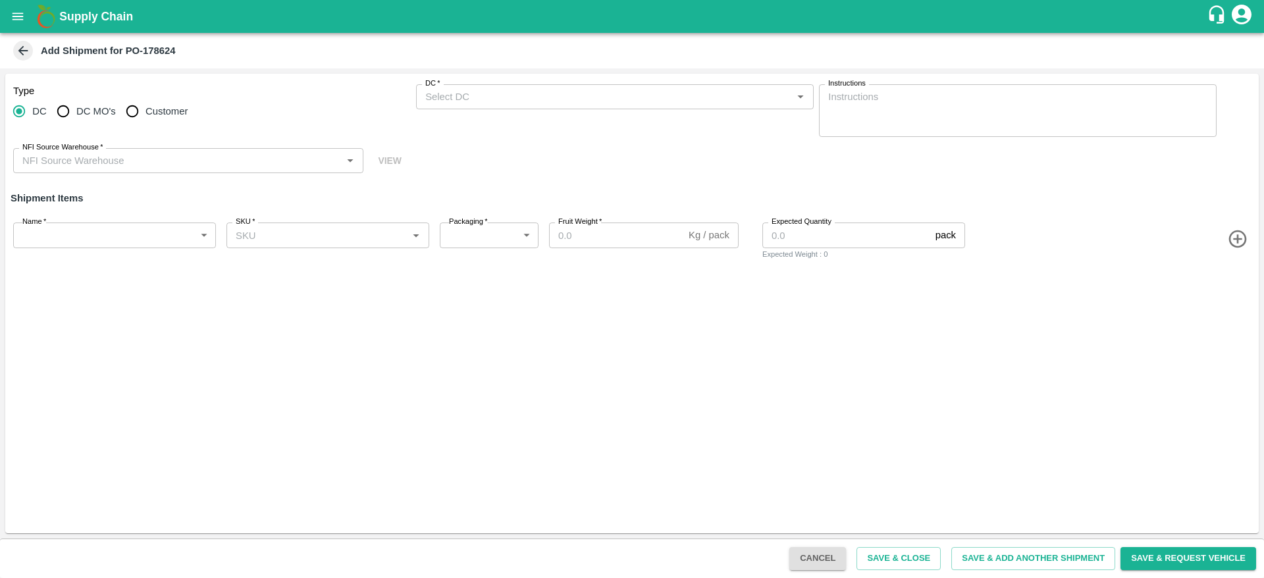
click at [101, 107] on span "DC MO's" at bounding box center [96, 111] width 40 height 14
click at [76, 107] on input "DC MO's" at bounding box center [63, 111] width 26 height 26
radio input "true"
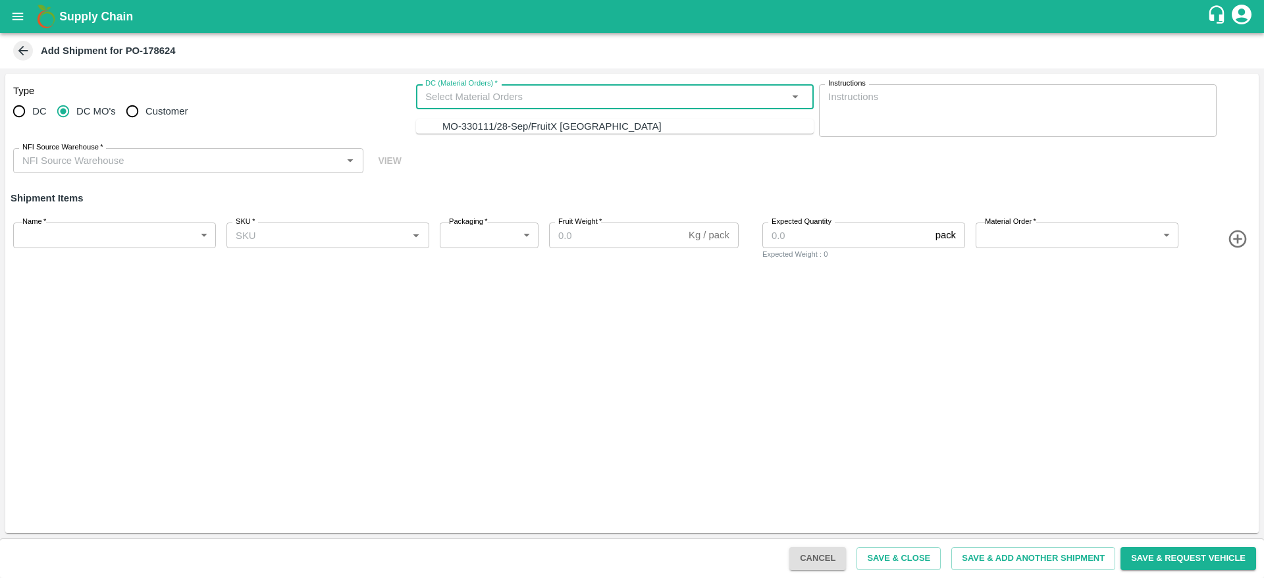
click at [449, 102] on input "DC (Material Orders)   *" at bounding box center [604, 96] width 368 height 17
click at [476, 125] on div "MO-330111/28-Sep/FruitX Bangalore" at bounding box center [551, 126] width 219 height 14
type input "MO-330111/28-Sep/FruitX Bangalore"
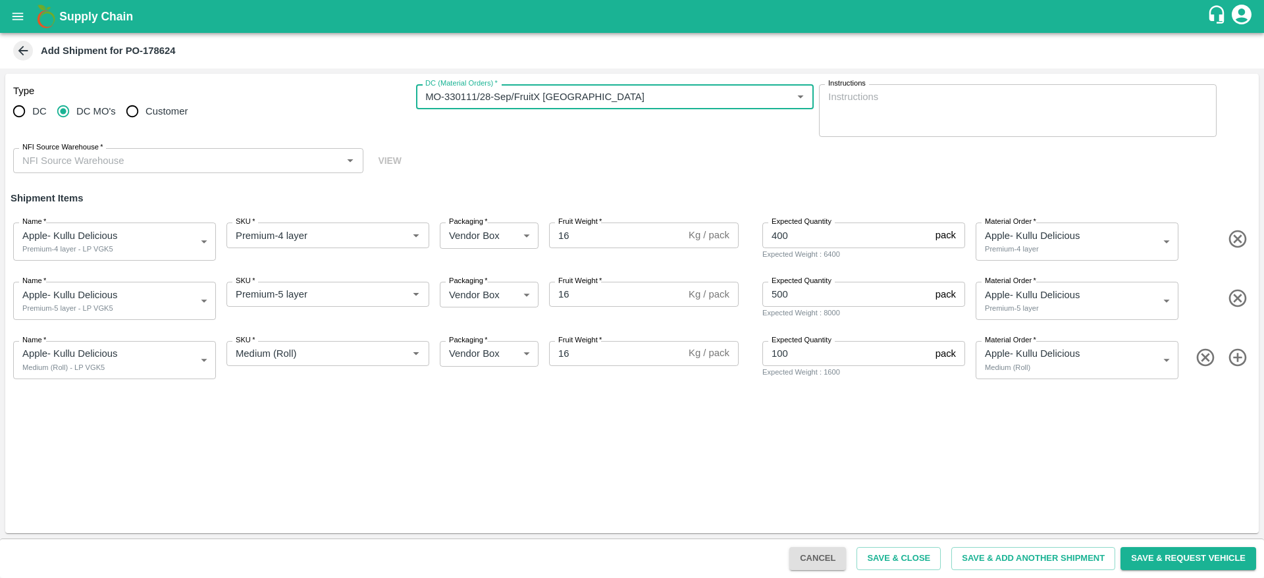
click at [104, 158] on input "NFI Source Warehouse   *" at bounding box center [177, 160] width 321 height 17
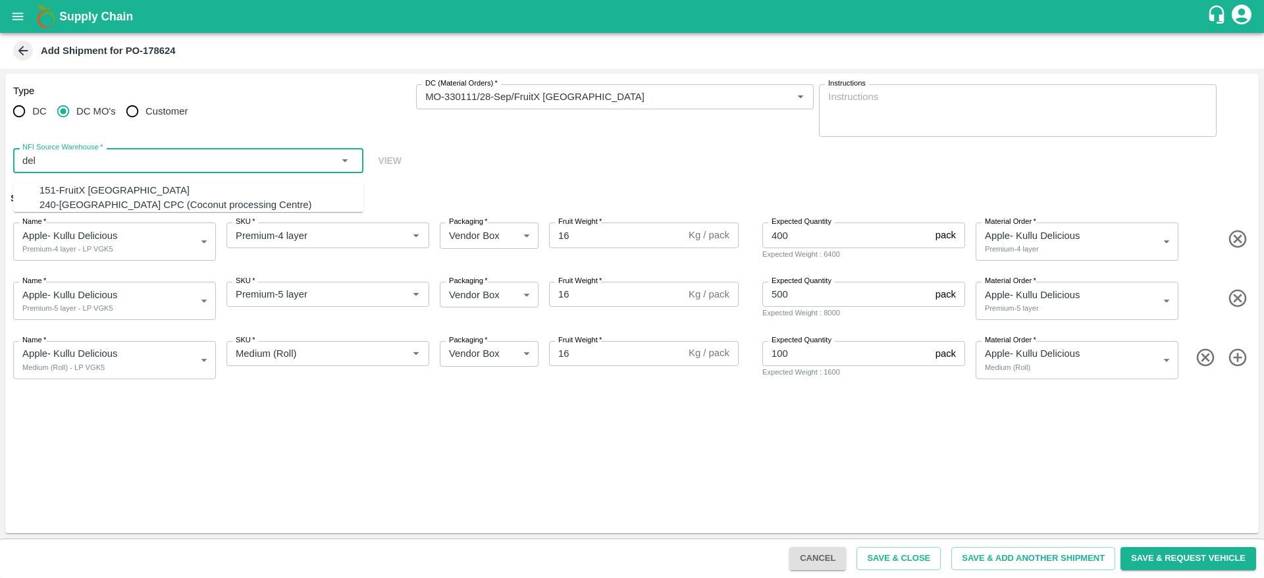
click at [76, 192] on div "151-FruitX Delhi" at bounding box center [115, 190] width 150 height 14
type input "151-FruitX Delhi"
click at [1171, 561] on button "Save & Request Vehicle" at bounding box center [1189, 558] width 136 height 23
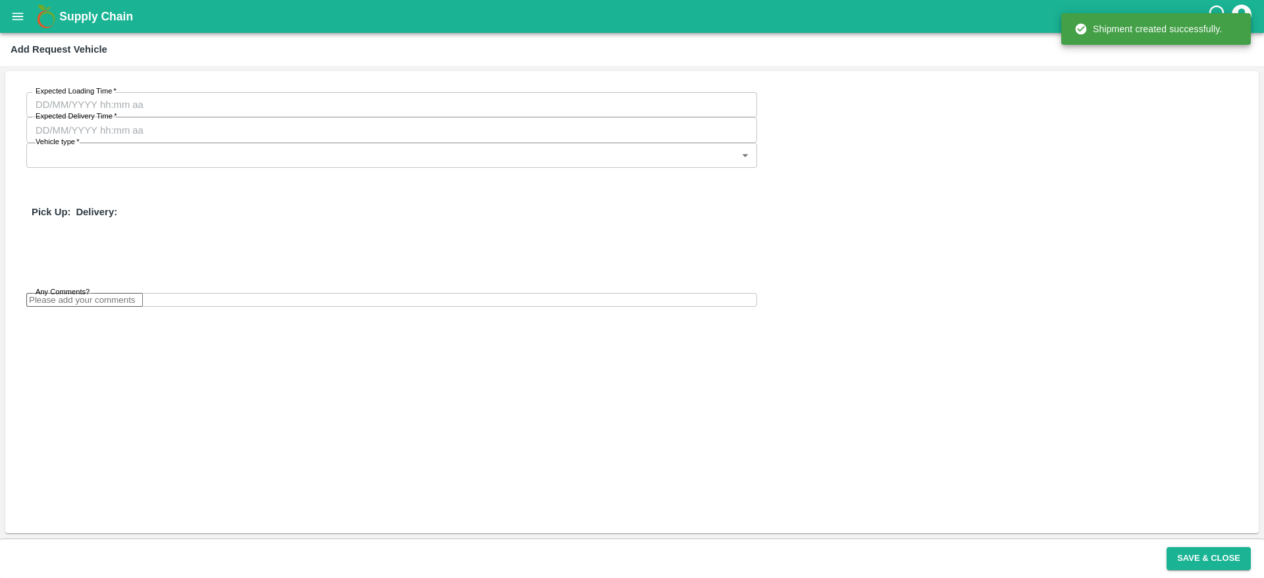
type input "[DATE] 04:06 PM"
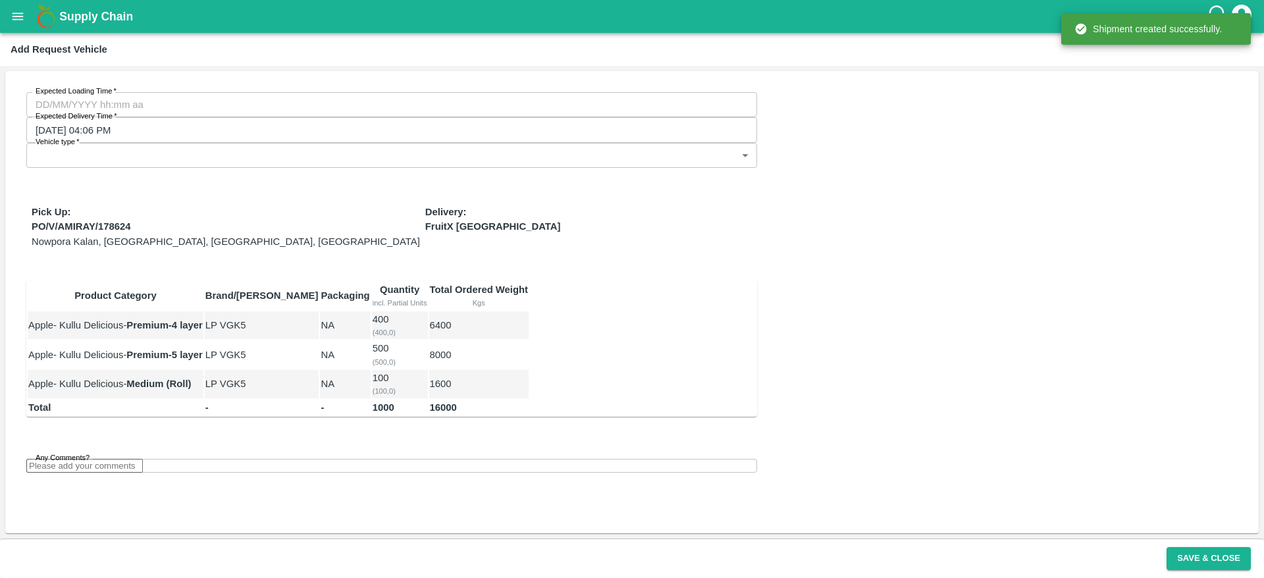
type input "DD/MM/YYYY hh:mm aa"
click at [191, 100] on input "DD/MM/YYYY hh:mm aa" at bounding box center [387, 104] width 722 height 25
type input "DD/MM/YYYY hh:mm aa"
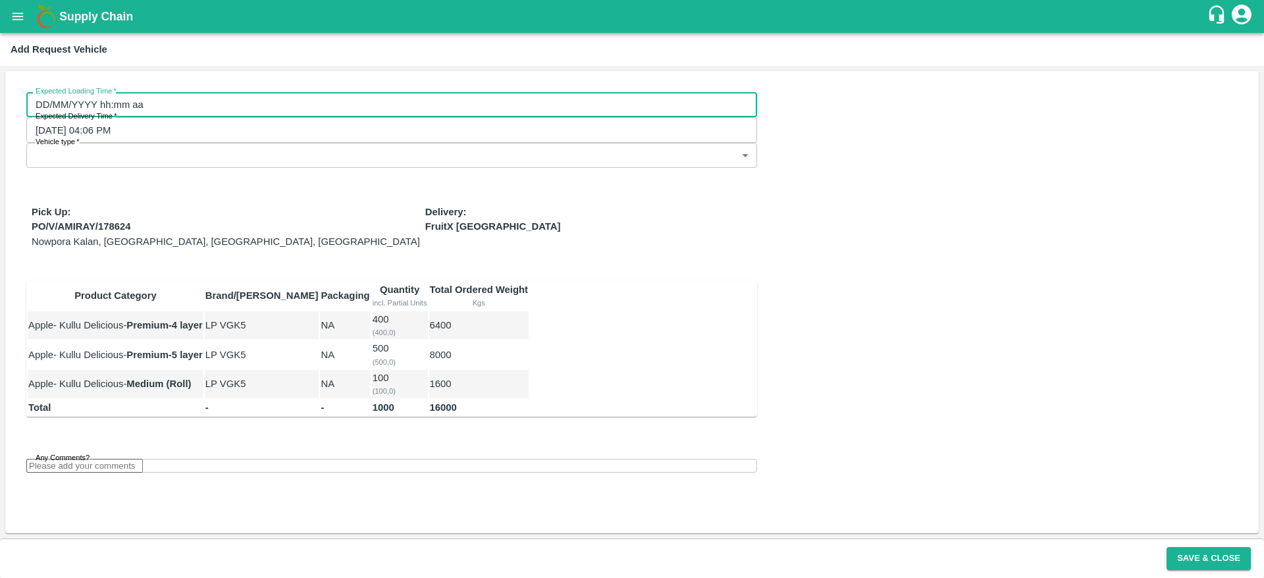
click at [180, 103] on input "DD/MM/YYYY hh:mm aa" at bounding box center [387, 104] width 722 height 25
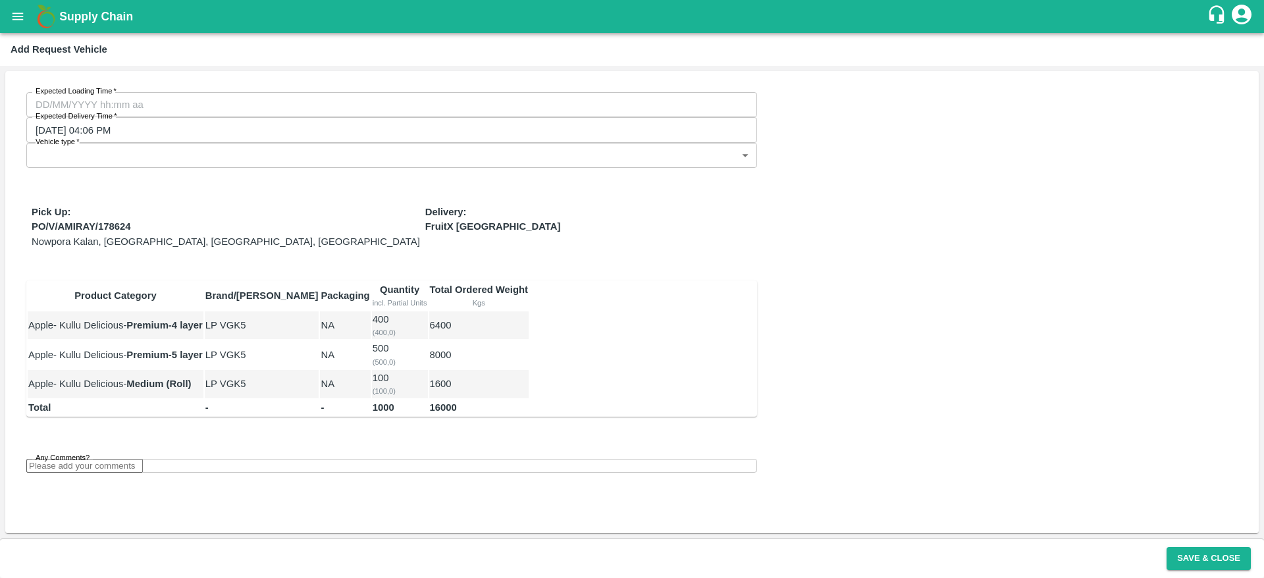
type input "27/09/2025 12:00 AM"
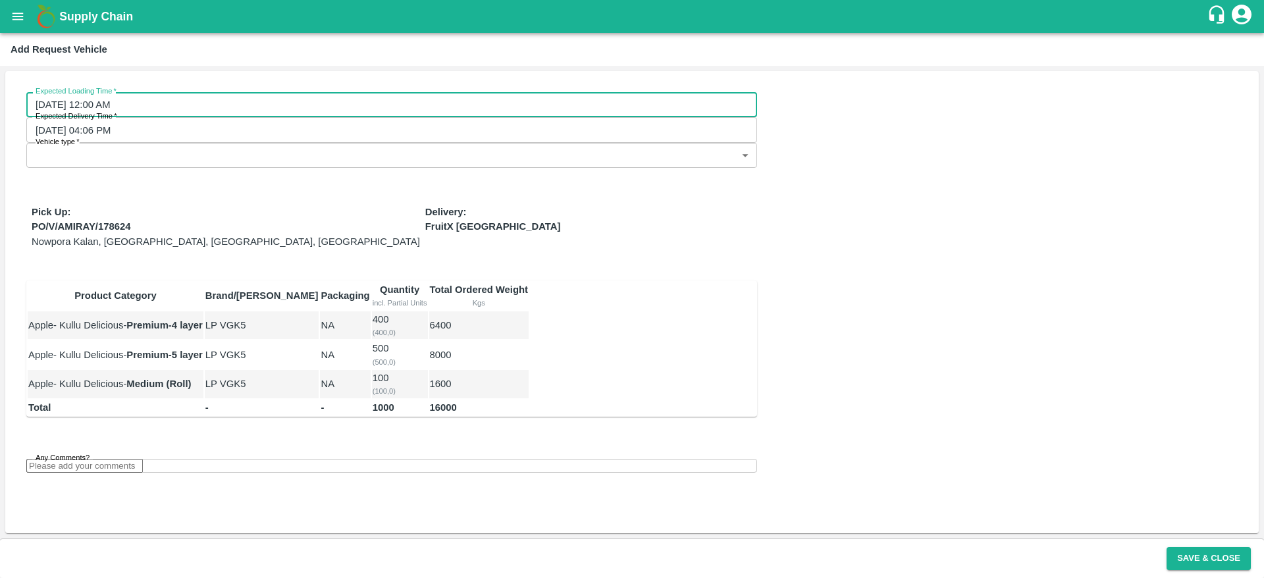
click at [703, 97] on body "Supply Chain Add Request Vehicle Expected Loading Time   * 27/09/2025 12:00 AM …" at bounding box center [632, 289] width 1264 height 578
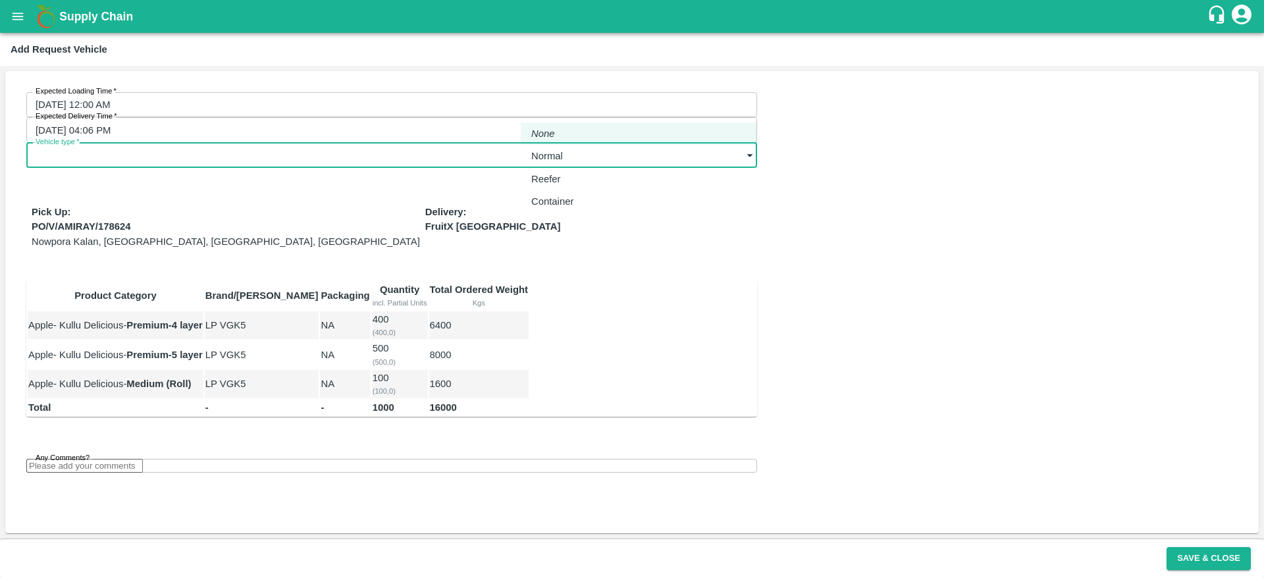
click at [562, 159] on p "Normal" at bounding box center [547, 156] width 32 height 14
type input "1"
click at [1215, 566] on button "Save & Close" at bounding box center [1209, 558] width 84 height 23
